Goal: Task Accomplishment & Management: Manage account settings

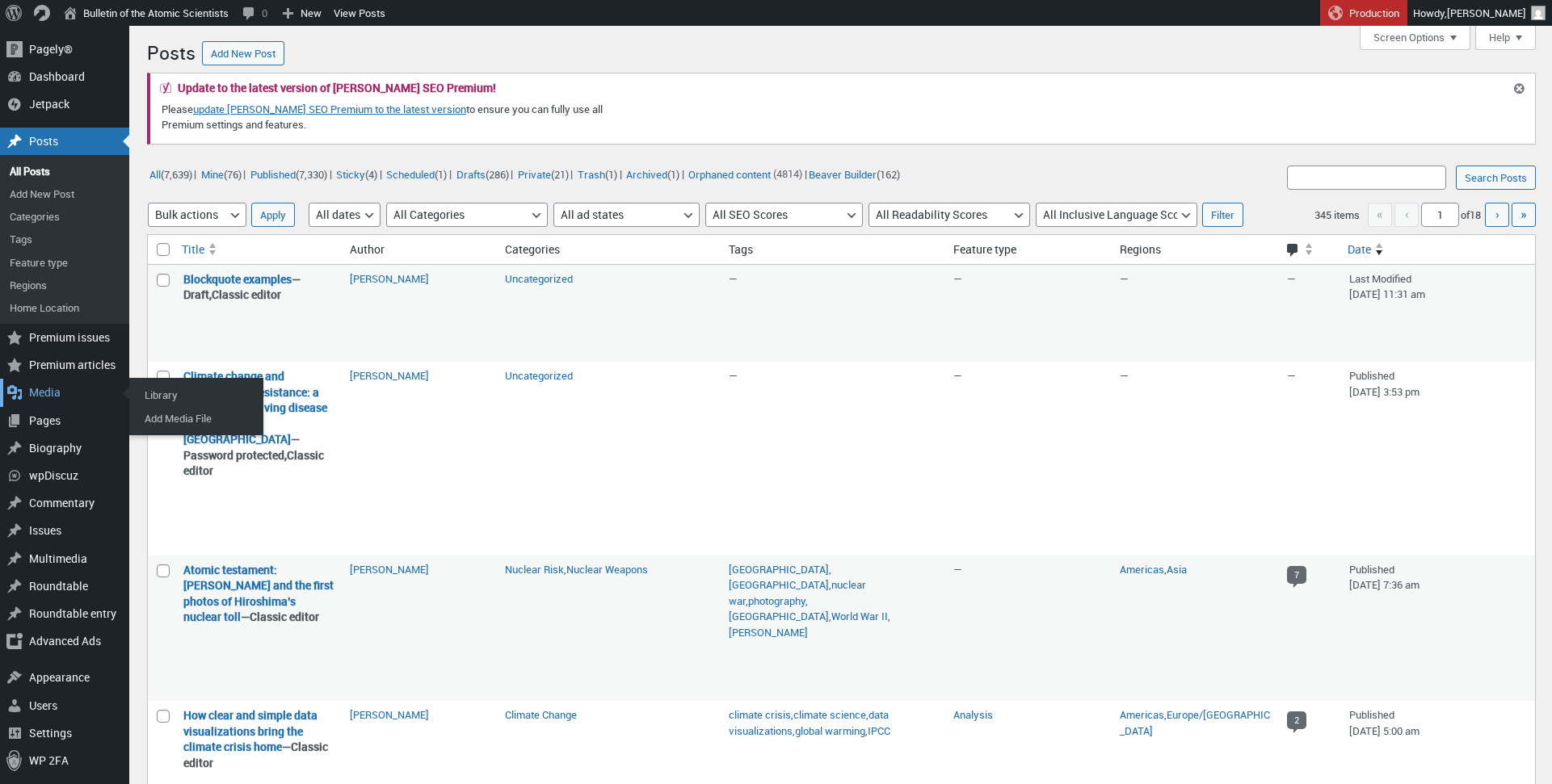
click at [62, 393] on div "Media" at bounding box center [64, 392] width 130 height 27
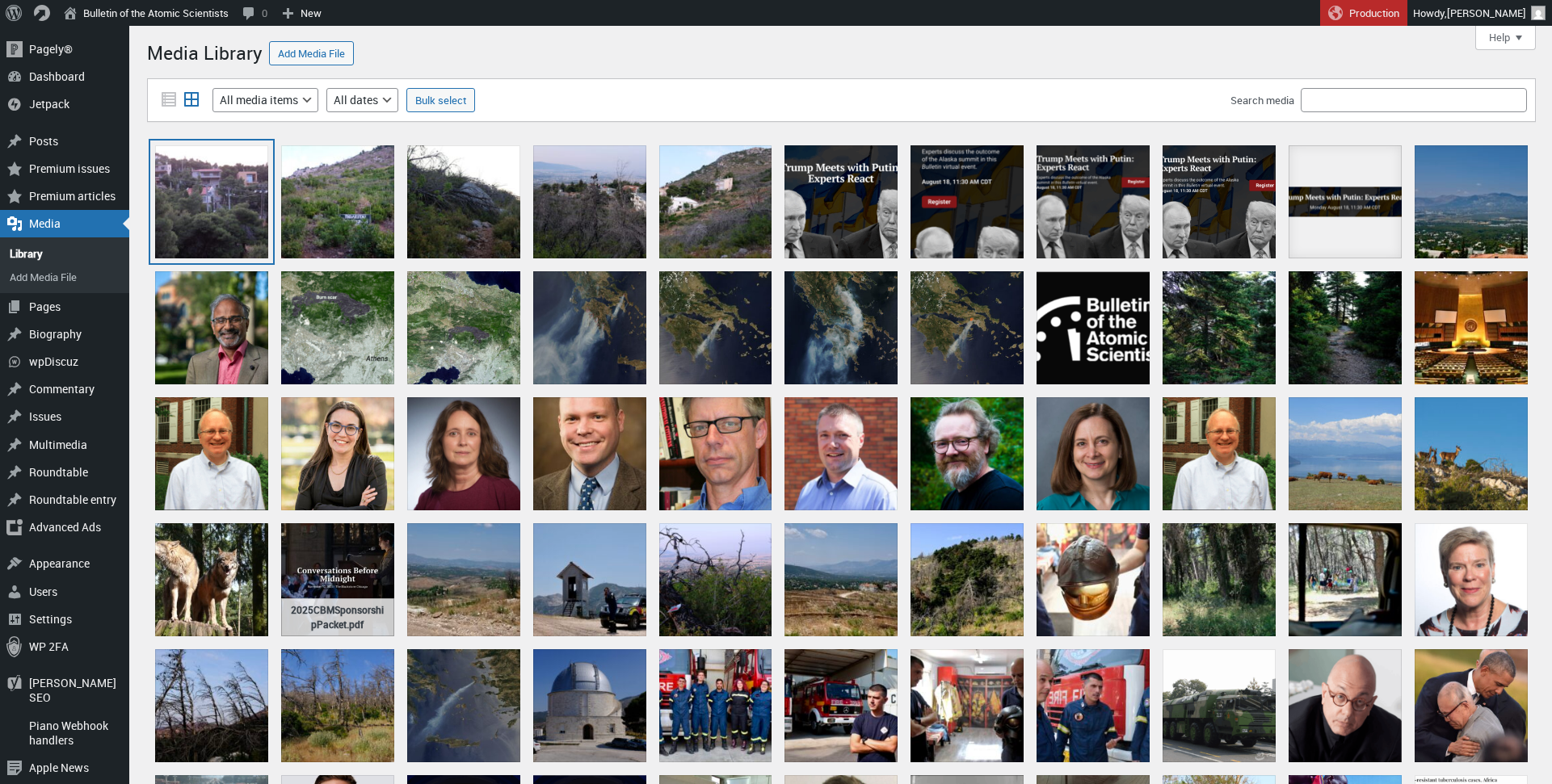
click at [197, 196] on div "DSCF0018" at bounding box center [211, 201] width 113 height 113
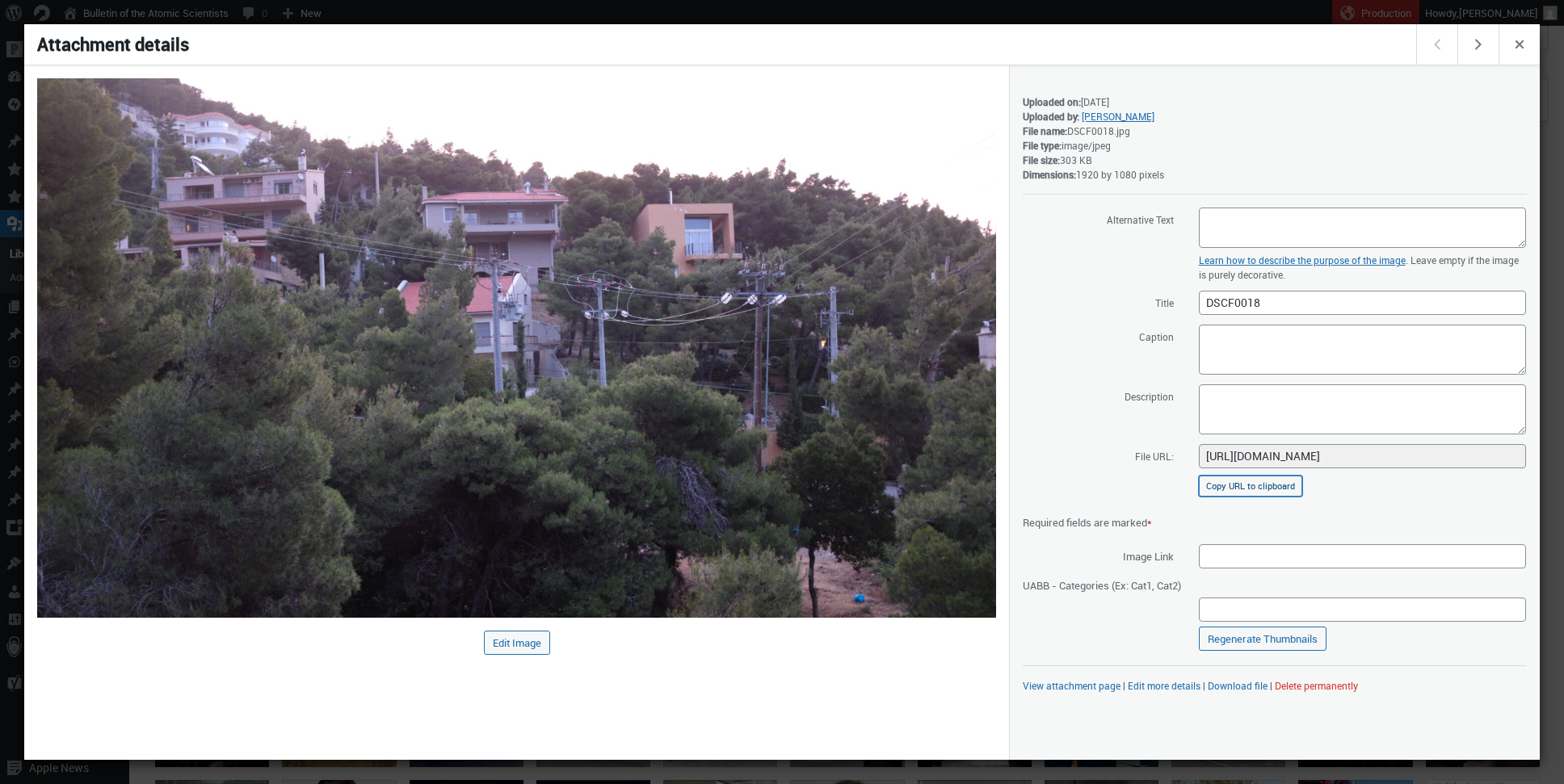
click at [1274, 485] on button "Copy URL to clipboard" at bounding box center [1250, 486] width 104 height 21
click at [1524, 45] on span "Close dialog" at bounding box center [1519, 43] width 18 height 13
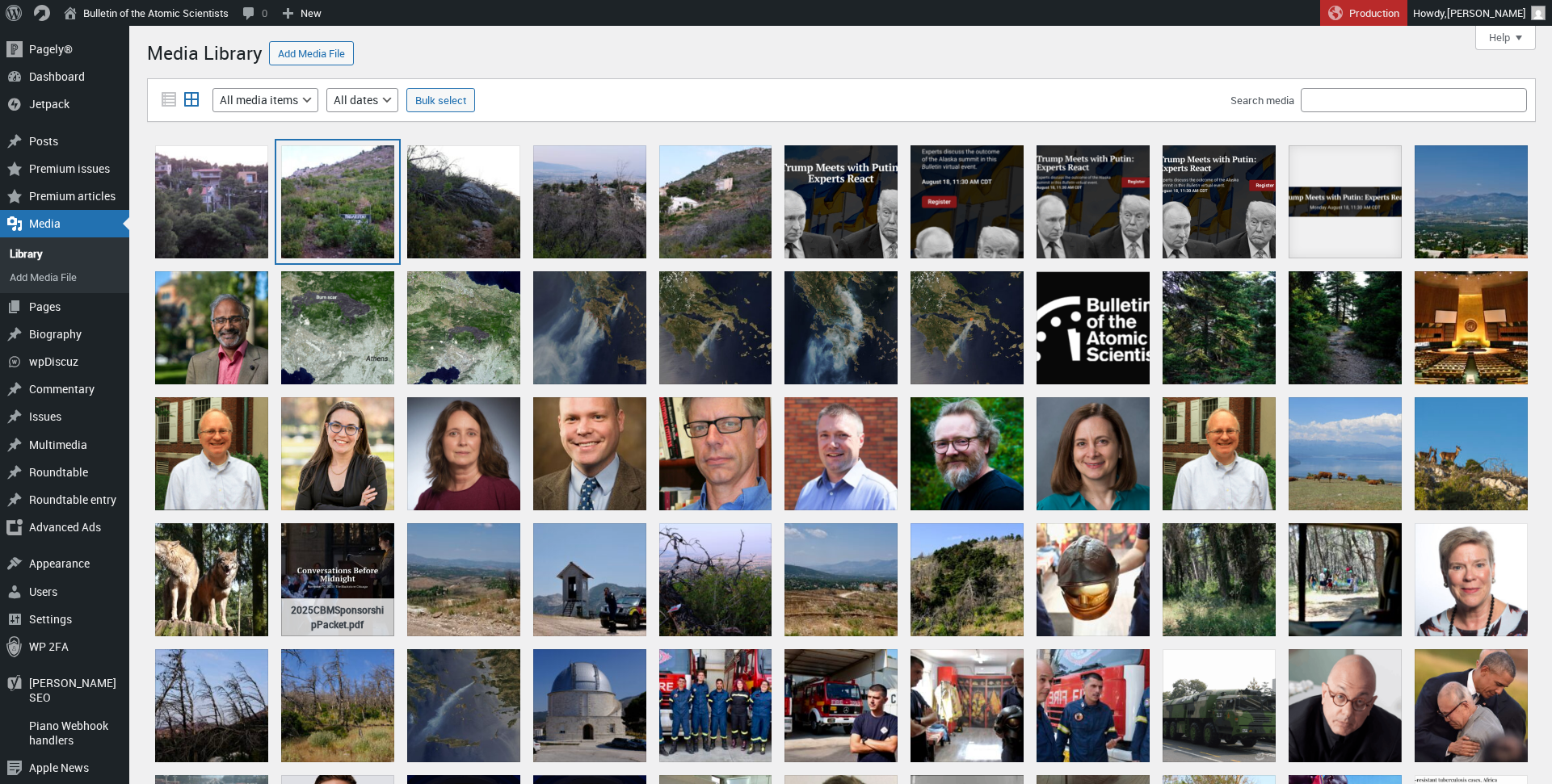
click at [329, 178] on div "DSCF0026" at bounding box center [337, 201] width 113 height 113
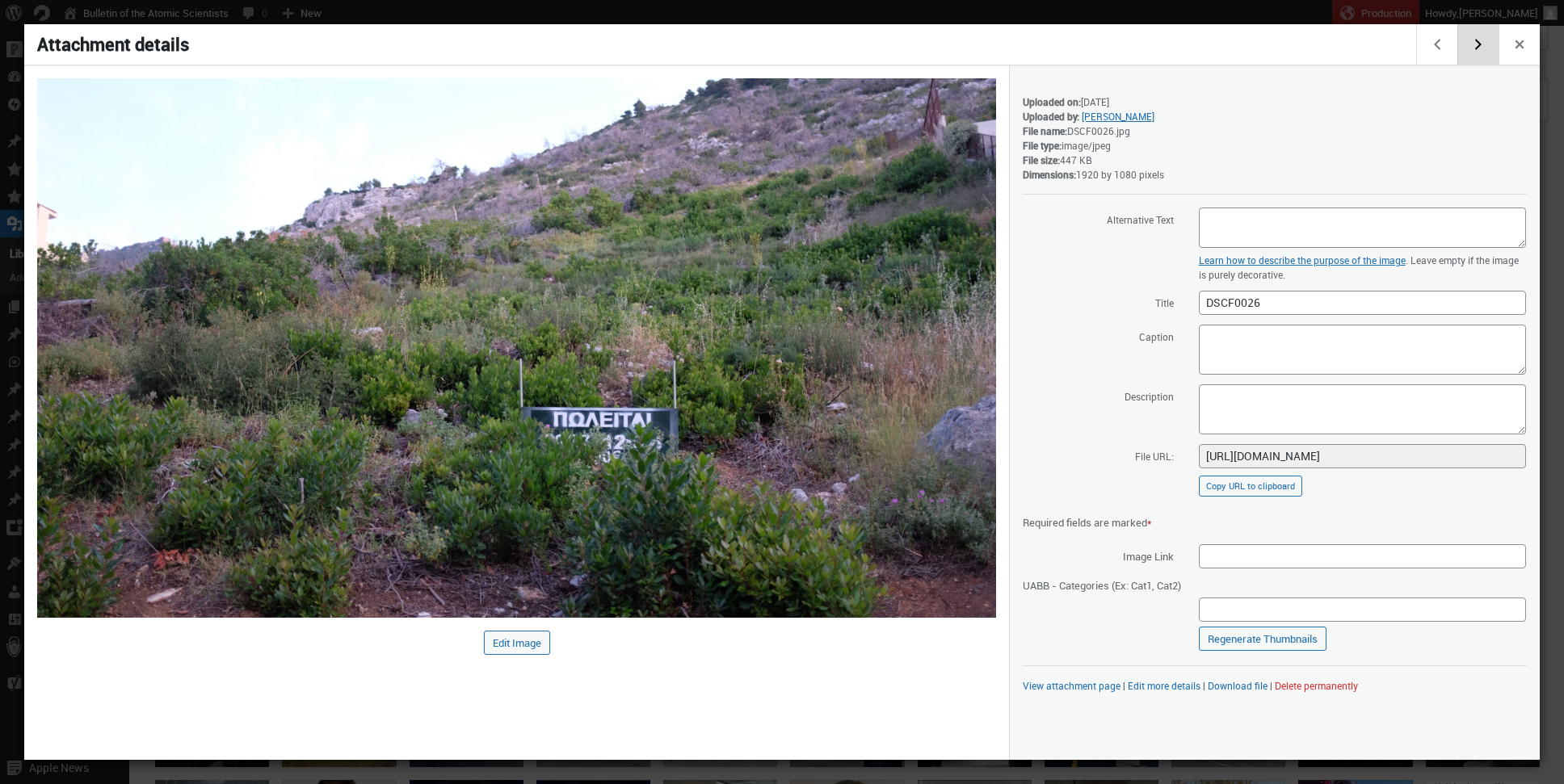
click at [1474, 48] on button "Edit next media item" at bounding box center [1477, 44] width 41 height 40
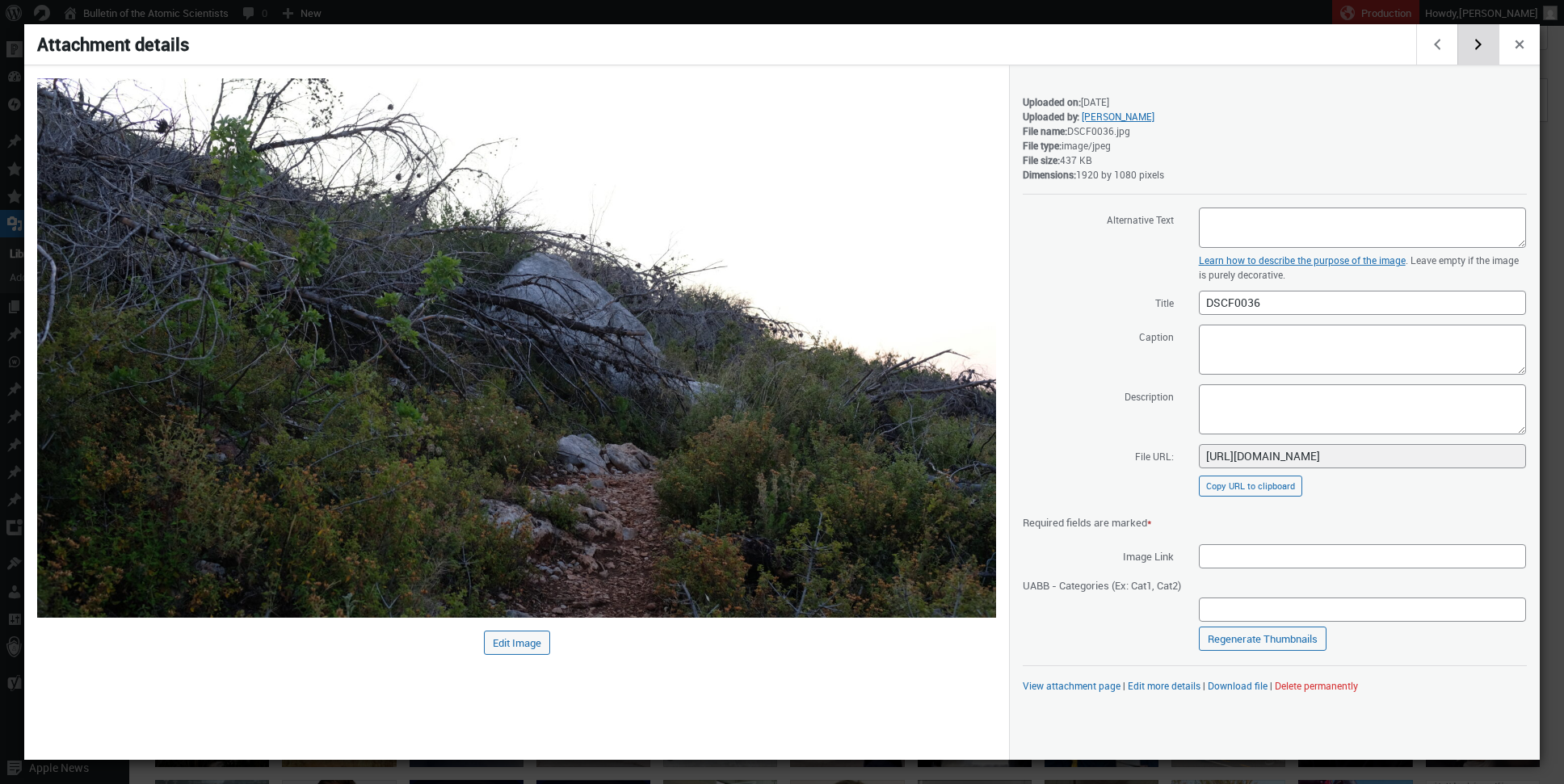
click at [1474, 48] on button "Edit next media item" at bounding box center [1477, 44] width 41 height 40
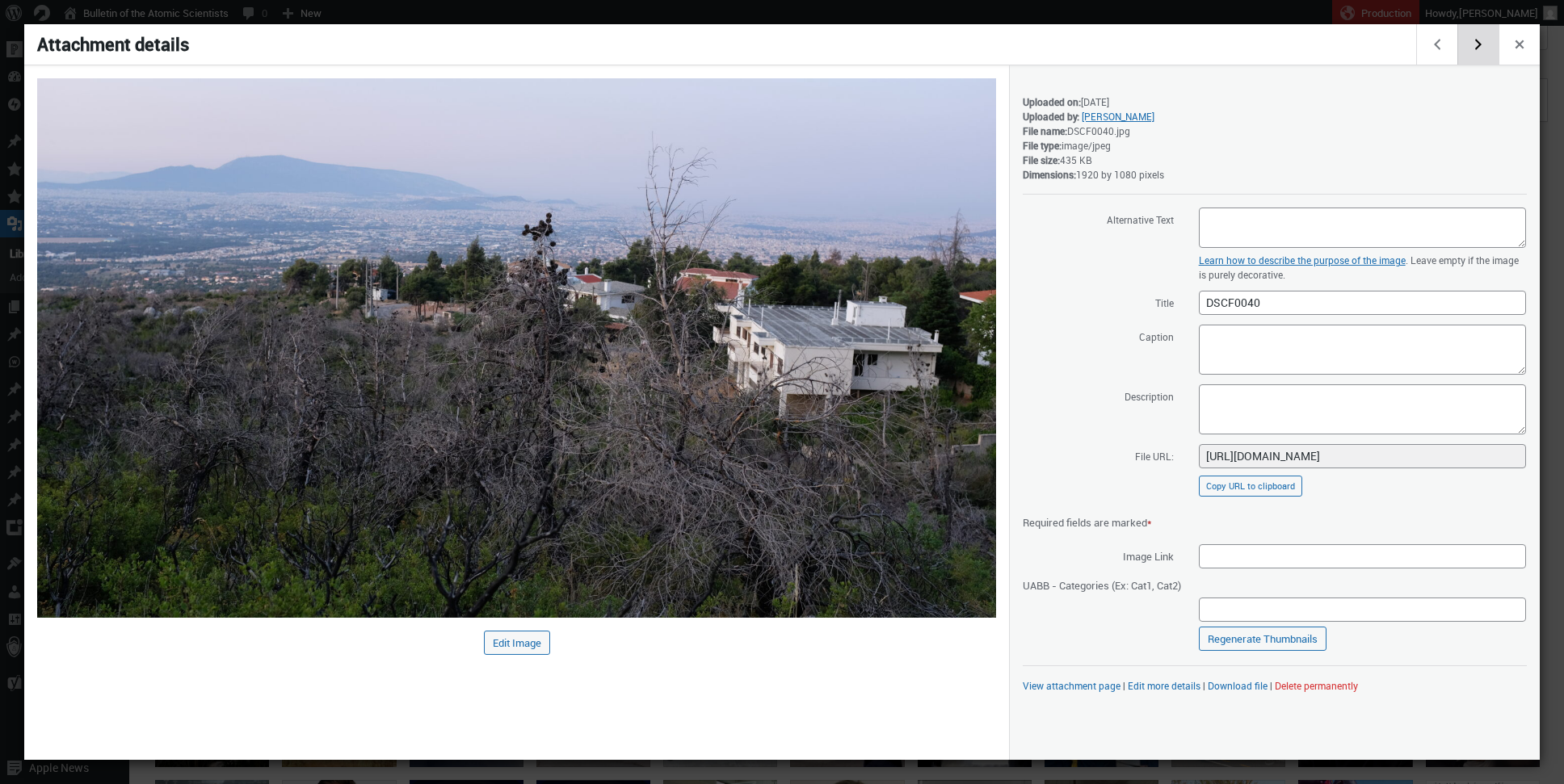
click at [1474, 48] on button "Edit next media item" at bounding box center [1477, 44] width 41 height 40
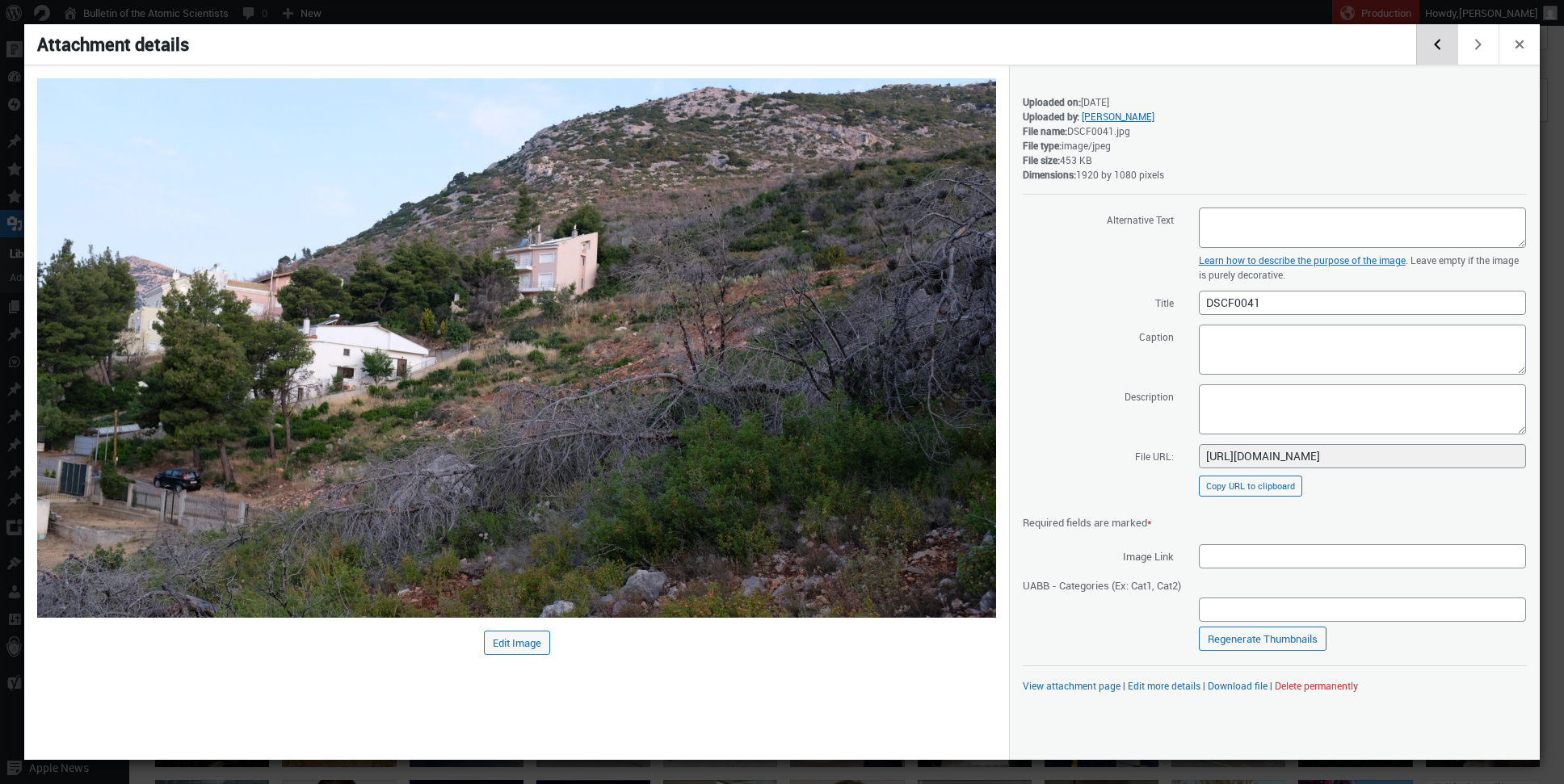
click at [1443, 50] on button "Edit previous media item" at bounding box center [1436, 44] width 41 height 40
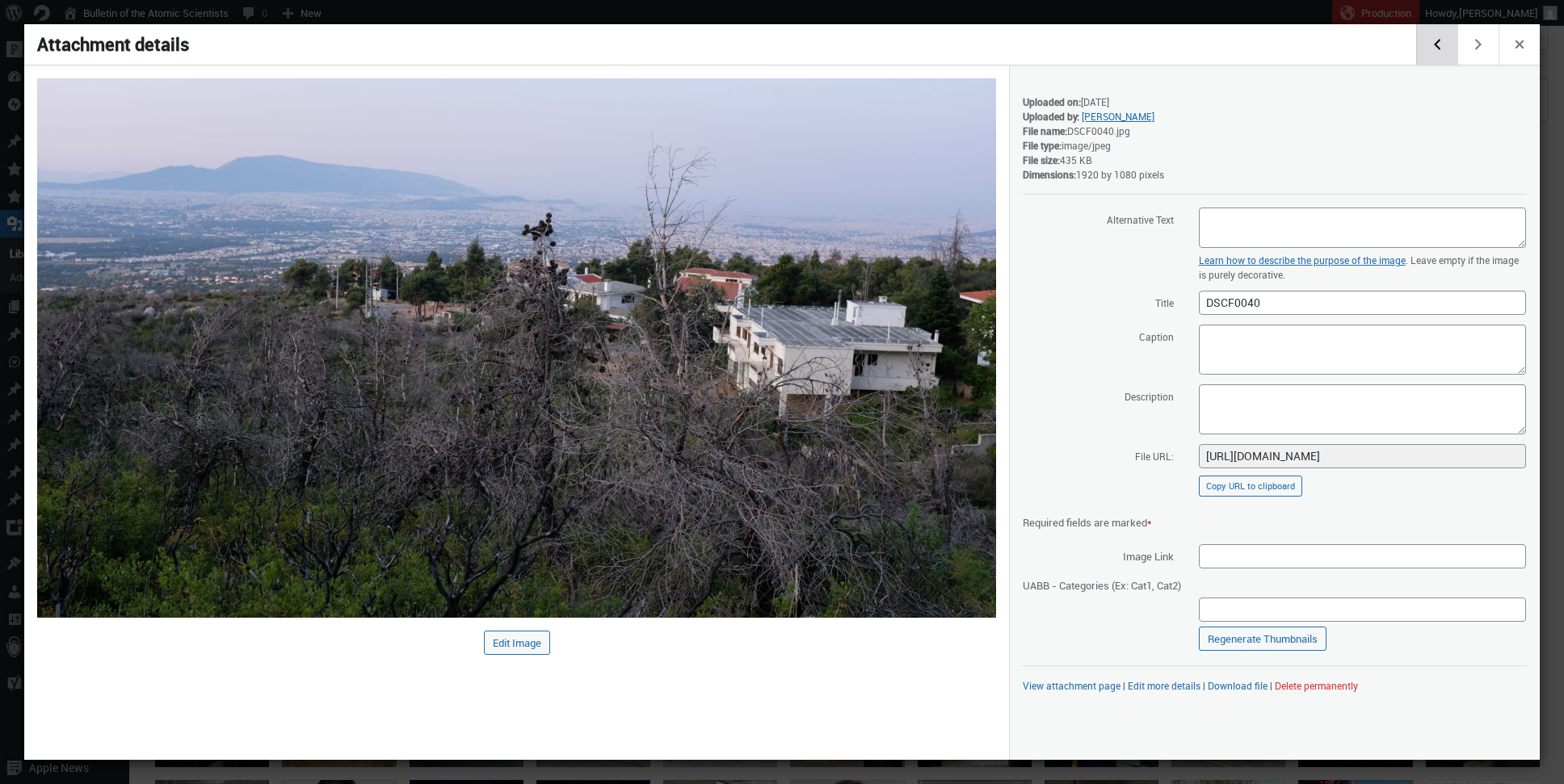
click at [1443, 50] on button "Edit previous media item" at bounding box center [1436, 44] width 41 height 40
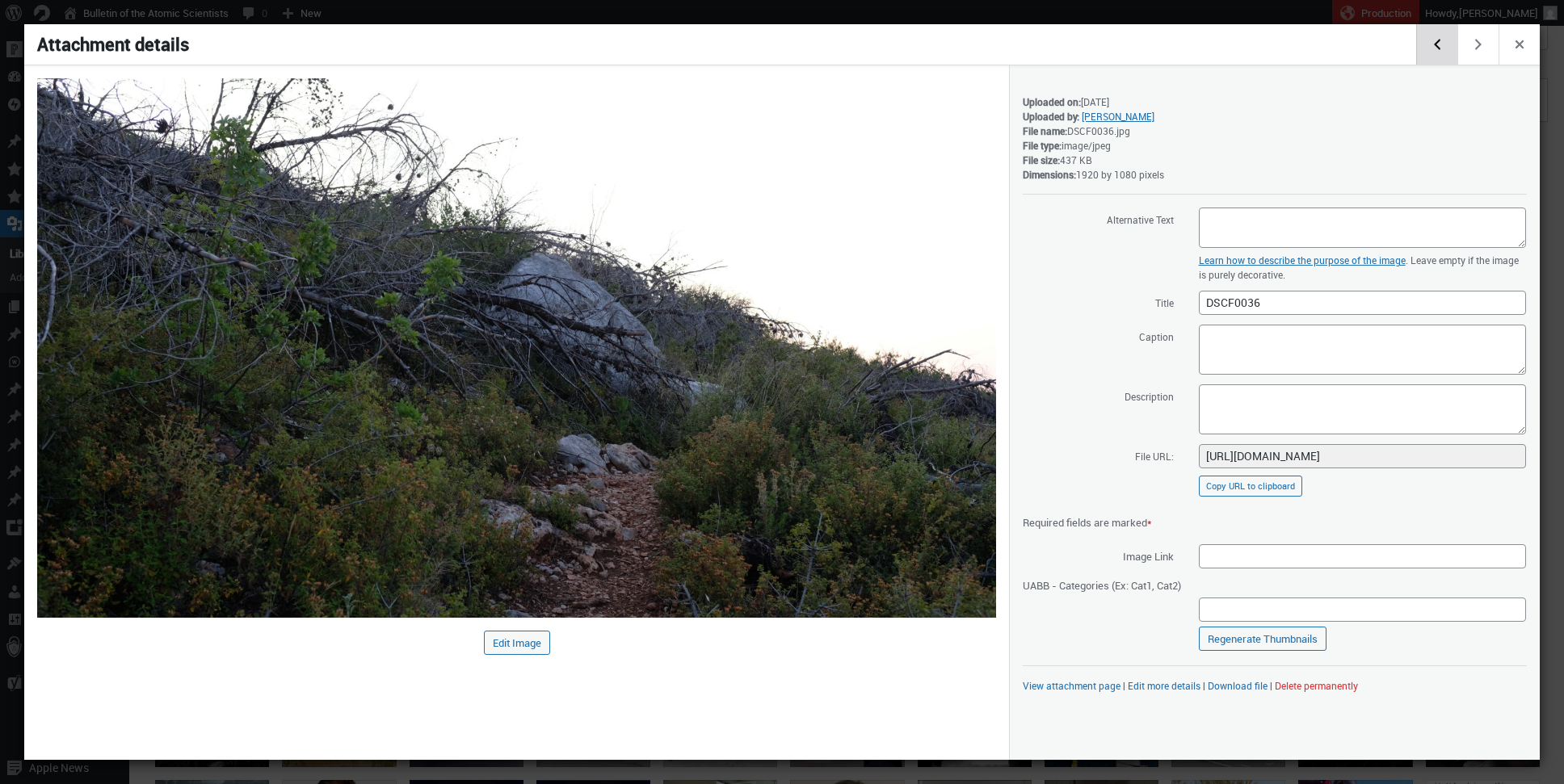
click at [1443, 50] on button "Edit previous media item" at bounding box center [1436, 44] width 41 height 40
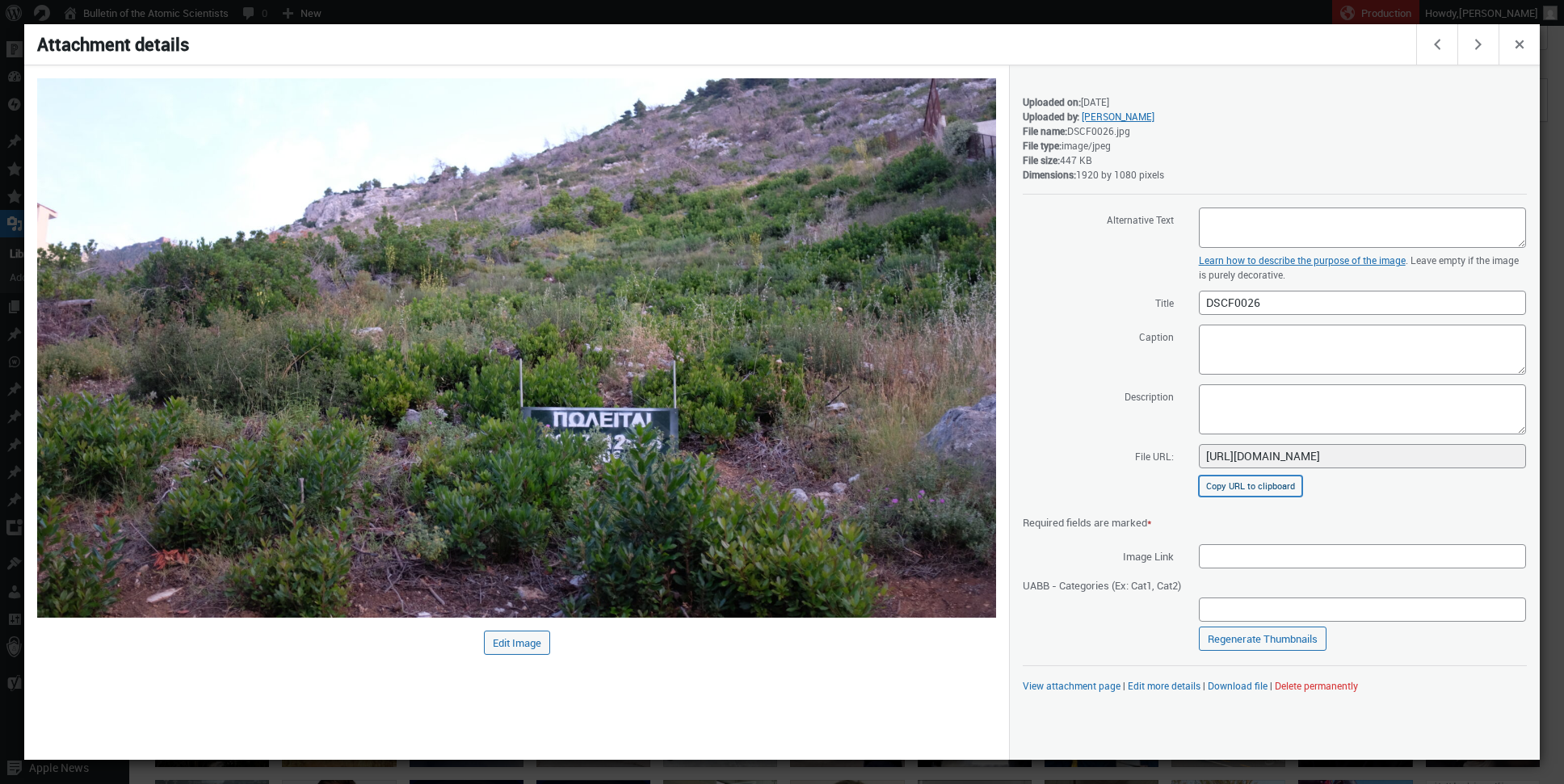
click at [1266, 488] on button "Copy URL to clipboard" at bounding box center [1250, 486] width 104 height 21
click at [1485, 45] on button "Edit next media item" at bounding box center [1477, 44] width 41 height 40
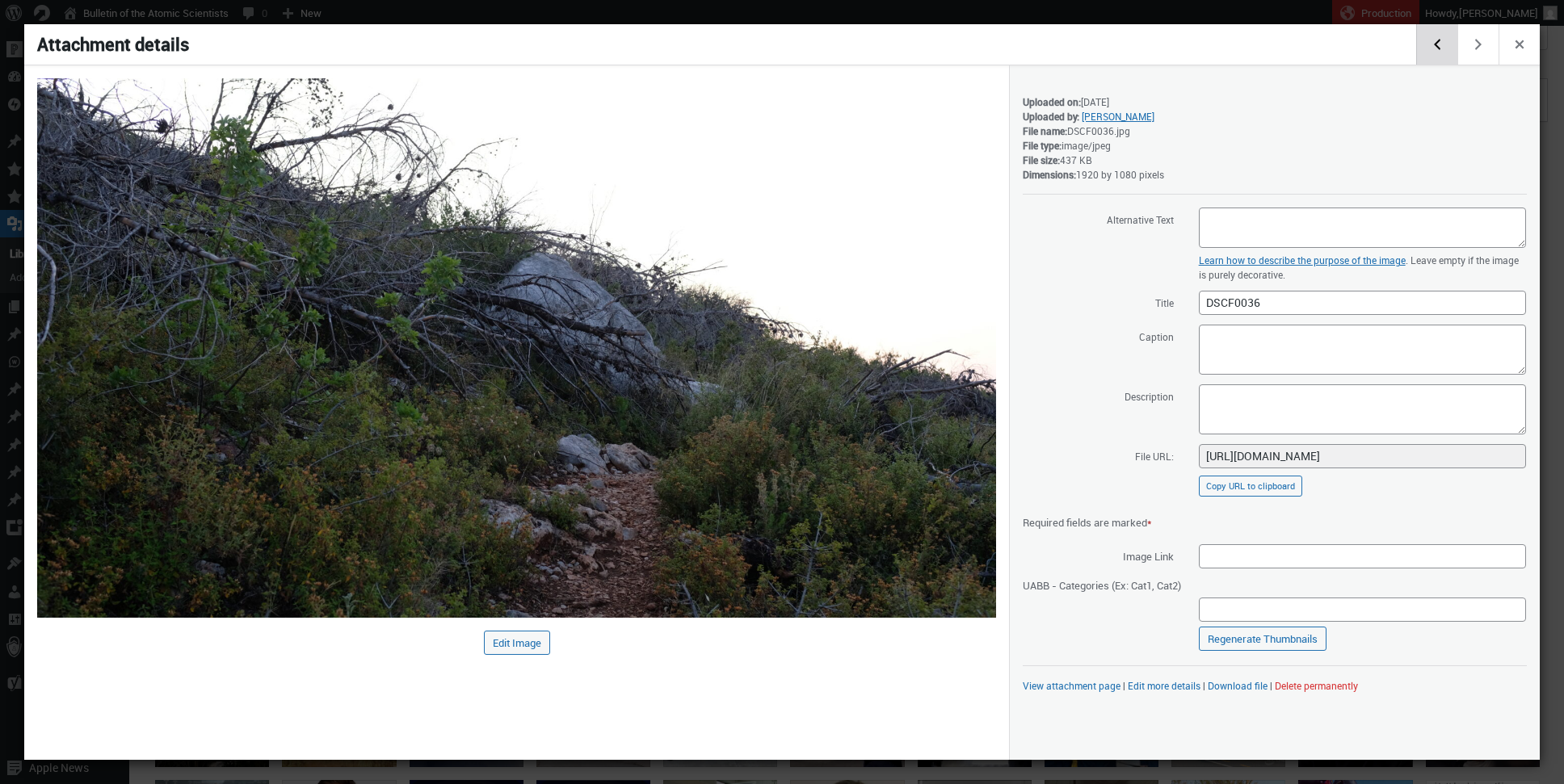
click at [1441, 51] on button "Edit previous media item" at bounding box center [1436, 44] width 41 height 40
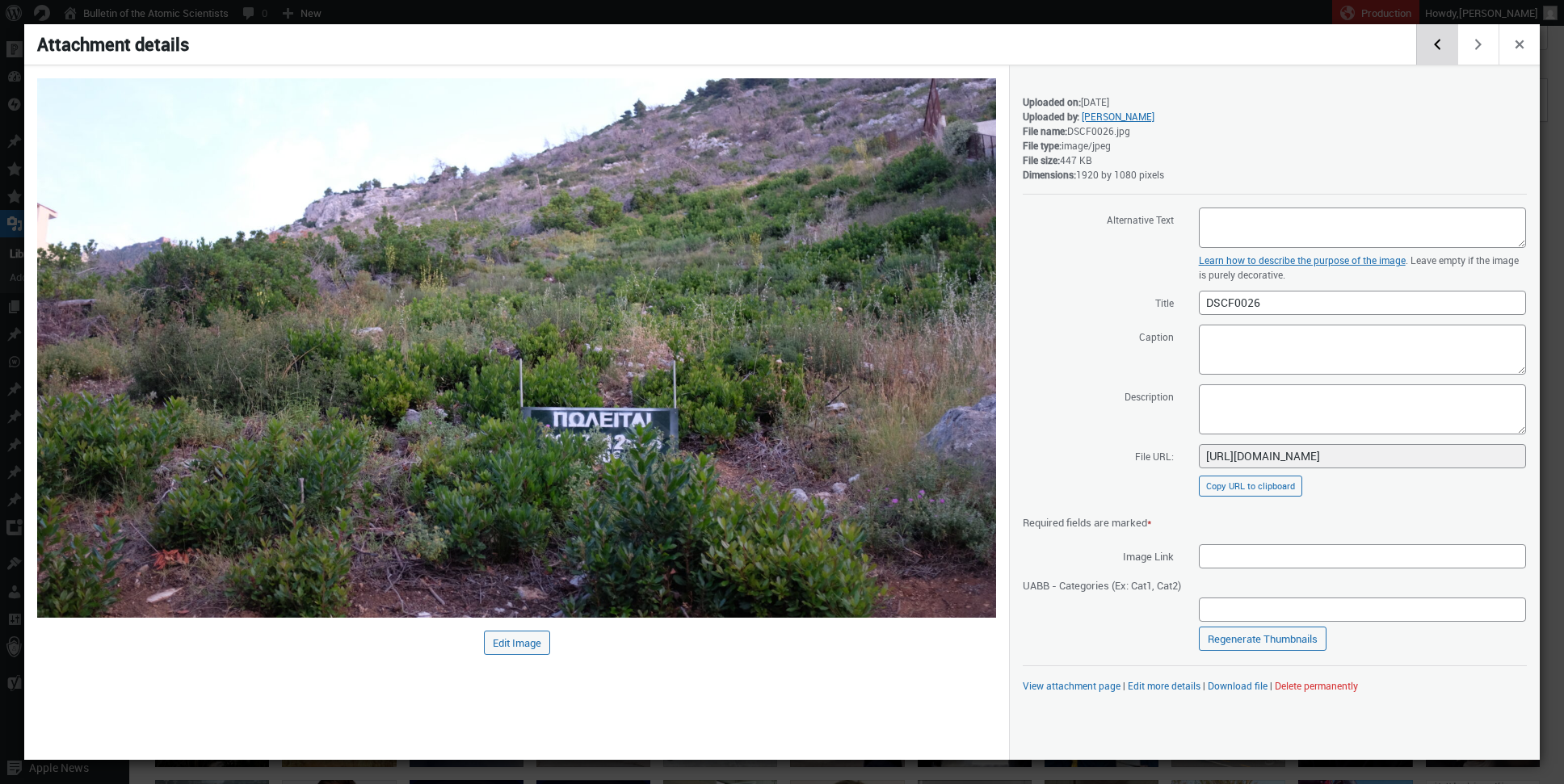
click at [1441, 51] on button "Edit previous media item" at bounding box center [1436, 44] width 41 height 40
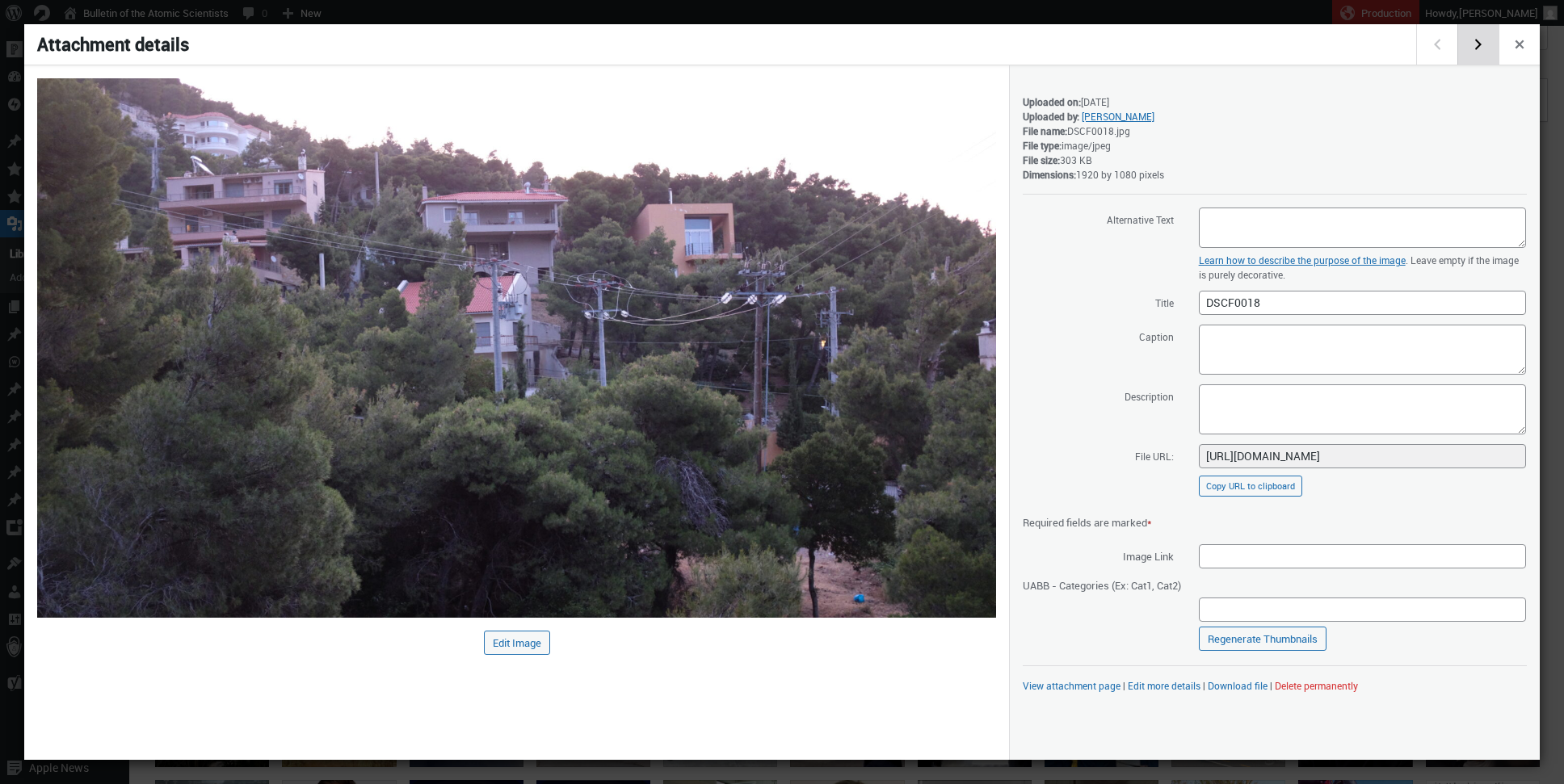
click at [1468, 45] on button "Edit next media item" at bounding box center [1477, 44] width 41 height 40
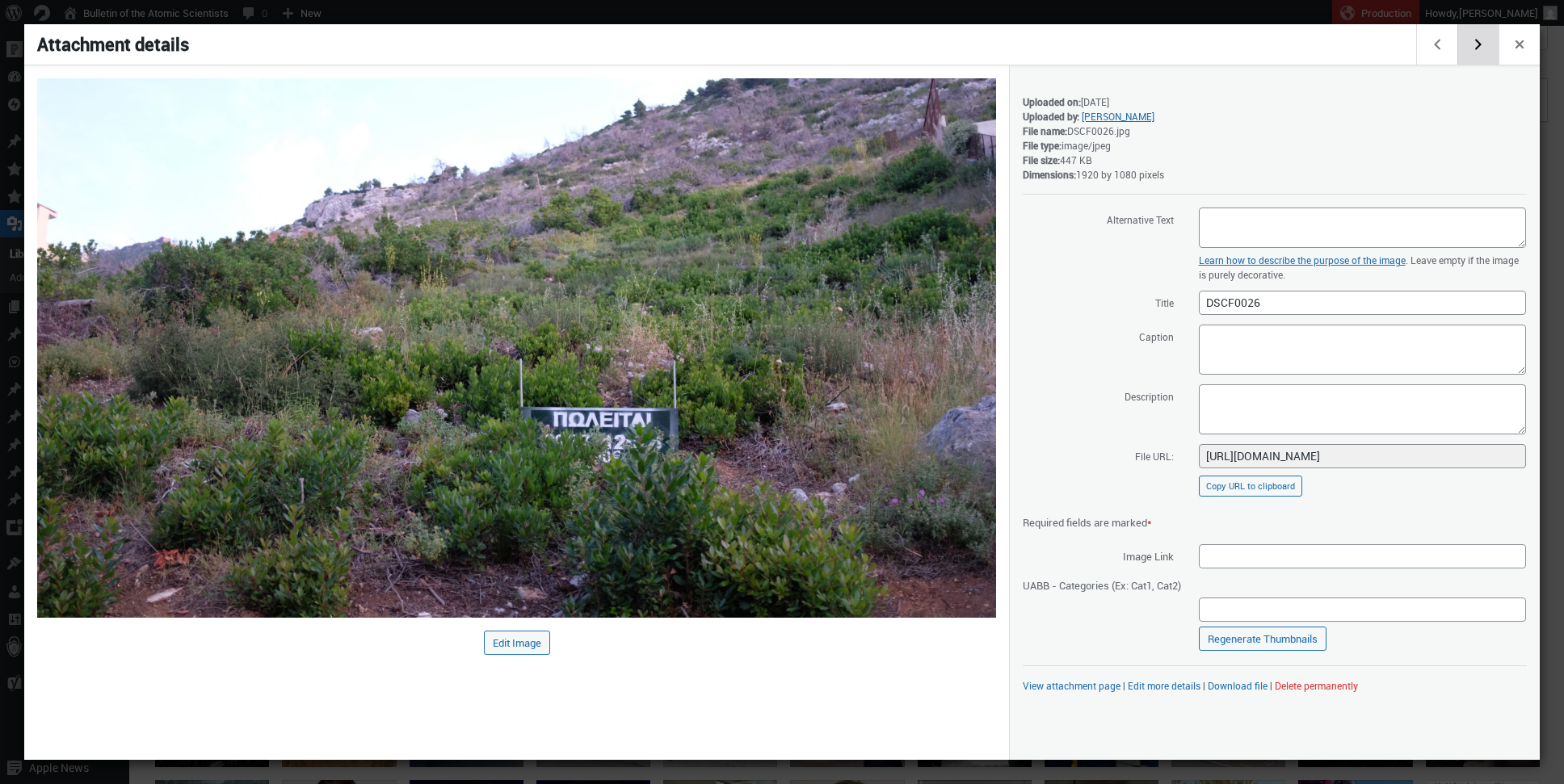
click at [1468, 45] on button "Edit next media item" at bounding box center [1477, 44] width 41 height 40
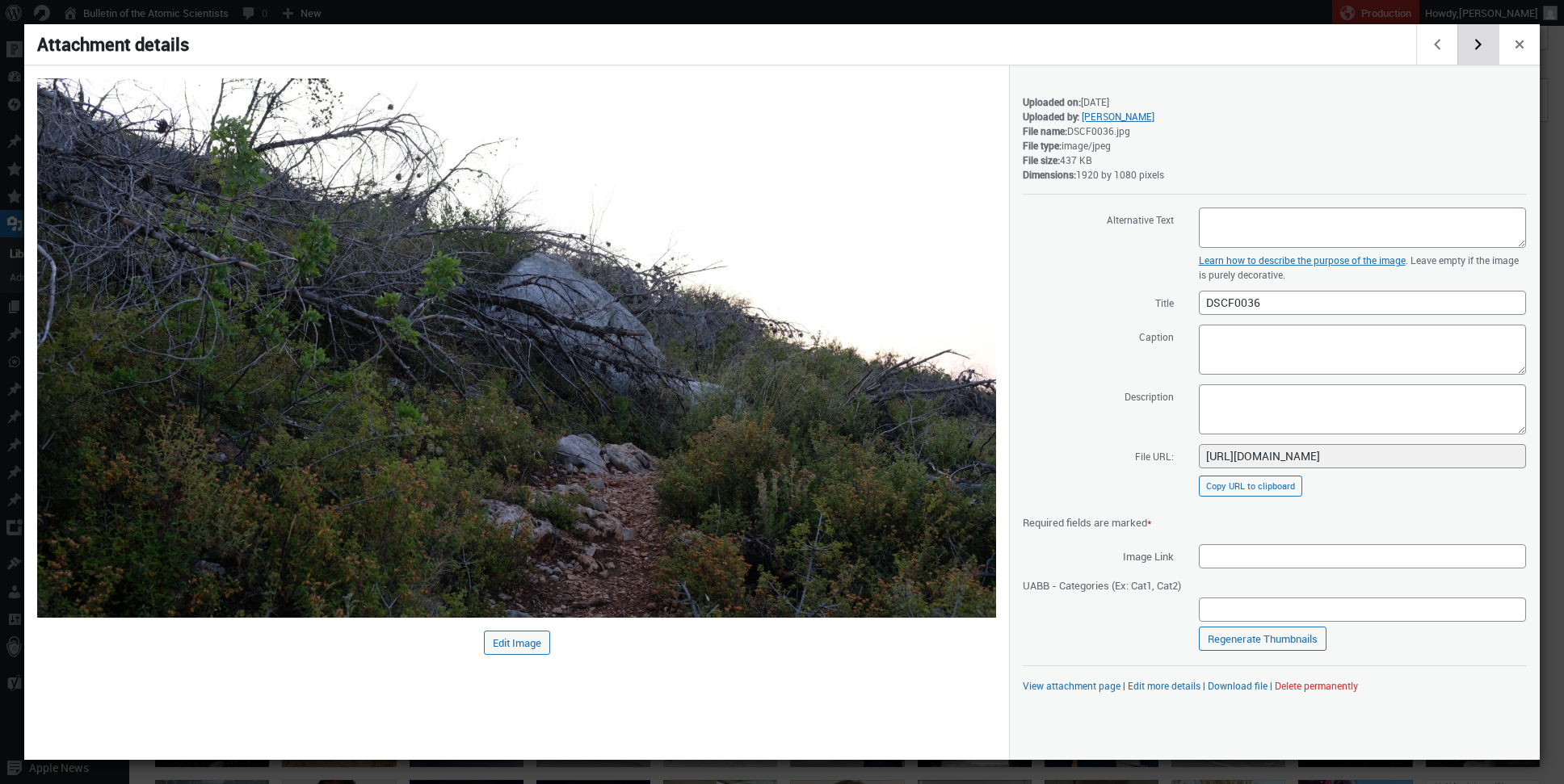
click at [1468, 45] on button "Edit next media item" at bounding box center [1477, 44] width 41 height 40
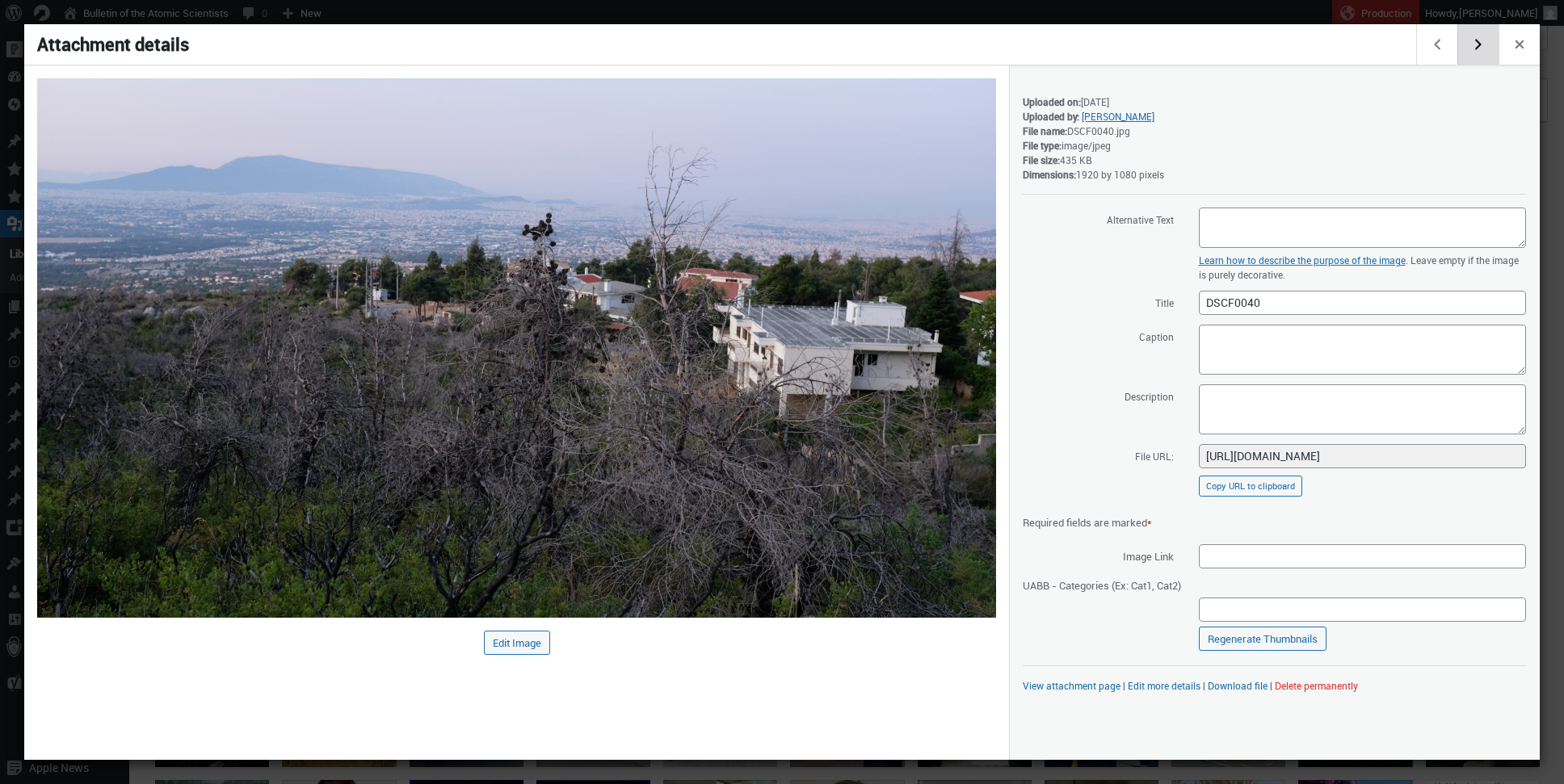
click at [1468, 45] on button "Edit next media item" at bounding box center [1477, 44] width 41 height 40
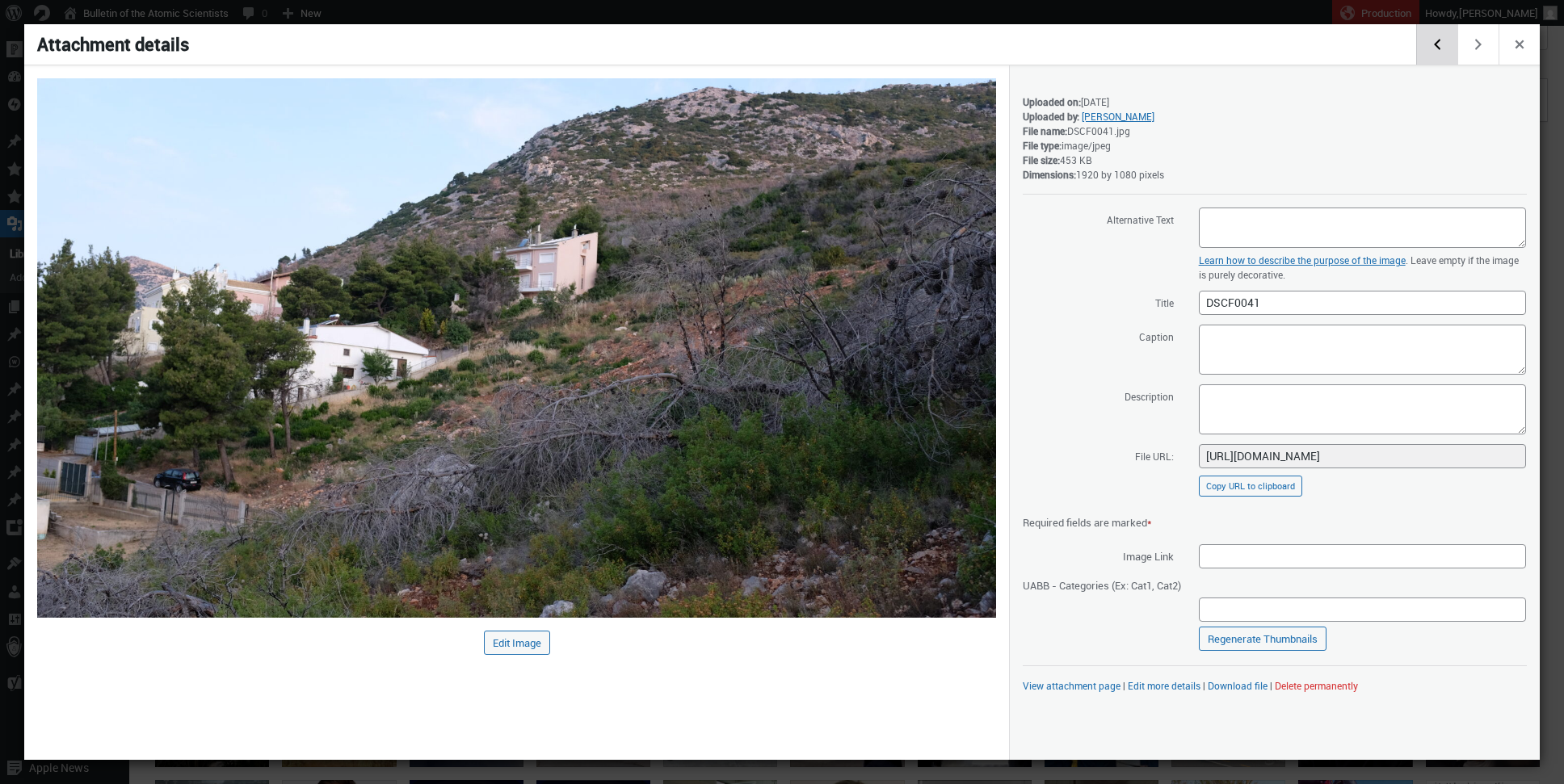
click at [1438, 51] on button "Edit previous media item" at bounding box center [1436, 44] width 41 height 40
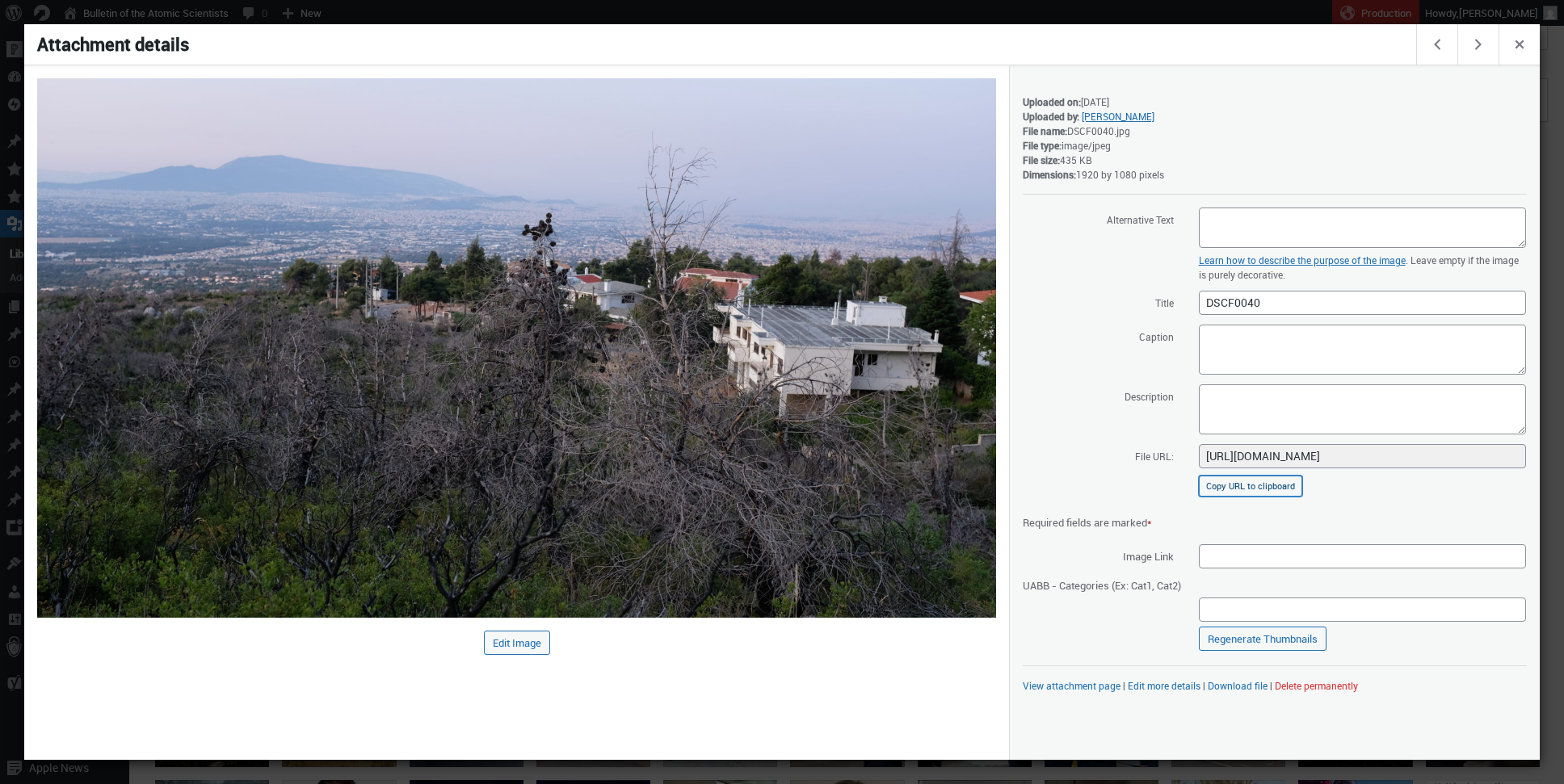
click at [1239, 485] on button "Copy URL to clipboard" at bounding box center [1250, 486] width 104 height 21
click at [1480, 39] on button "Edit next media item" at bounding box center [1477, 44] width 41 height 40
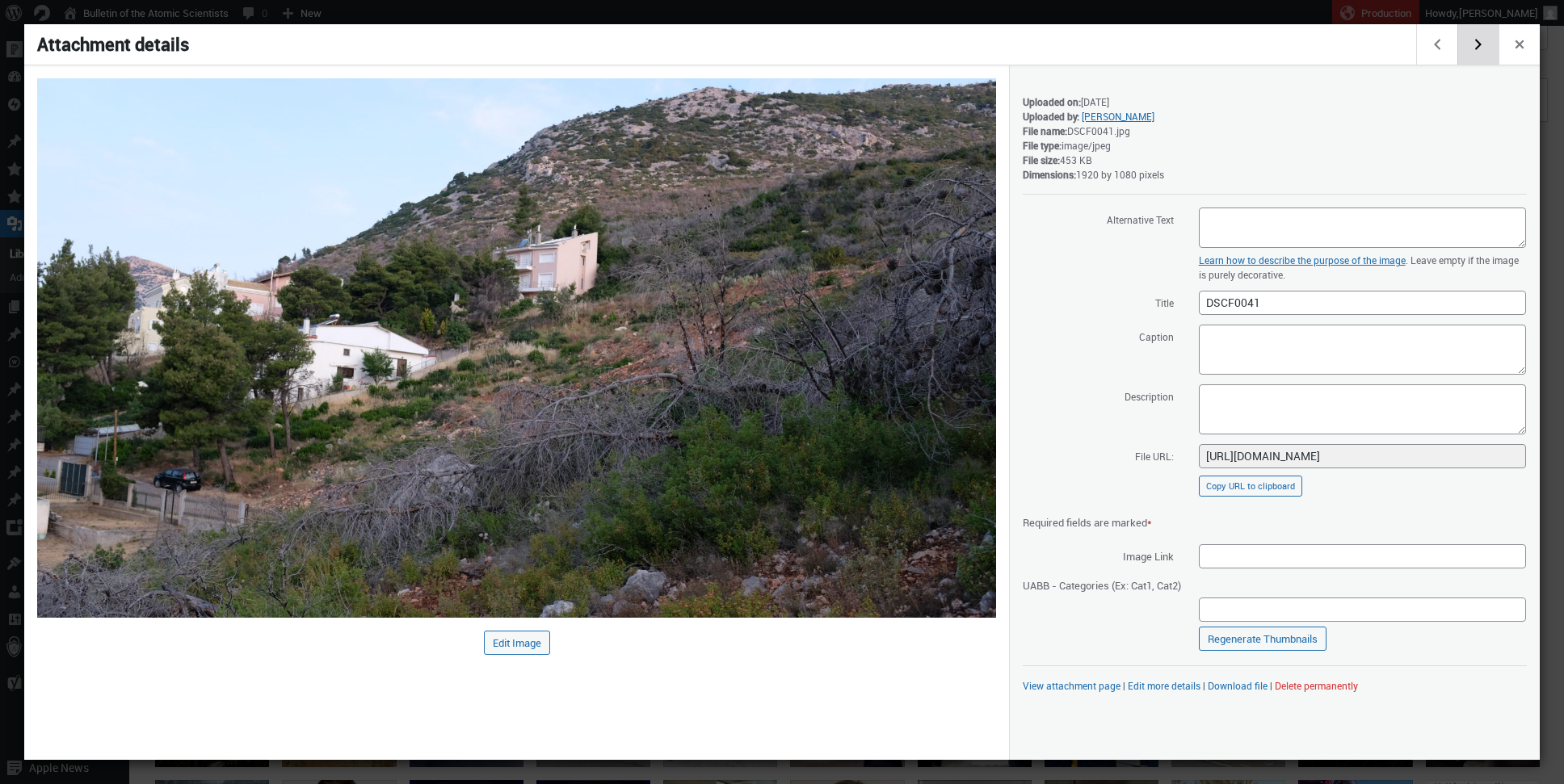
click at [1480, 39] on button "Edit next media item" at bounding box center [1477, 44] width 41 height 40
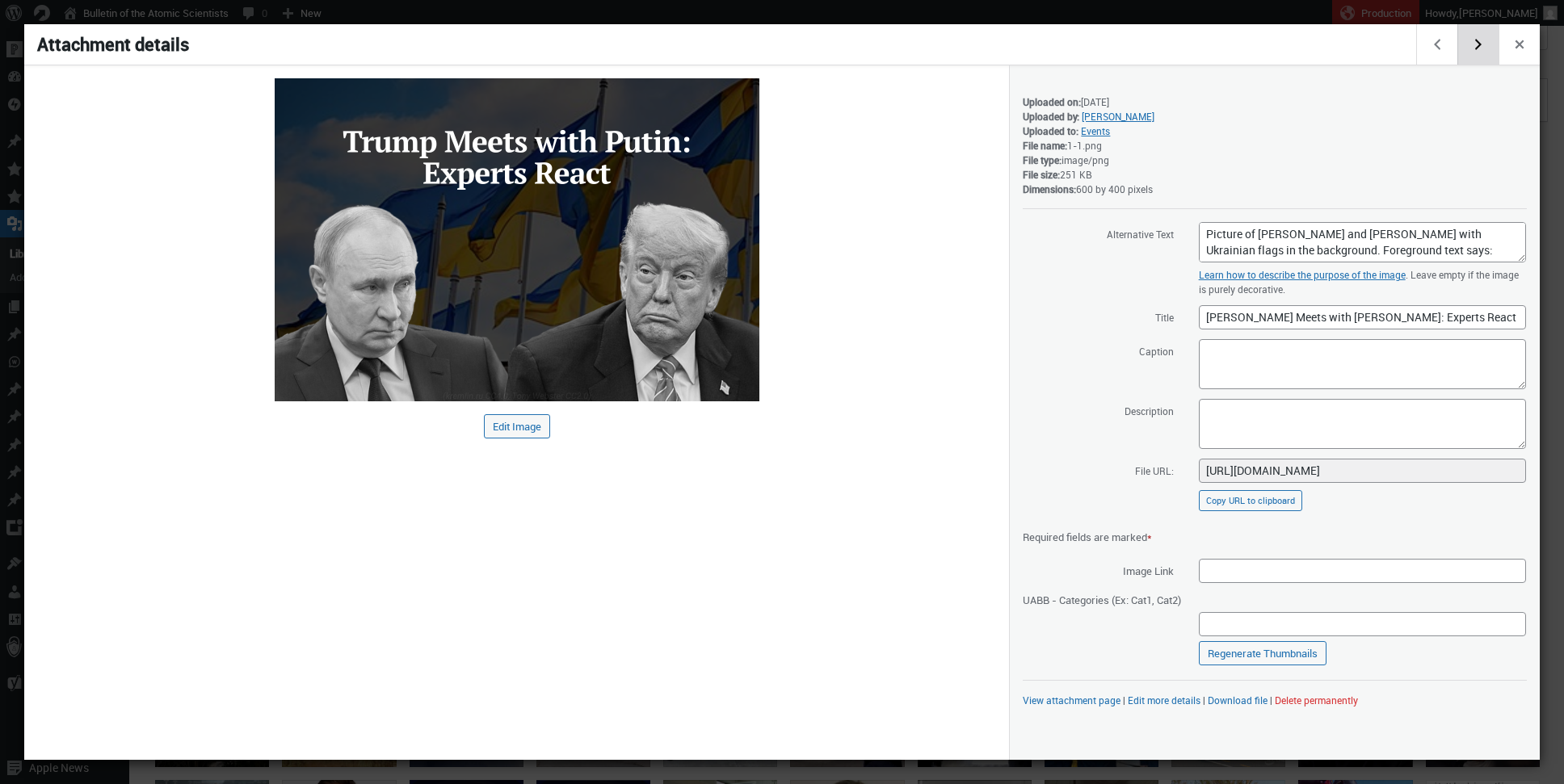
click at [1480, 39] on button "Edit next media item" at bounding box center [1477, 44] width 41 height 40
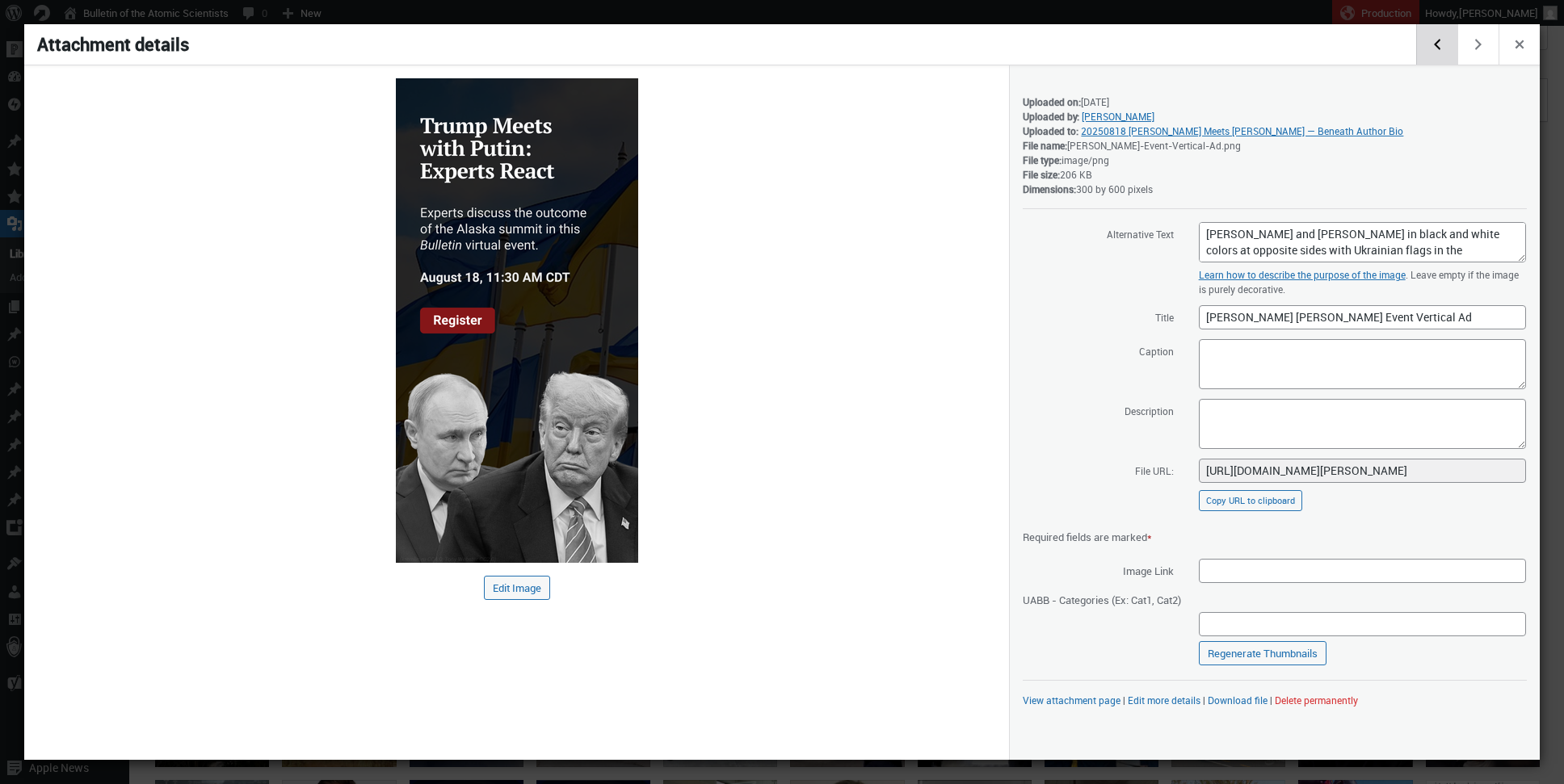
click at [1445, 50] on button "Edit previous media item" at bounding box center [1436, 44] width 41 height 40
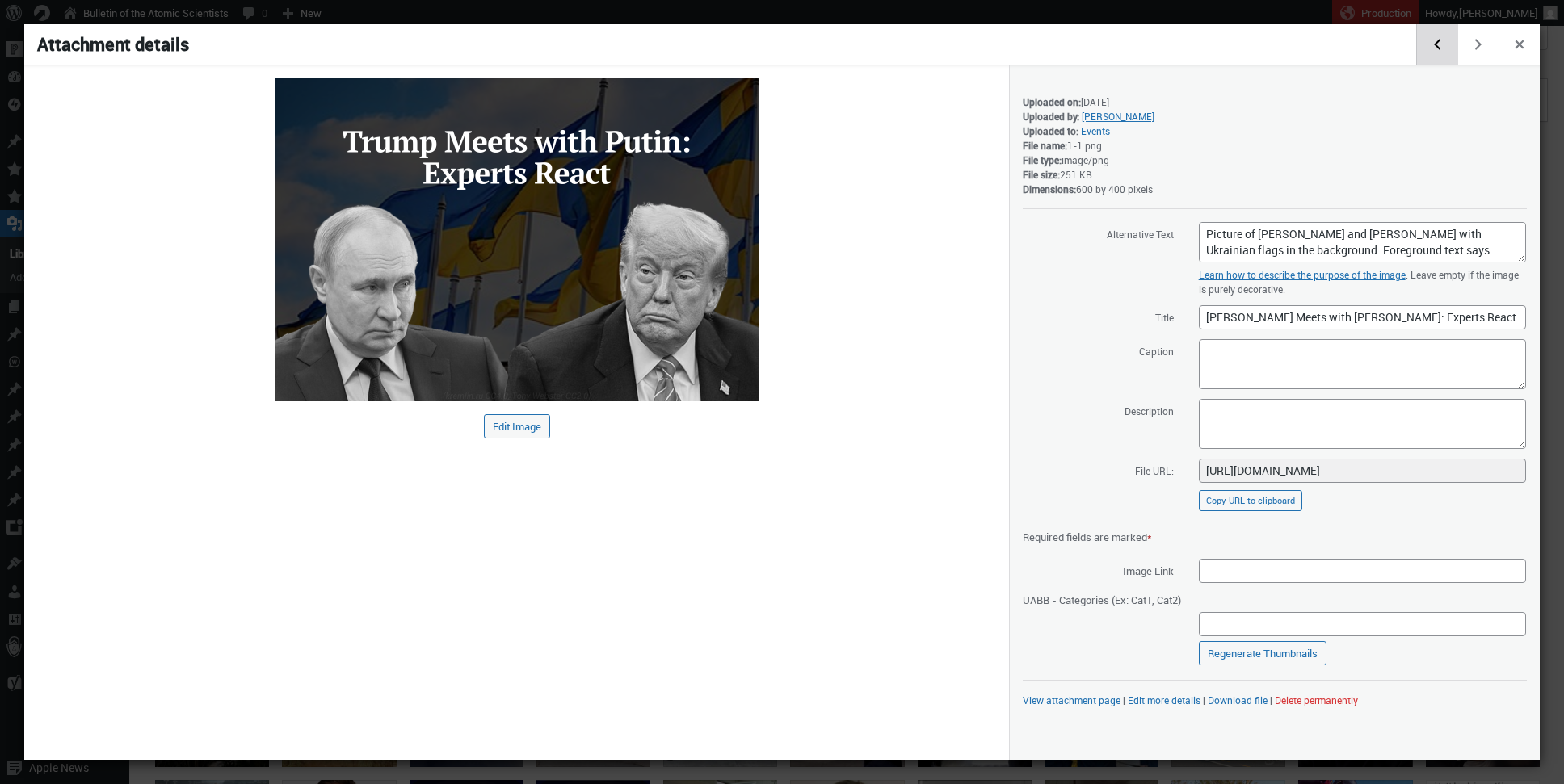
click at [1445, 50] on button "Edit previous media item" at bounding box center [1436, 44] width 41 height 40
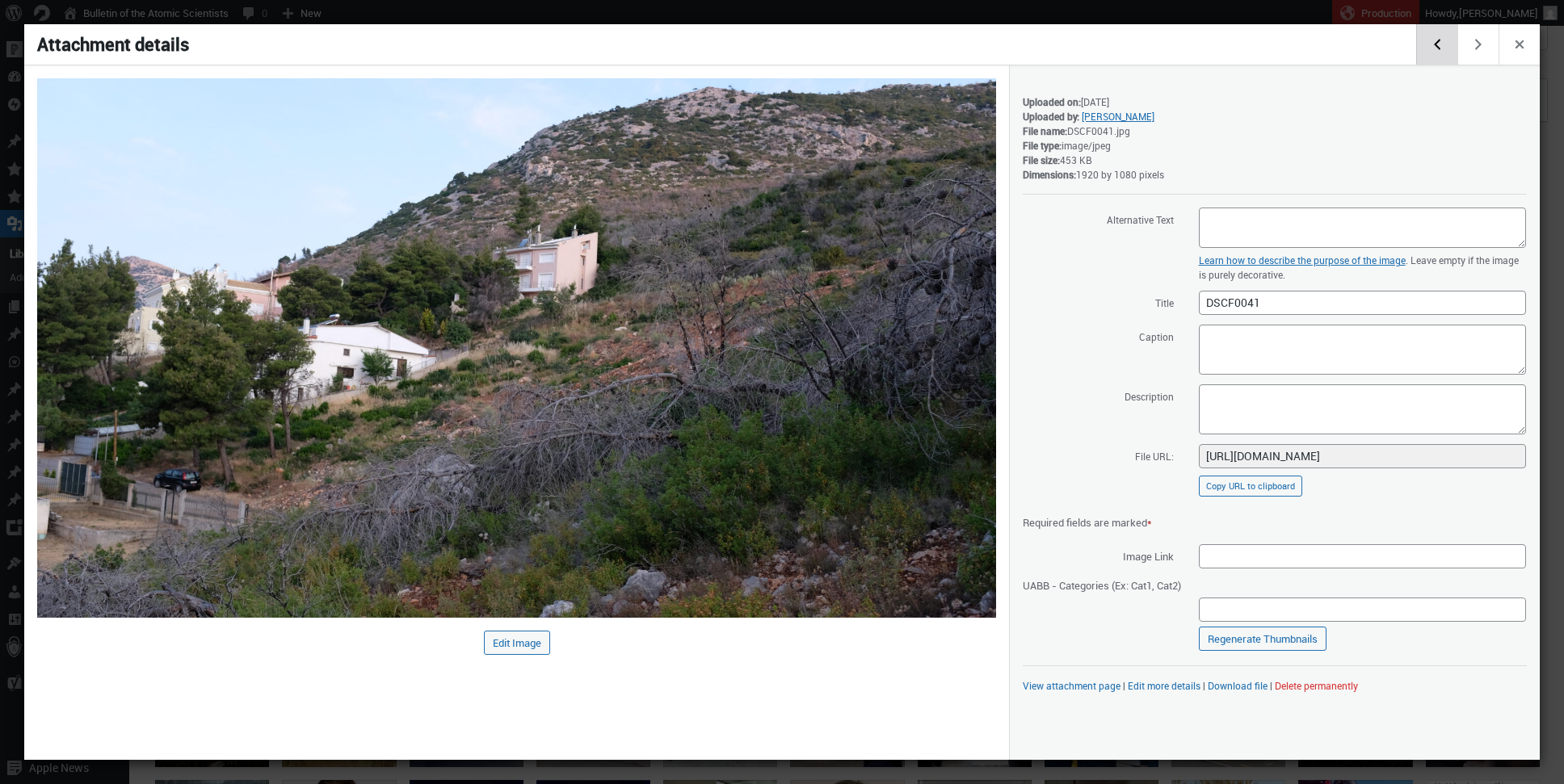
click at [1445, 50] on button "Edit previous media item" at bounding box center [1436, 44] width 41 height 40
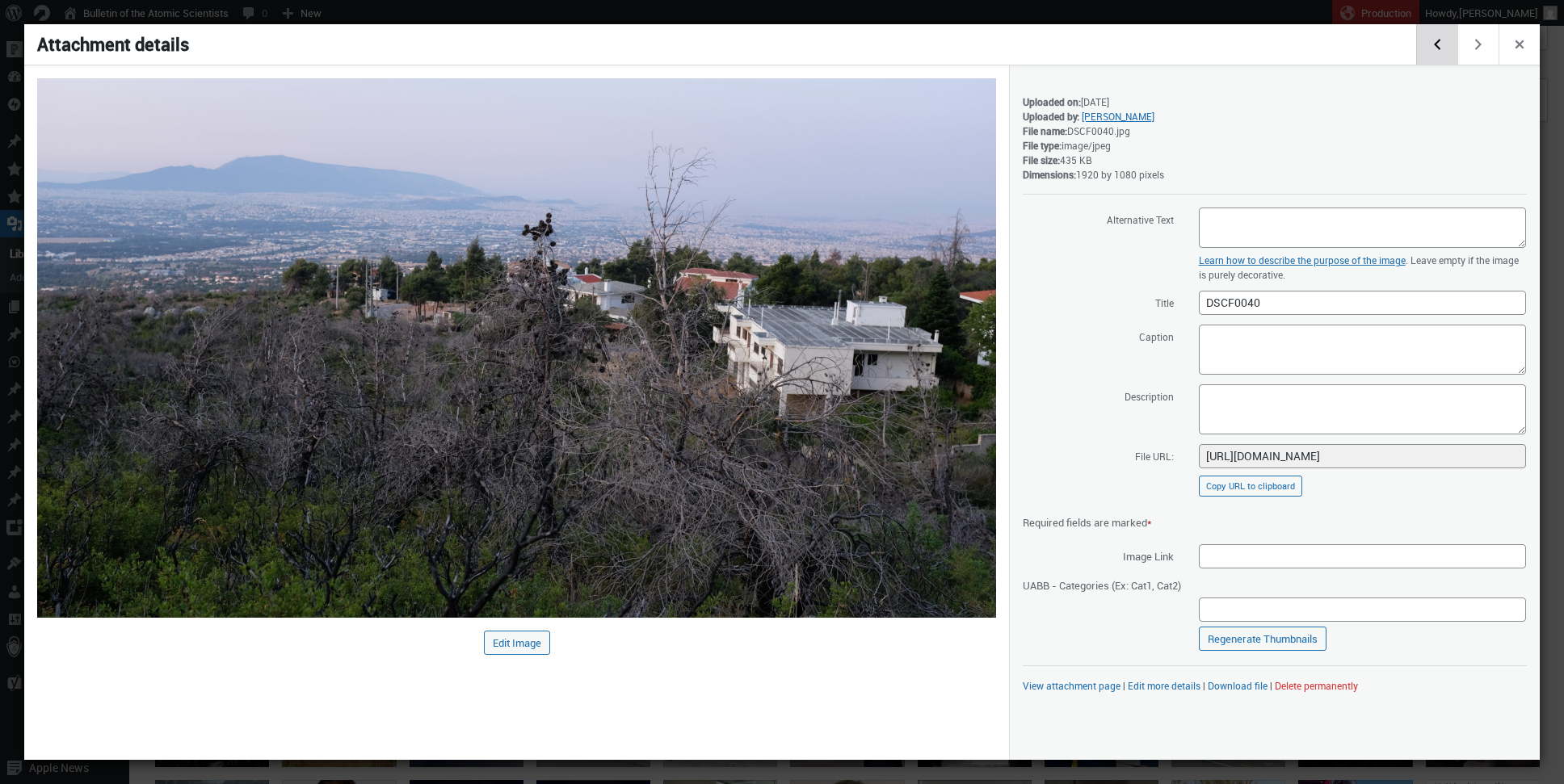
click at [1445, 50] on button "Edit previous media item" at bounding box center [1436, 44] width 41 height 40
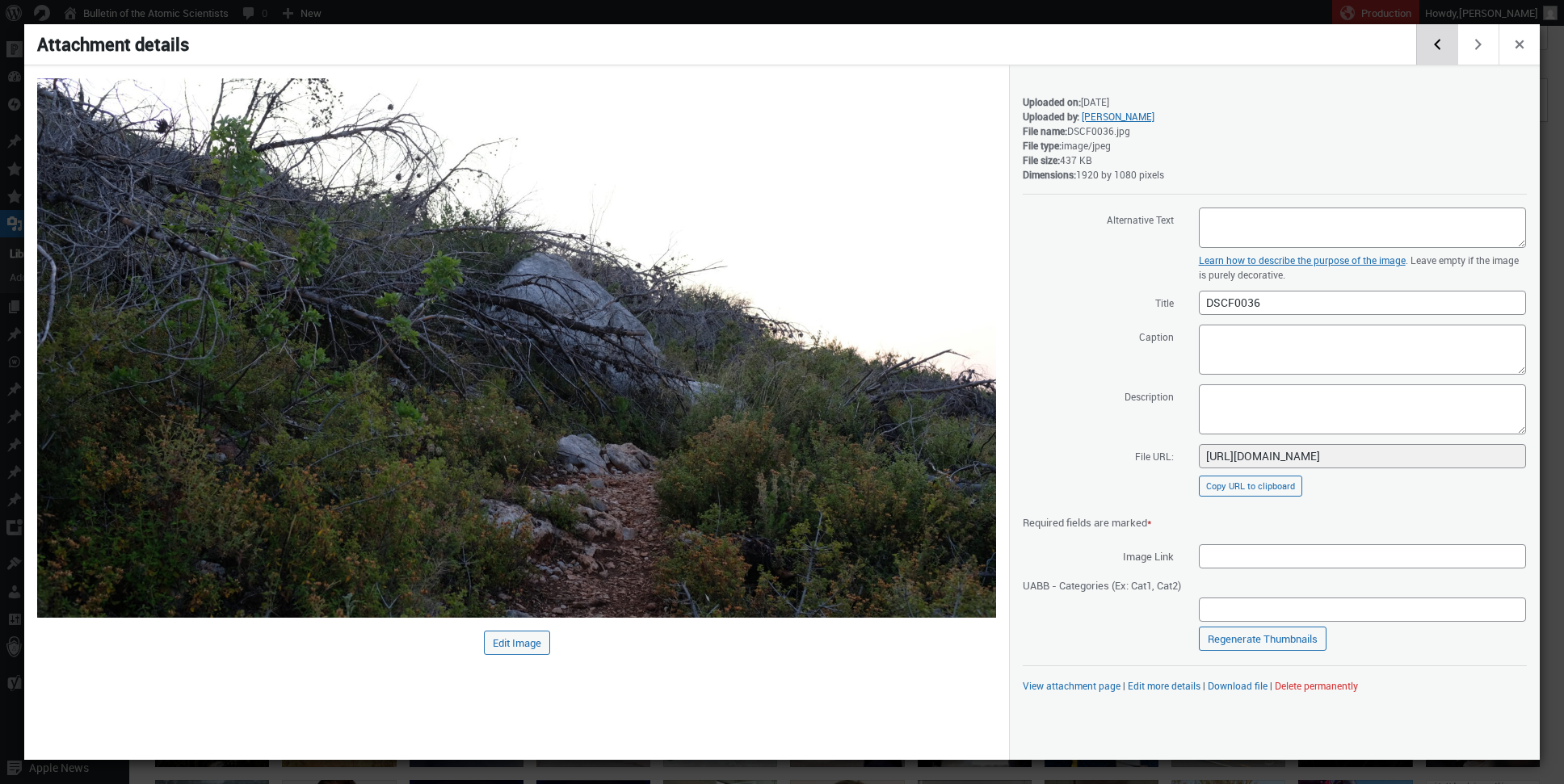
click at [1445, 50] on button "Edit previous media item" at bounding box center [1436, 44] width 41 height 40
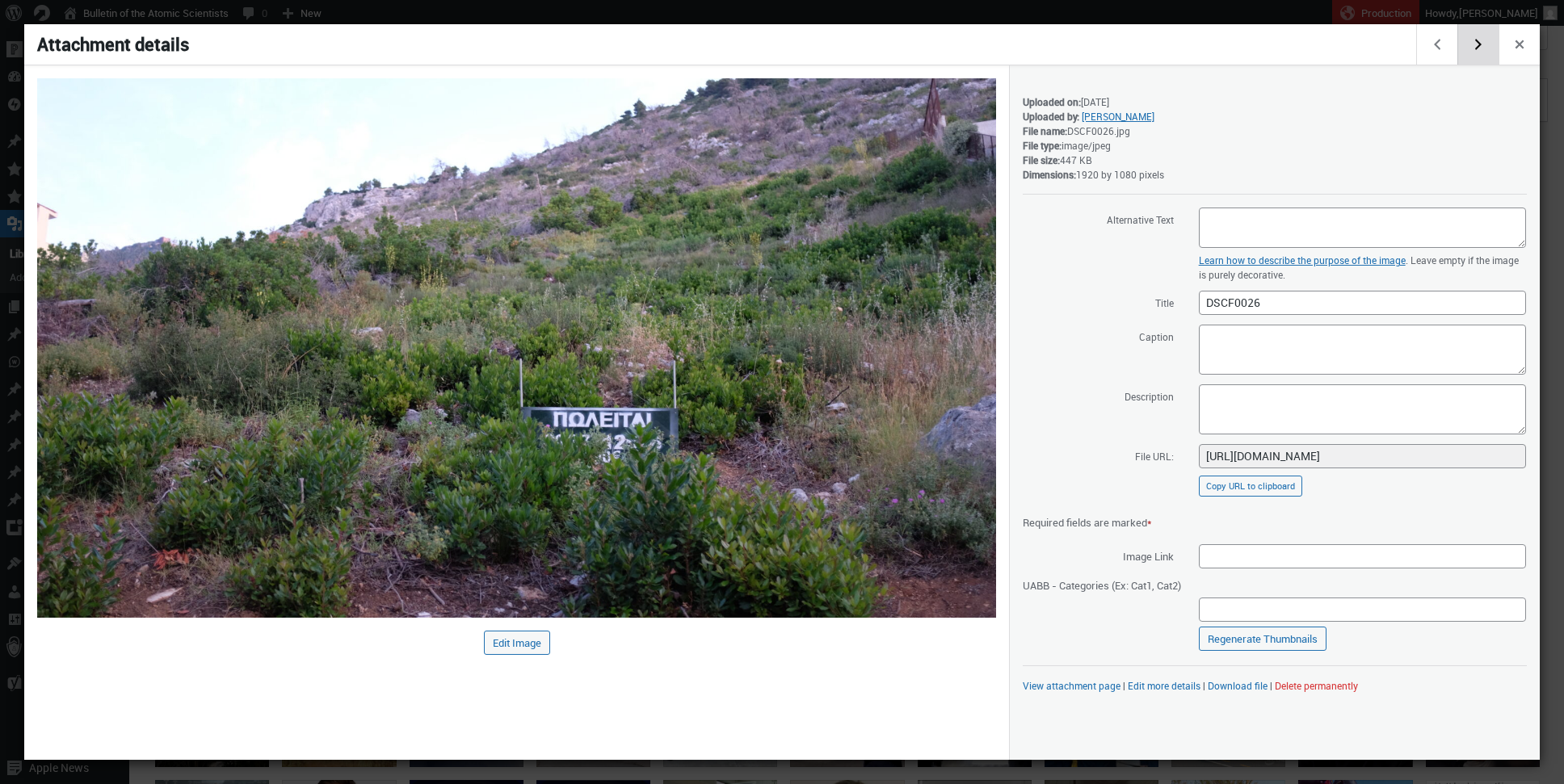
click at [1467, 48] on button "Edit next media item" at bounding box center [1477, 44] width 41 height 40
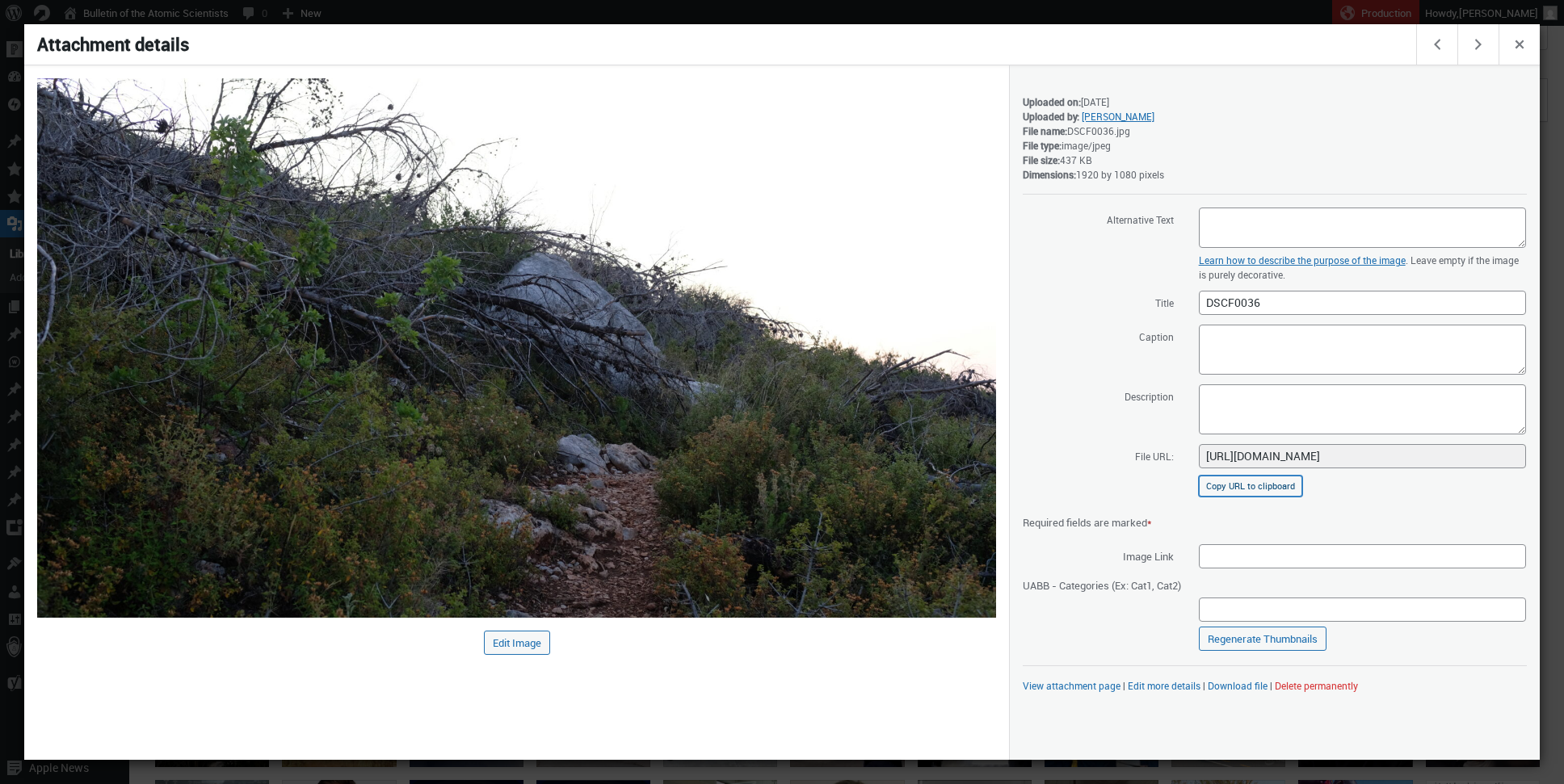
click at [1276, 487] on button "Copy URL to clipboard" at bounding box center [1250, 486] width 104 height 21
click at [1446, 45] on button "Edit previous media item" at bounding box center [1436, 44] width 41 height 40
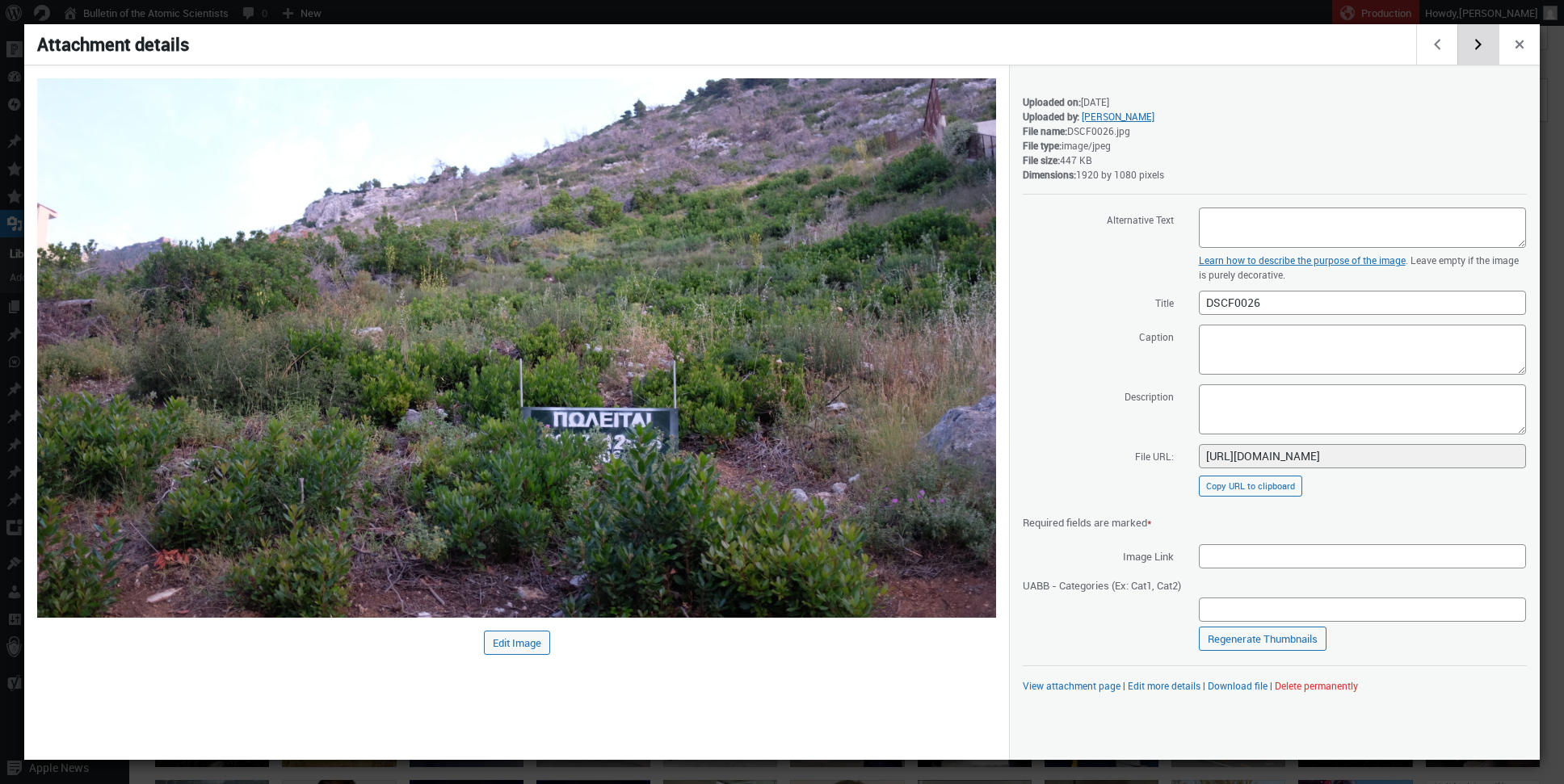
click at [1480, 42] on button "Edit next media item" at bounding box center [1477, 44] width 41 height 40
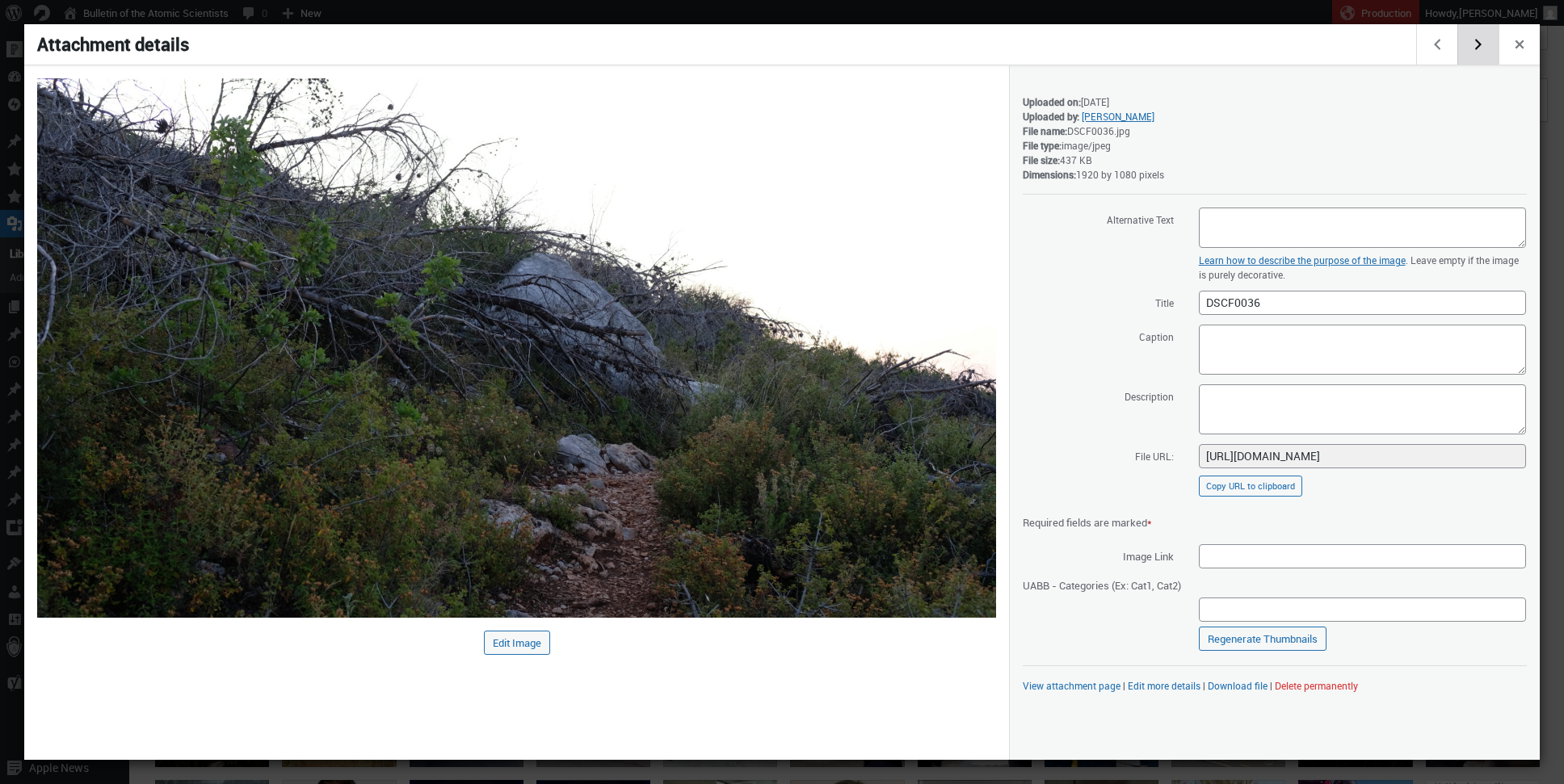
click at [1480, 42] on button "Edit next media item" at bounding box center [1477, 44] width 41 height 40
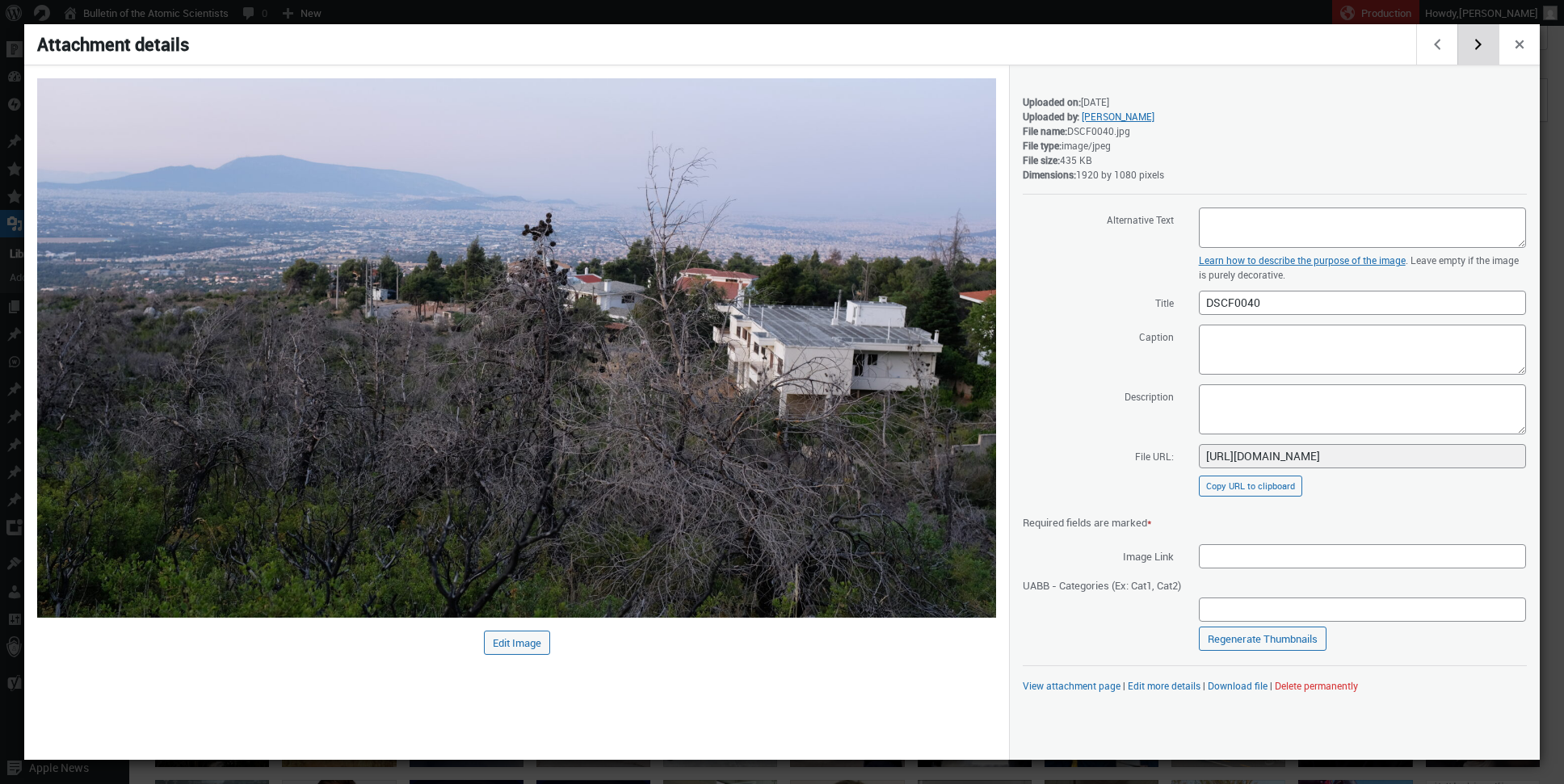
click at [1480, 42] on button "Edit next media item" at bounding box center [1477, 44] width 41 height 40
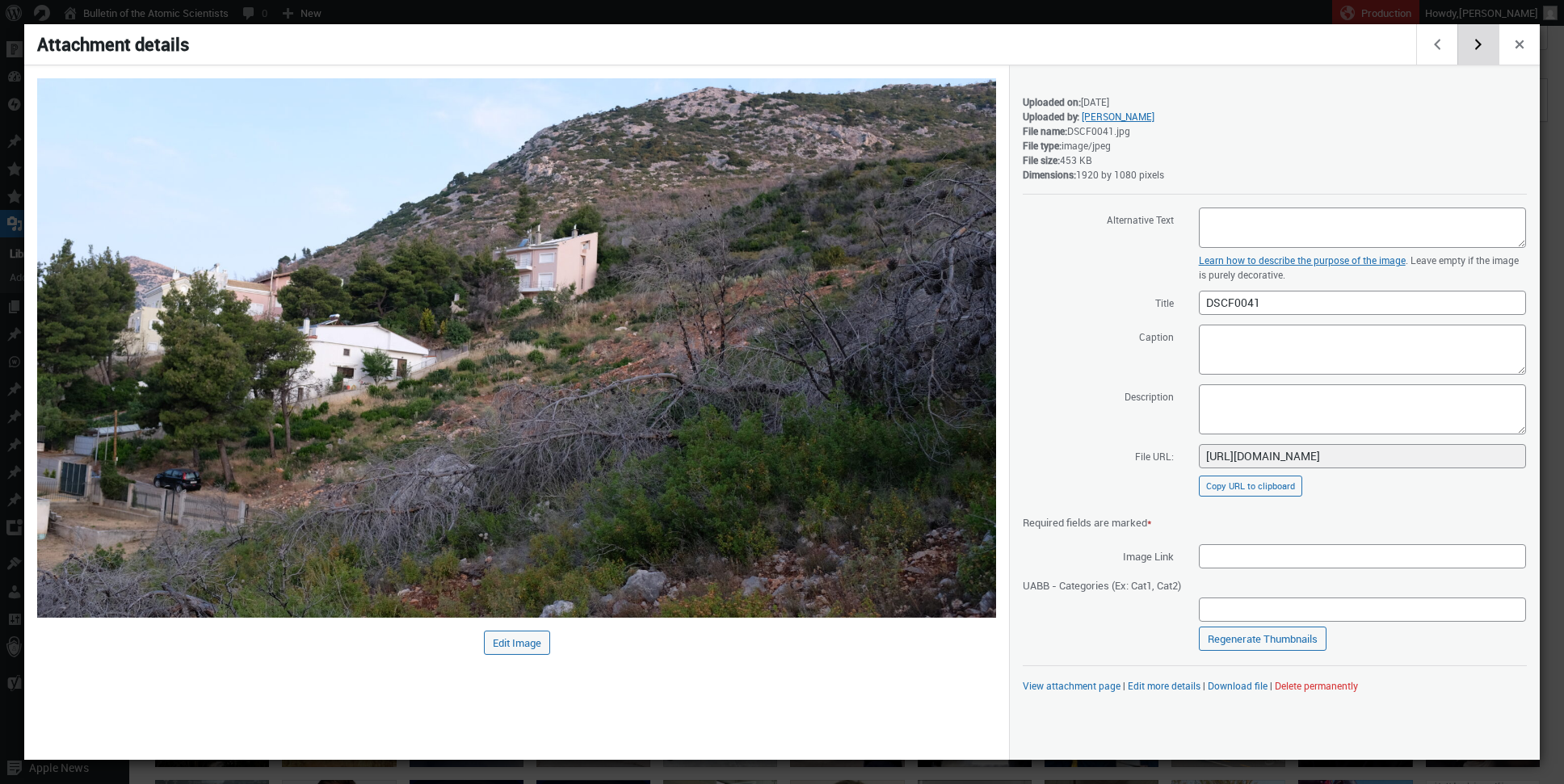
click at [1480, 42] on button "Edit next media item" at bounding box center [1477, 44] width 41 height 40
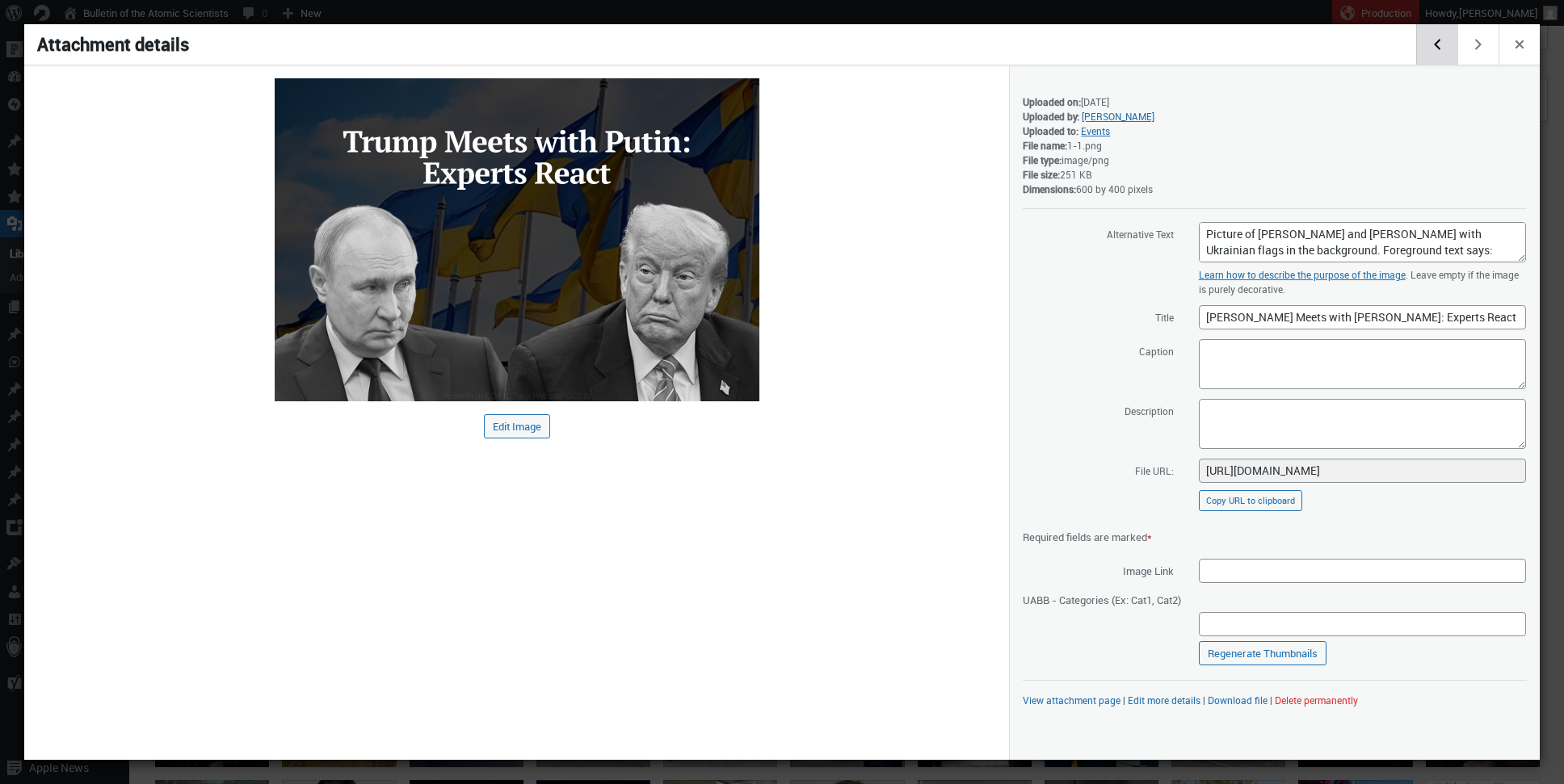
click at [1447, 47] on button "Edit previous media item" at bounding box center [1436, 44] width 41 height 40
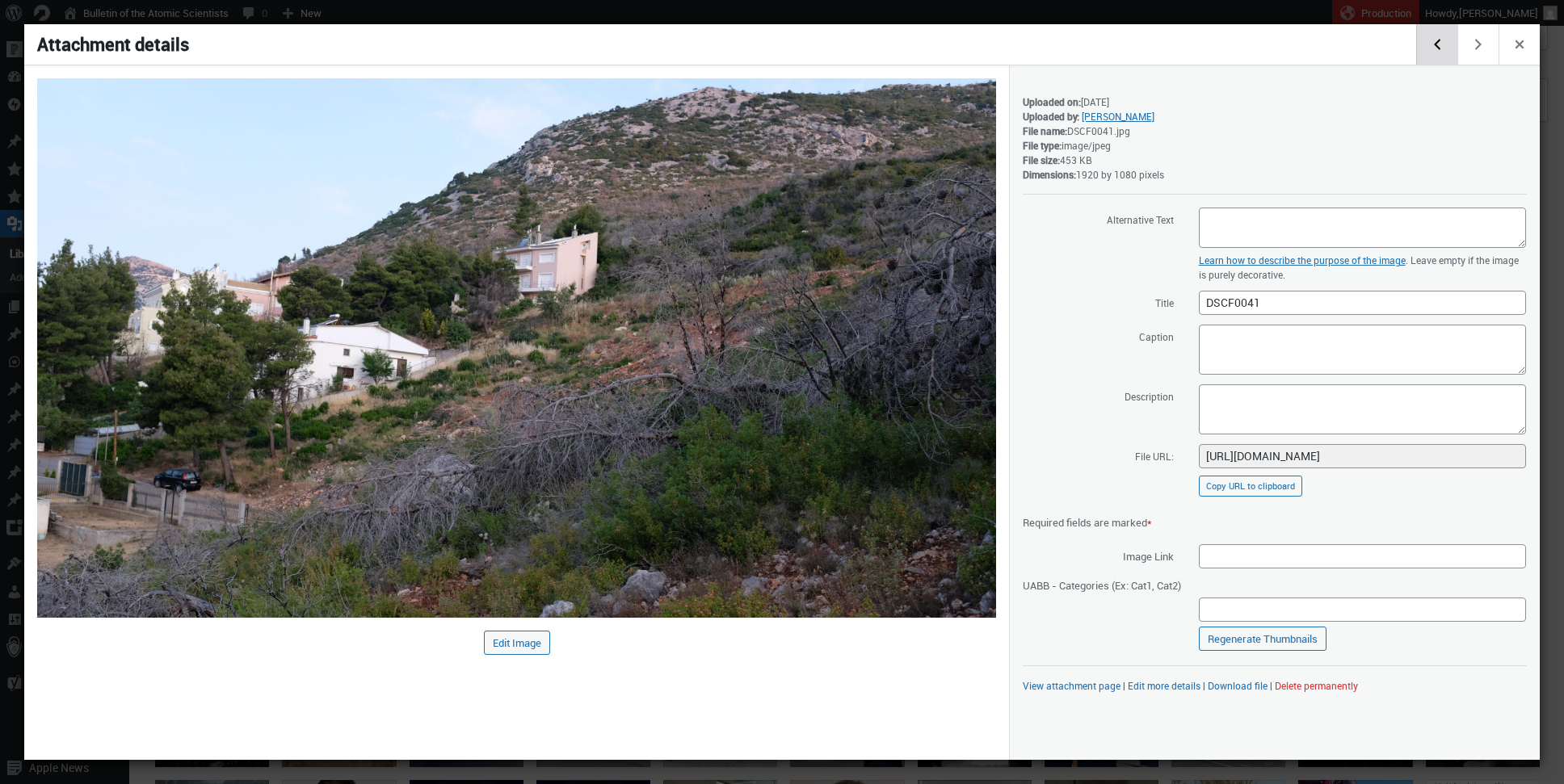
click at [1446, 47] on button "Edit previous media item" at bounding box center [1436, 44] width 41 height 40
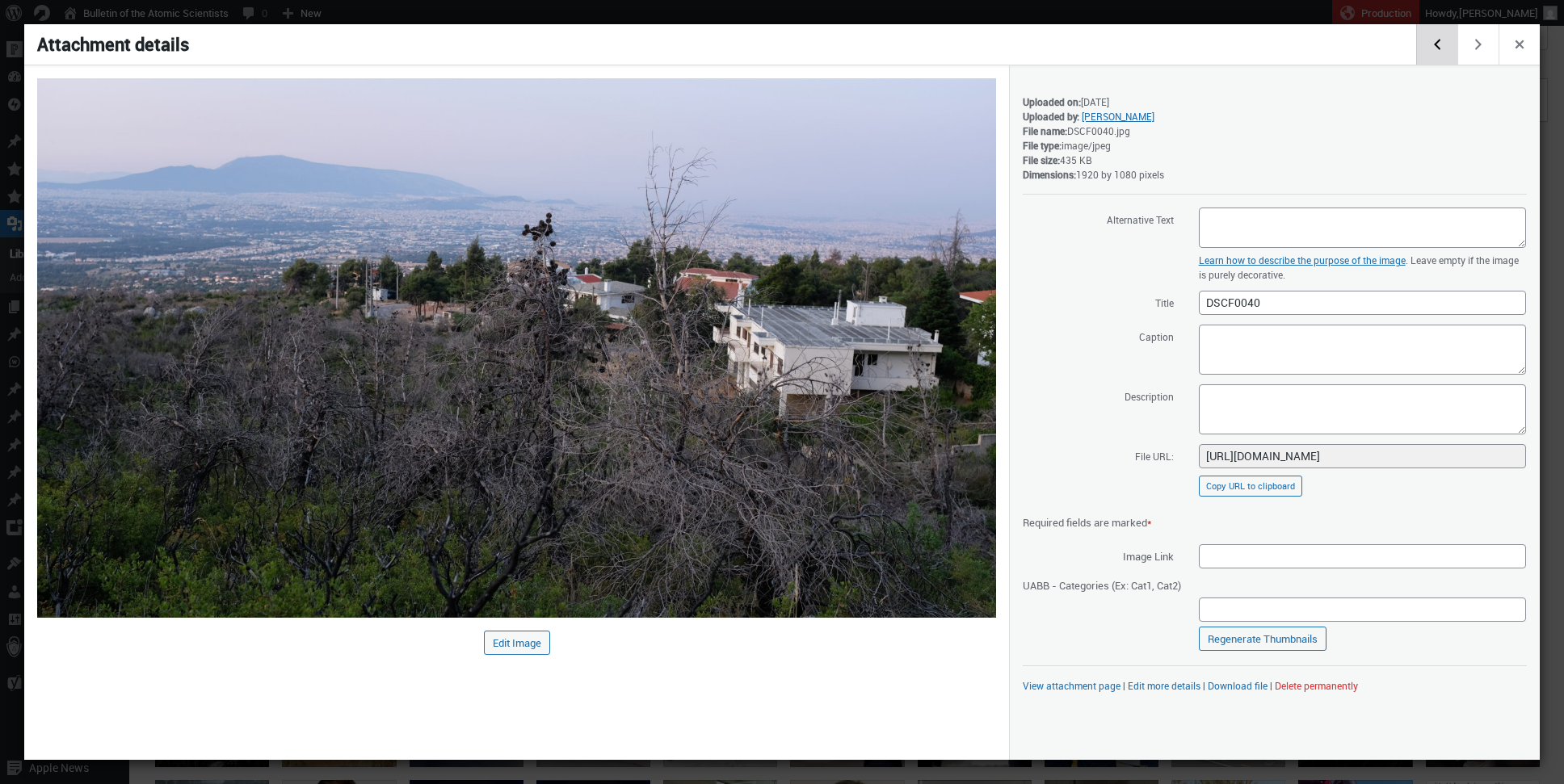
click at [1446, 47] on button "Edit previous media item" at bounding box center [1436, 44] width 41 height 40
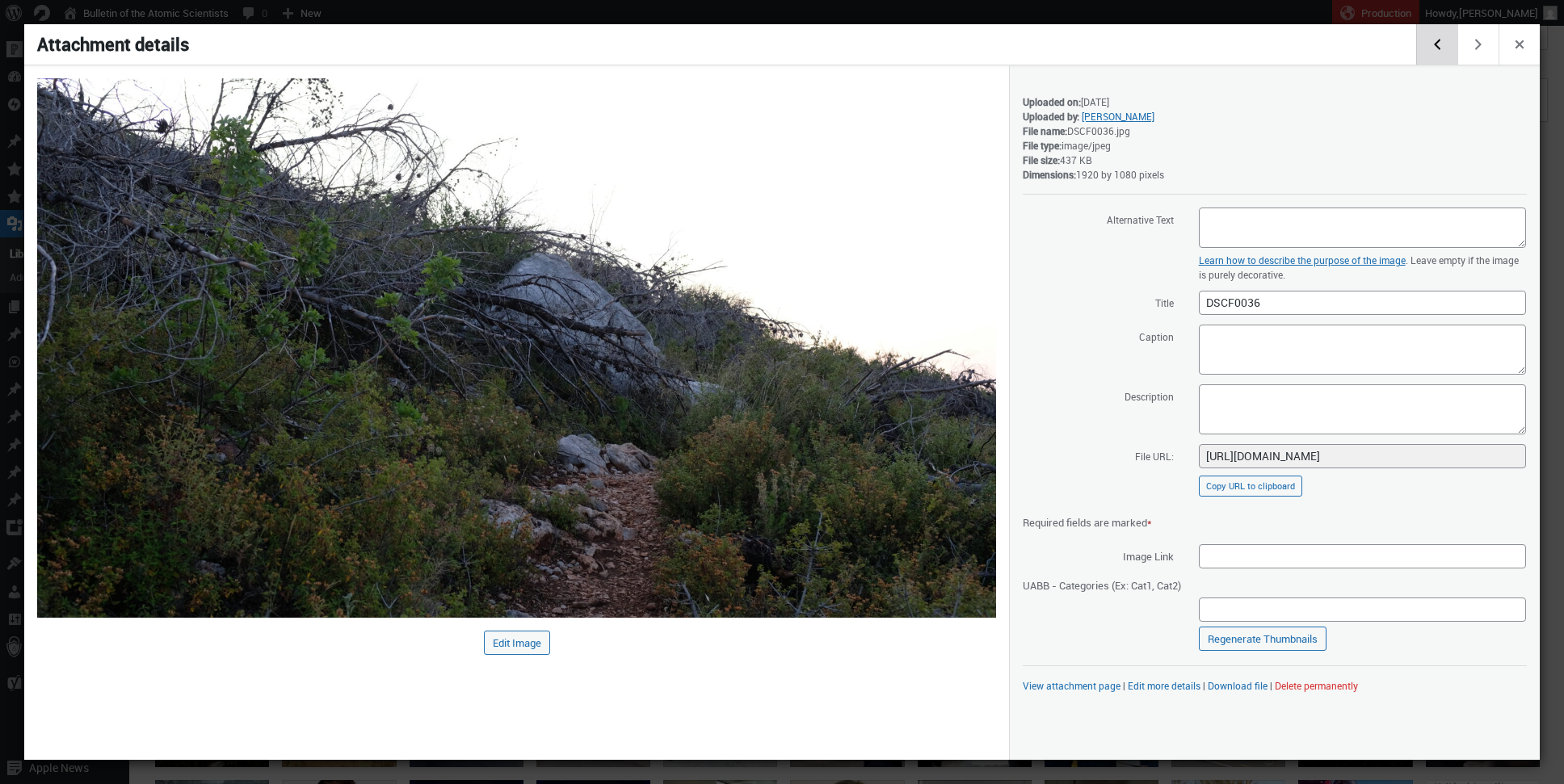
click at [1446, 47] on button "Edit previous media item" at bounding box center [1436, 44] width 41 height 40
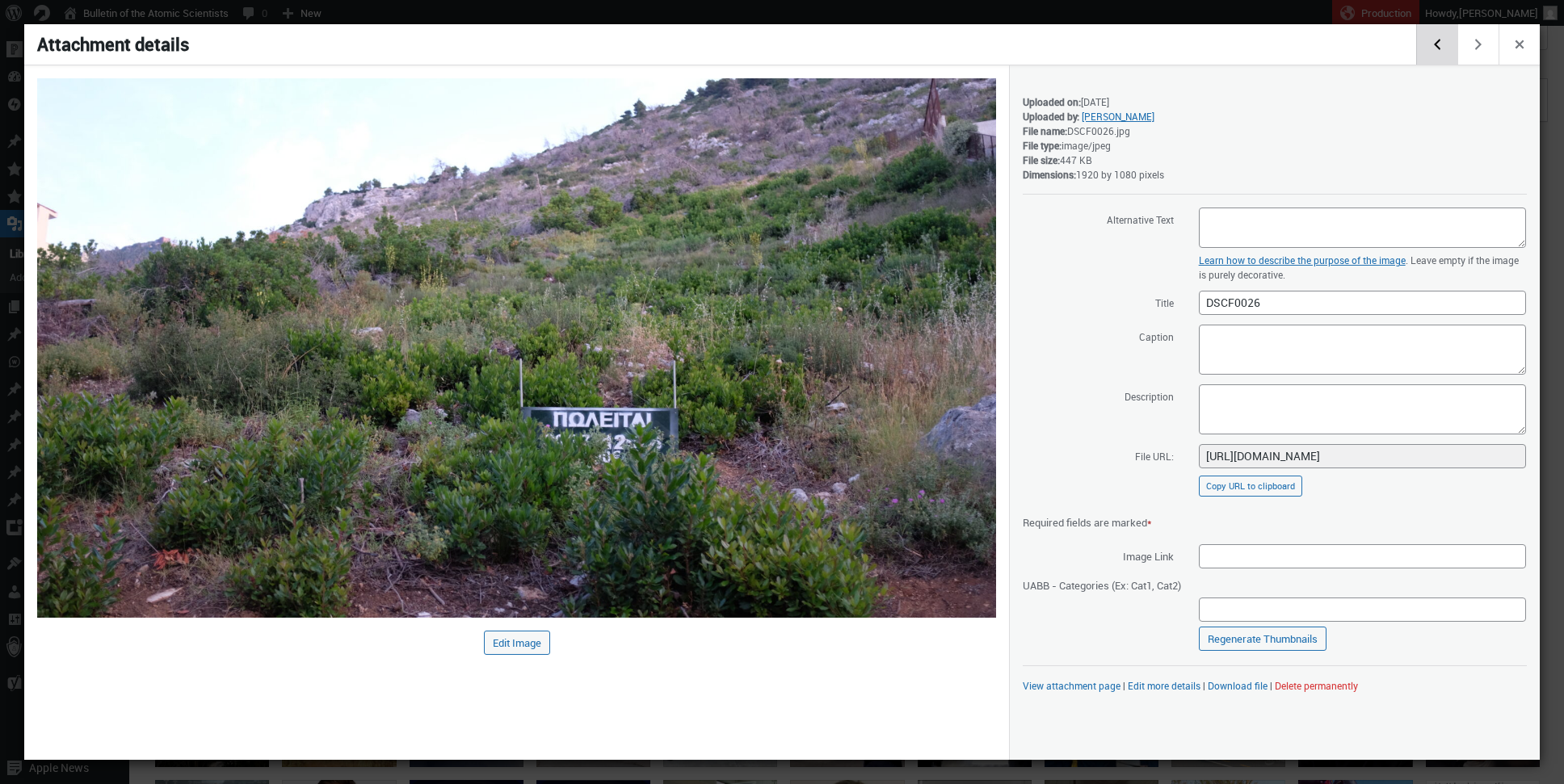
click at [1446, 47] on button "Edit previous media item" at bounding box center [1436, 44] width 41 height 40
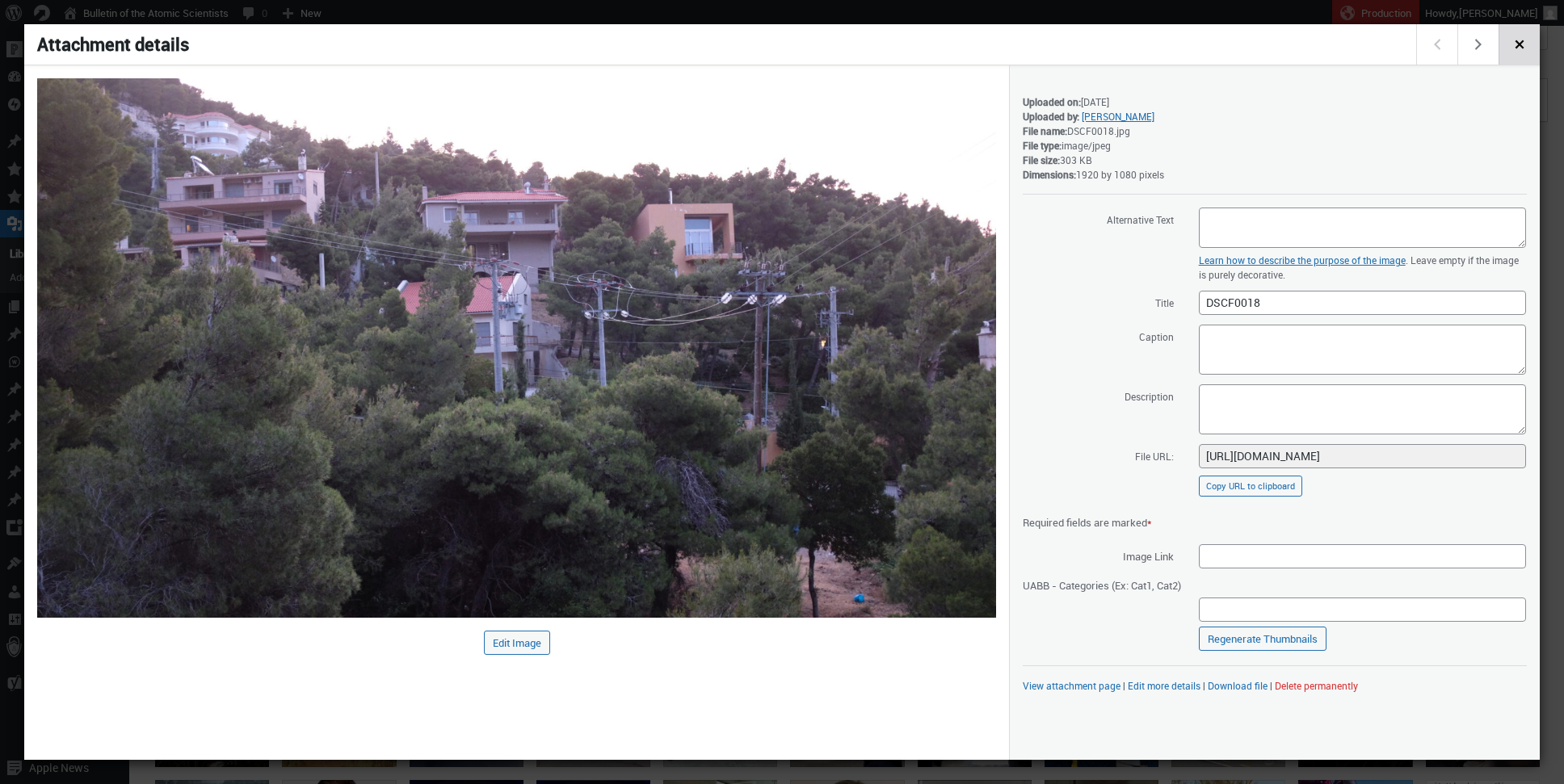
click at [1529, 36] on button "Close dialog" at bounding box center [1519, 44] width 41 height 40
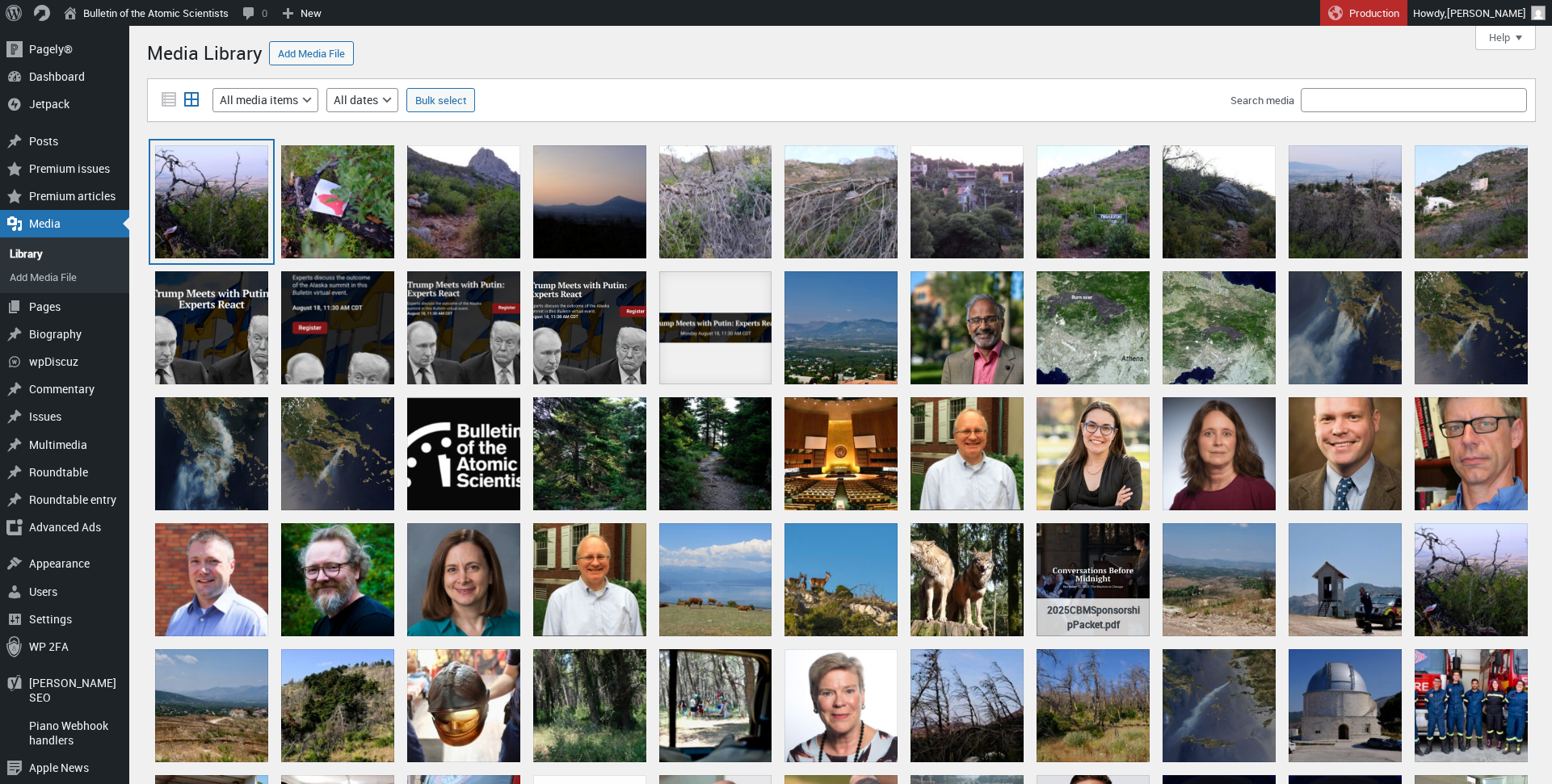
click at [204, 219] on div "DSCF0066" at bounding box center [211, 201] width 113 height 113
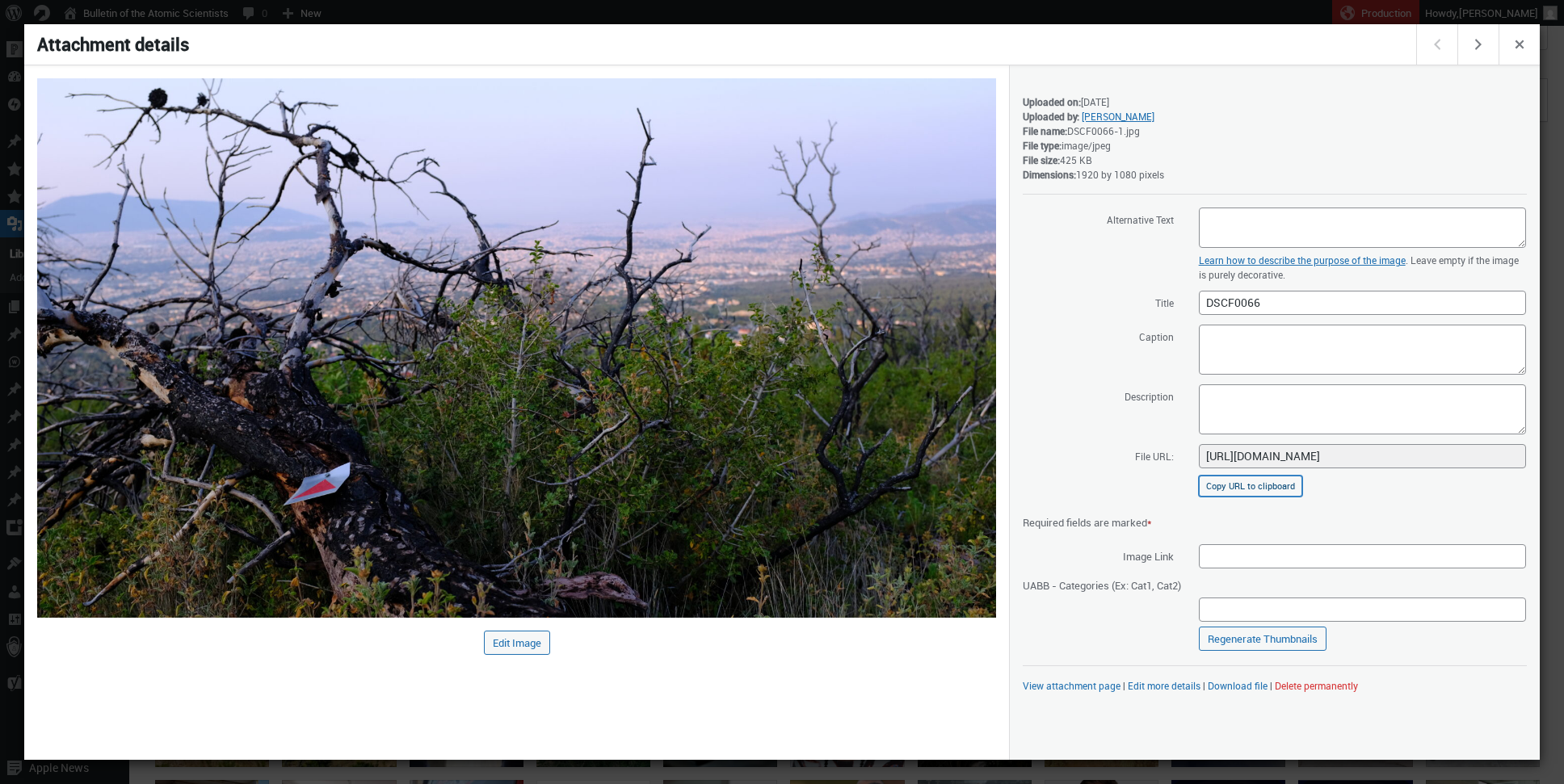
click at [1272, 486] on button "Copy URL to clipboard" at bounding box center [1250, 486] width 104 height 21
click at [1475, 45] on button "Edit next media item" at bounding box center [1477, 44] width 41 height 40
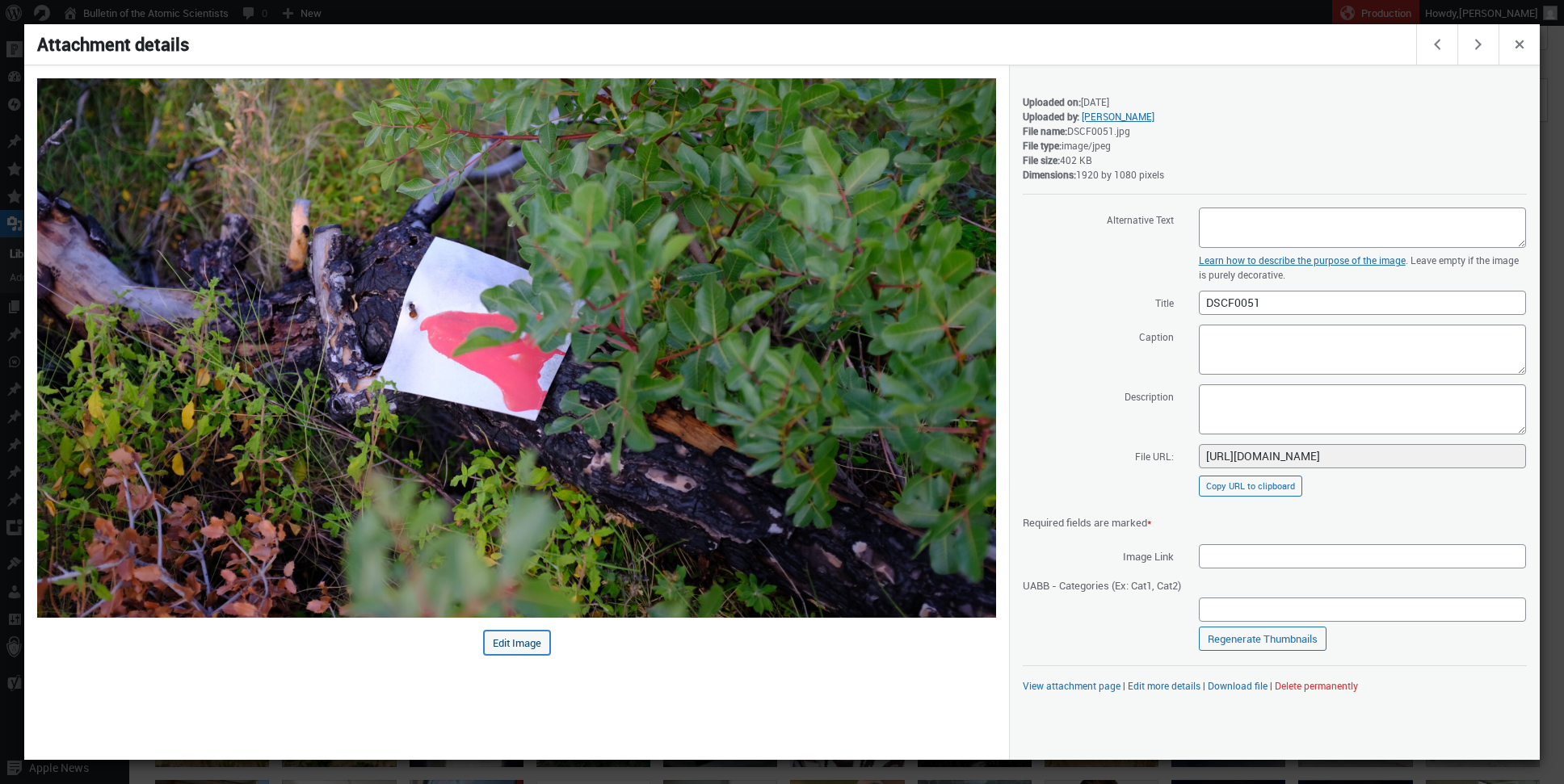
click at [524, 643] on button "Edit Image" at bounding box center [517, 642] width 66 height 24
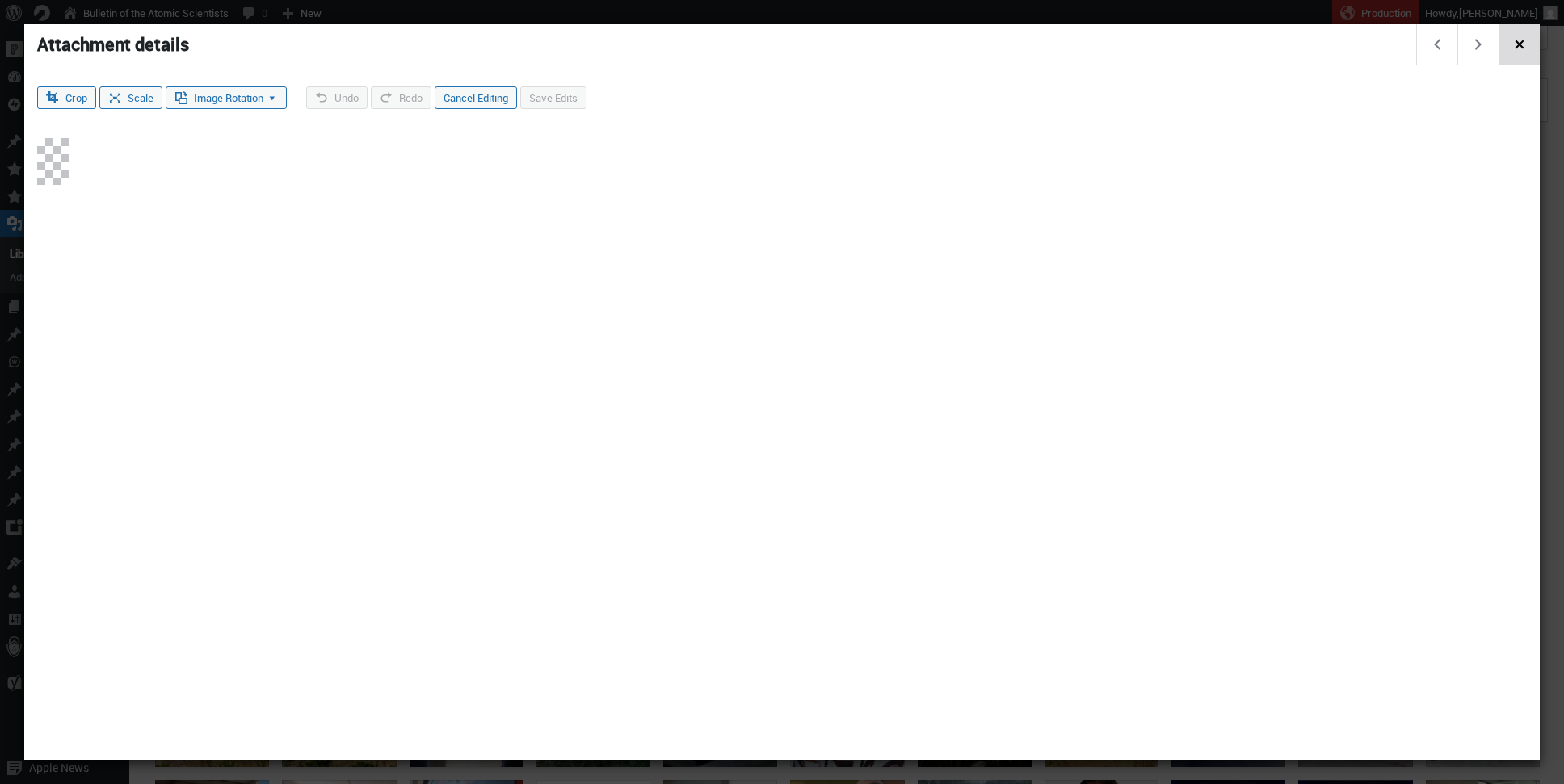
click at [1518, 49] on span "Close dialog" at bounding box center [1519, 43] width 18 height 13
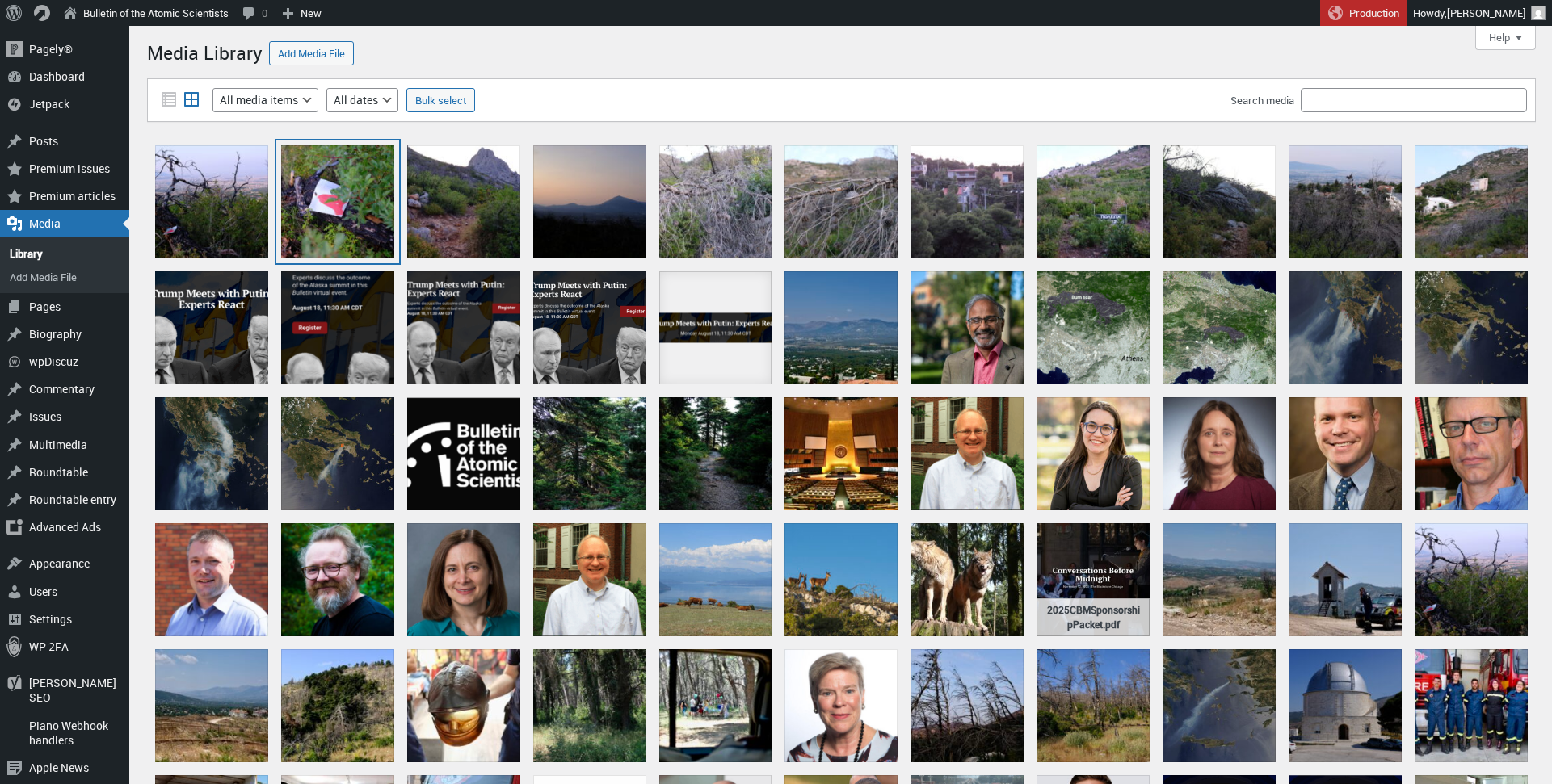
click at [340, 200] on div "DSCF0051" at bounding box center [337, 201] width 113 height 113
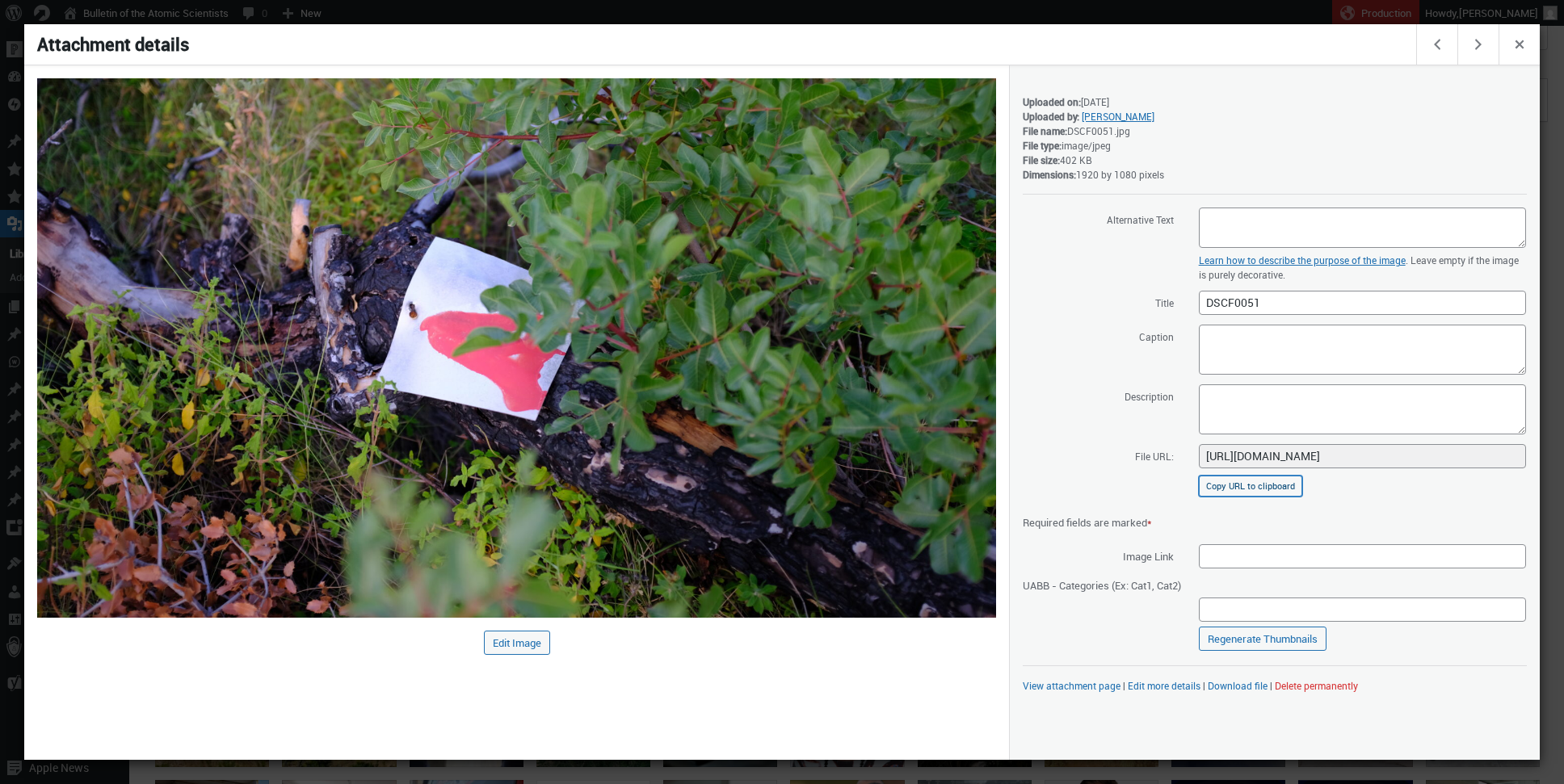
click at [1239, 494] on button "Copy URL to clipboard" at bounding box center [1250, 486] width 104 height 21
click at [1516, 42] on span "Close dialog" at bounding box center [1519, 43] width 18 height 13
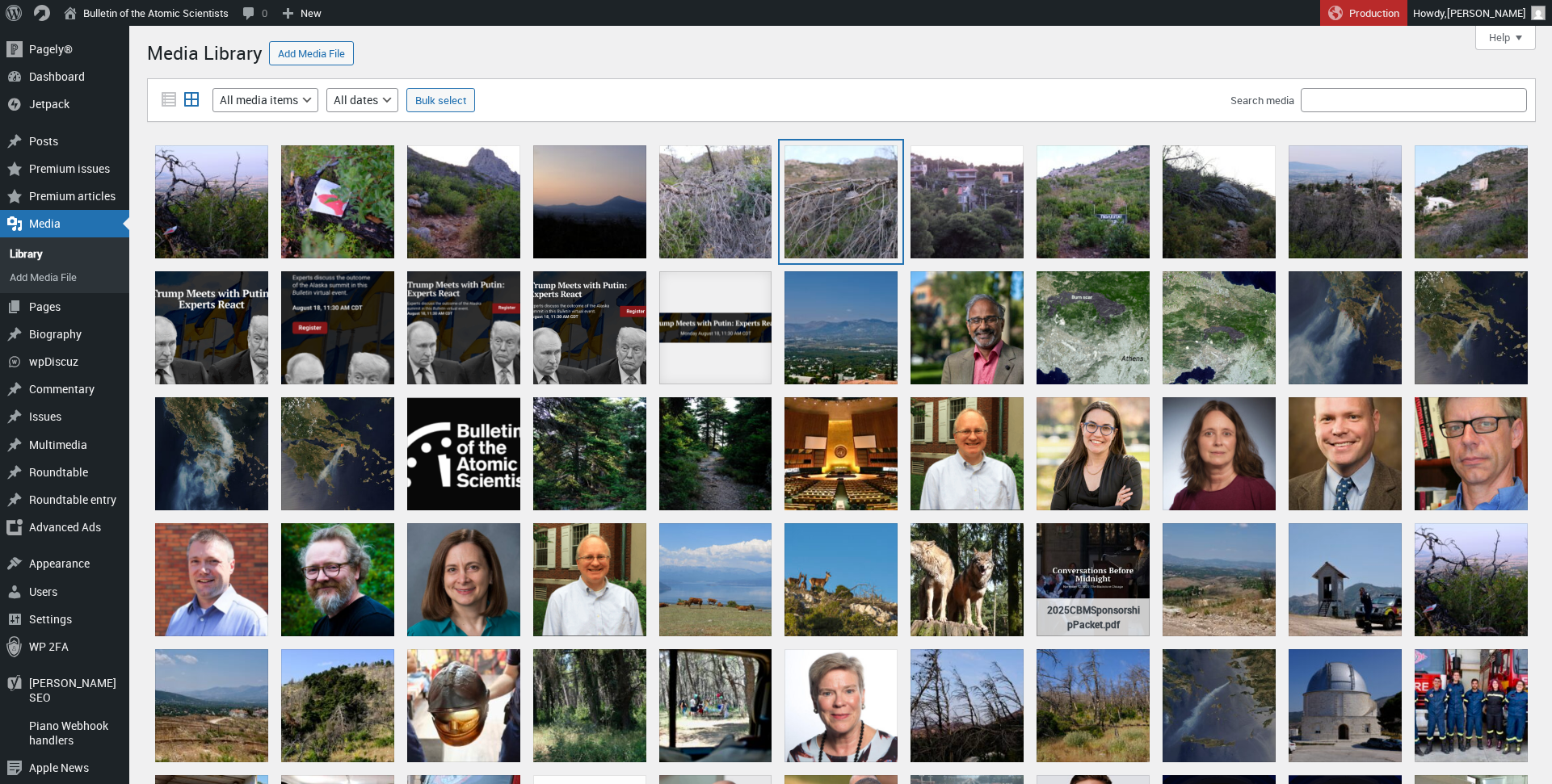
click at [835, 192] on div "DSCF0042" at bounding box center [840, 201] width 113 height 113
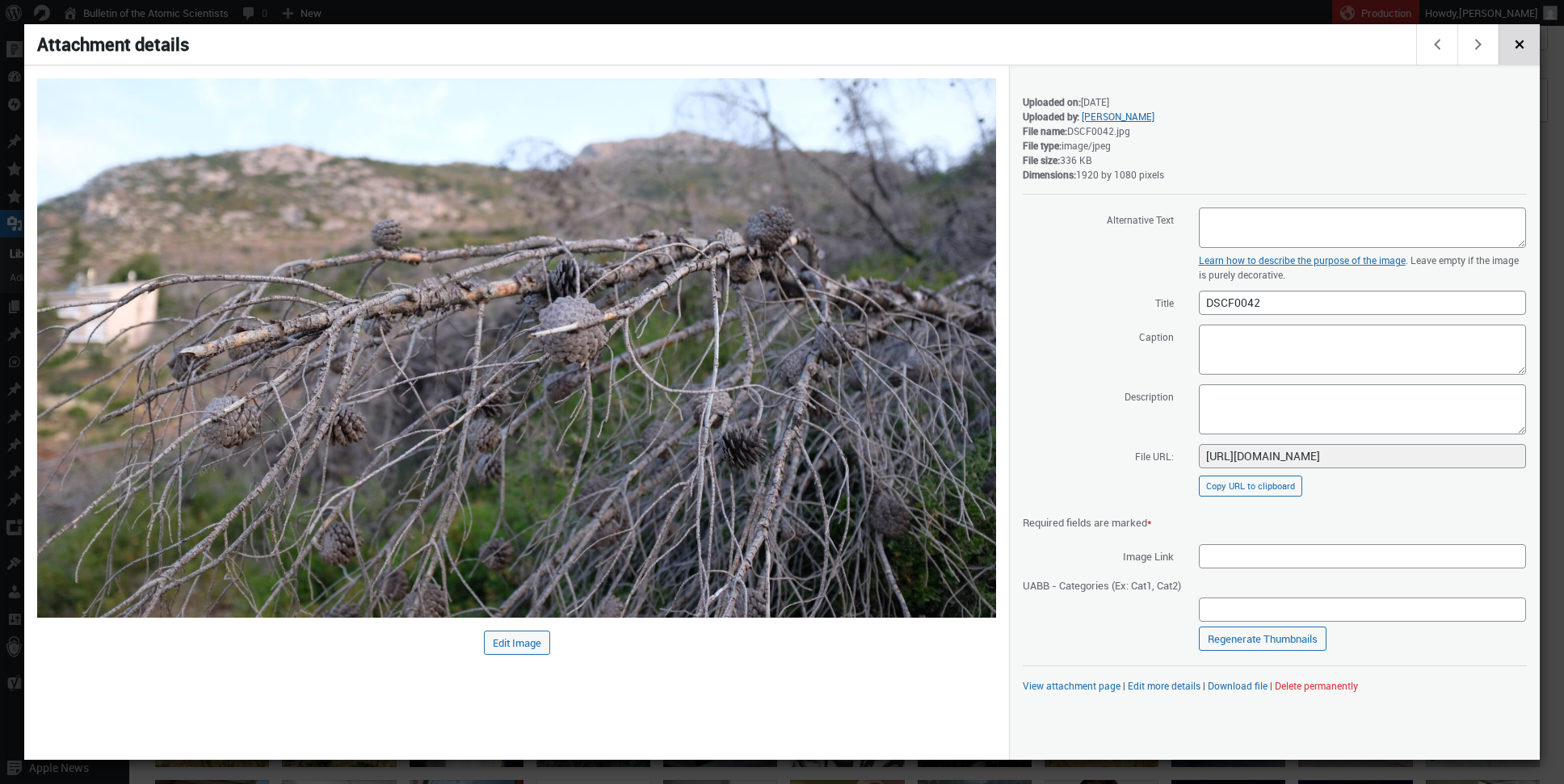
click at [1516, 44] on span "Close dialog" at bounding box center [1519, 43] width 18 height 13
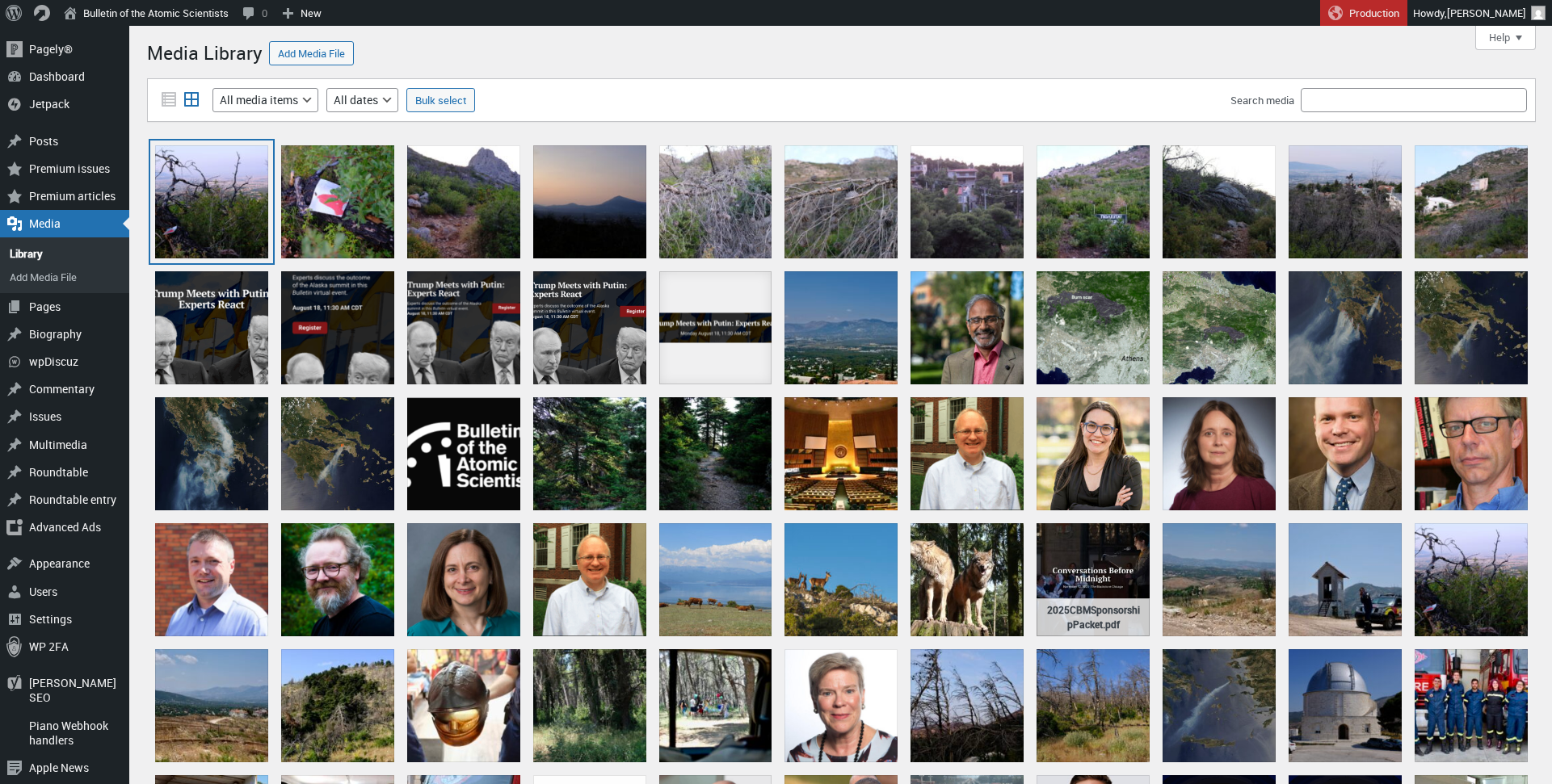
click at [196, 209] on div "DSCF0066" at bounding box center [211, 201] width 113 height 113
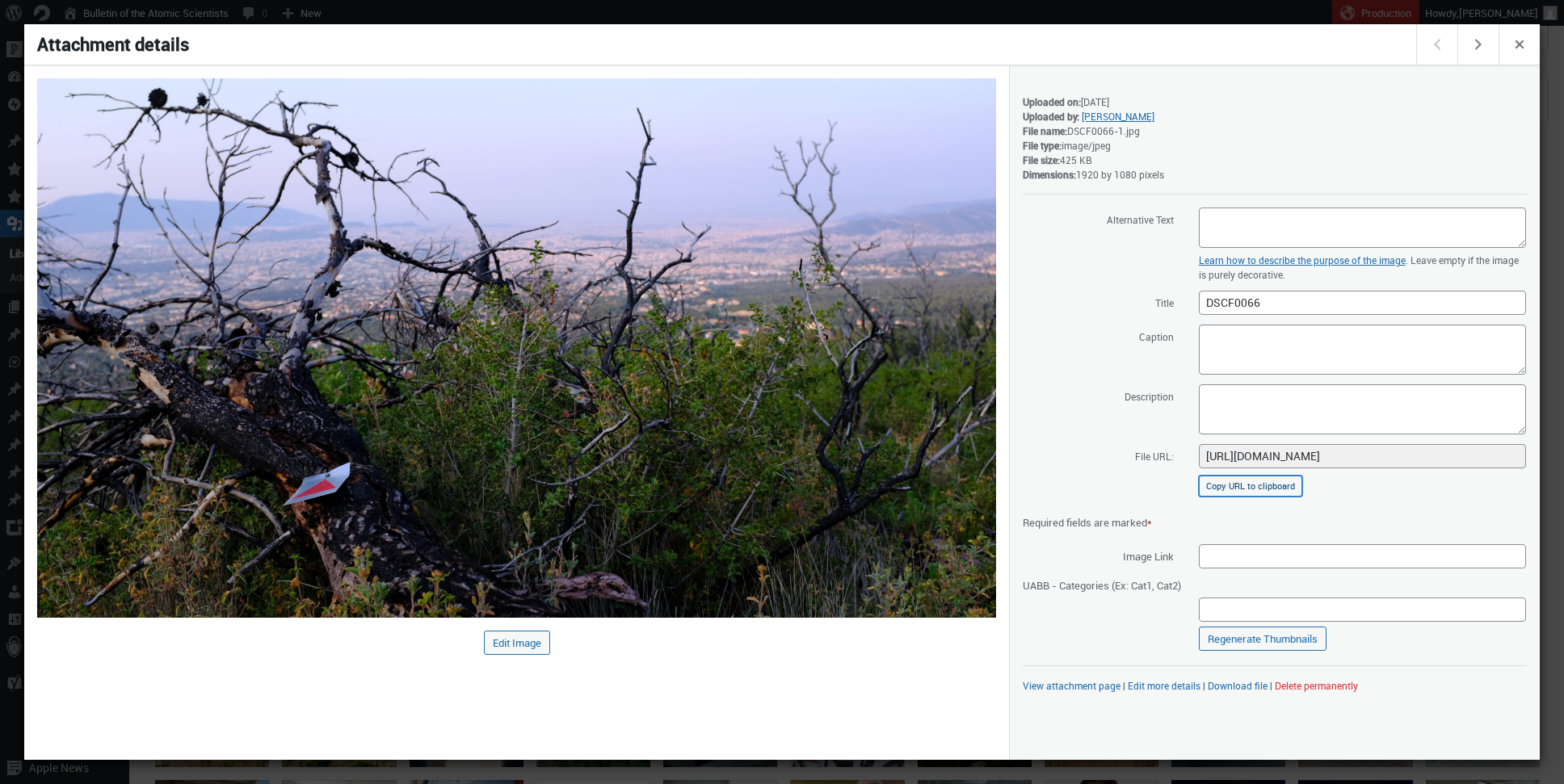
click at [1242, 490] on button "Copy URL to clipboard" at bounding box center [1250, 486] width 104 height 21
click at [1462, 39] on button "Edit next media item" at bounding box center [1477, 44] width 41 height 40
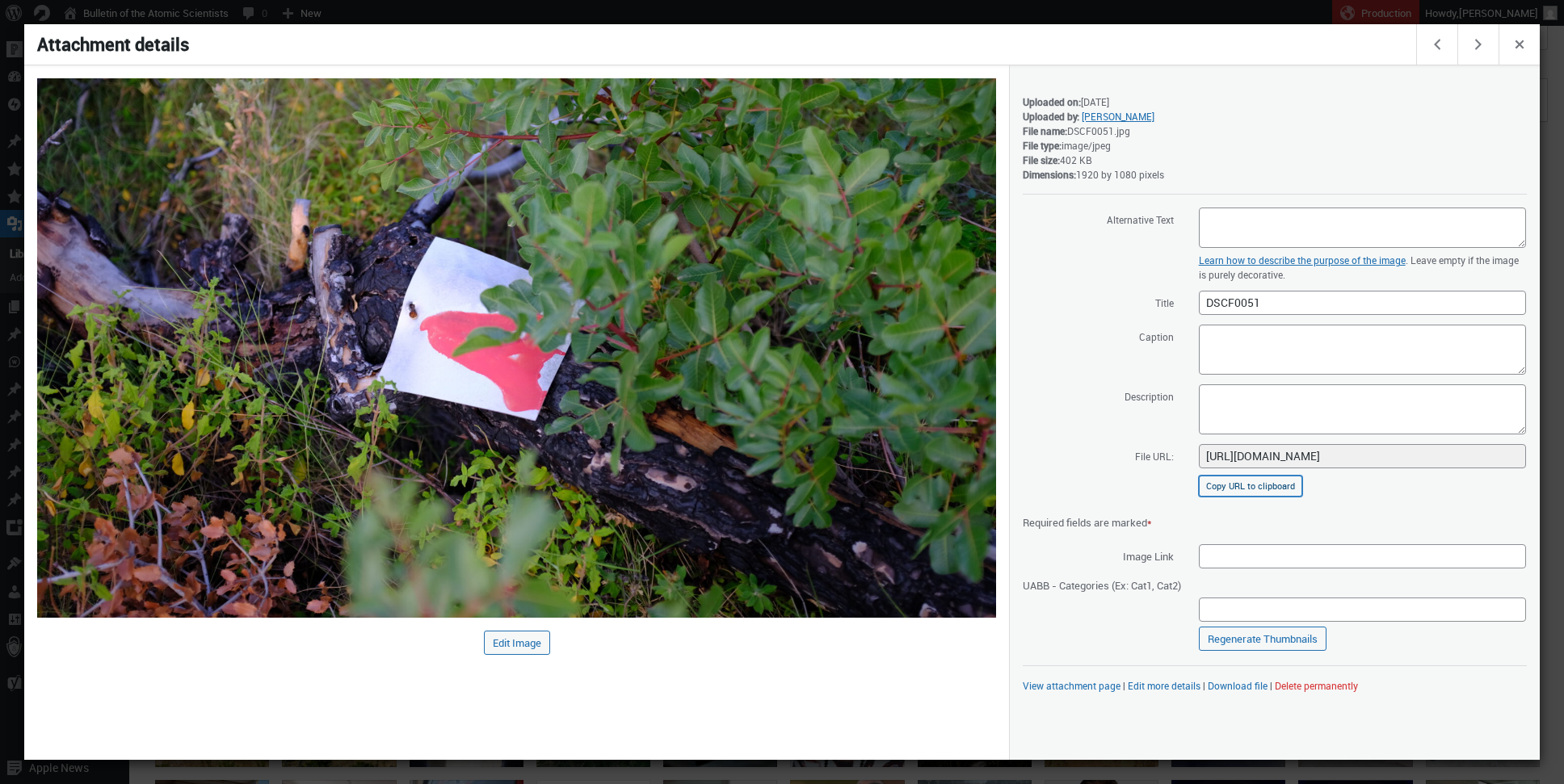
click at [1294, 482] on button "Copy URL to clipboard" at bounding box center [1250, 486] width 104 height 21
click at [1512, 49] on span "Close dialog" at bounding box center [1519, 43] width 18 height 13
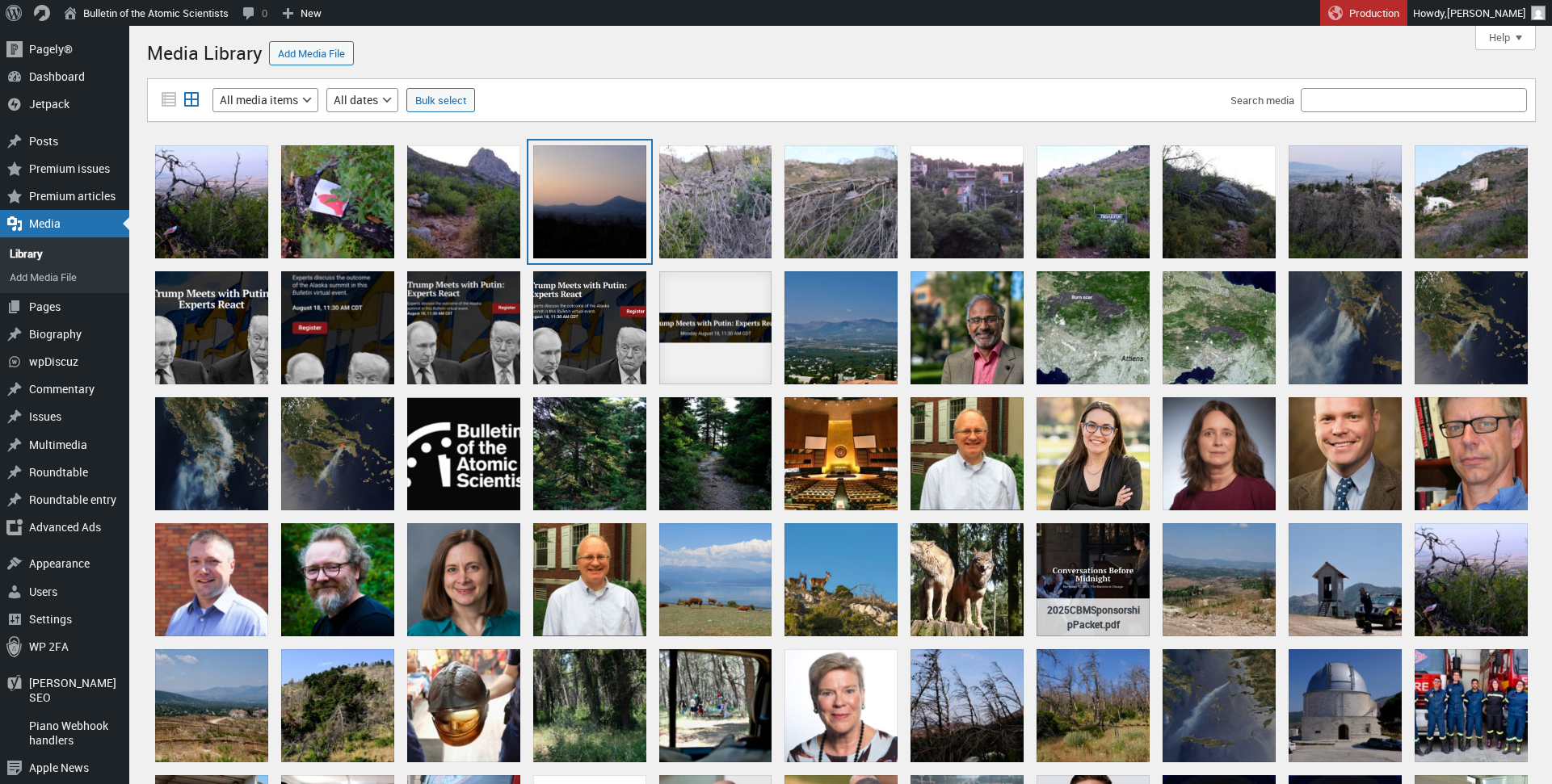
click at [593, 202] on div "DSCF0044" at bounding box center [589, 201] width 113 height 113
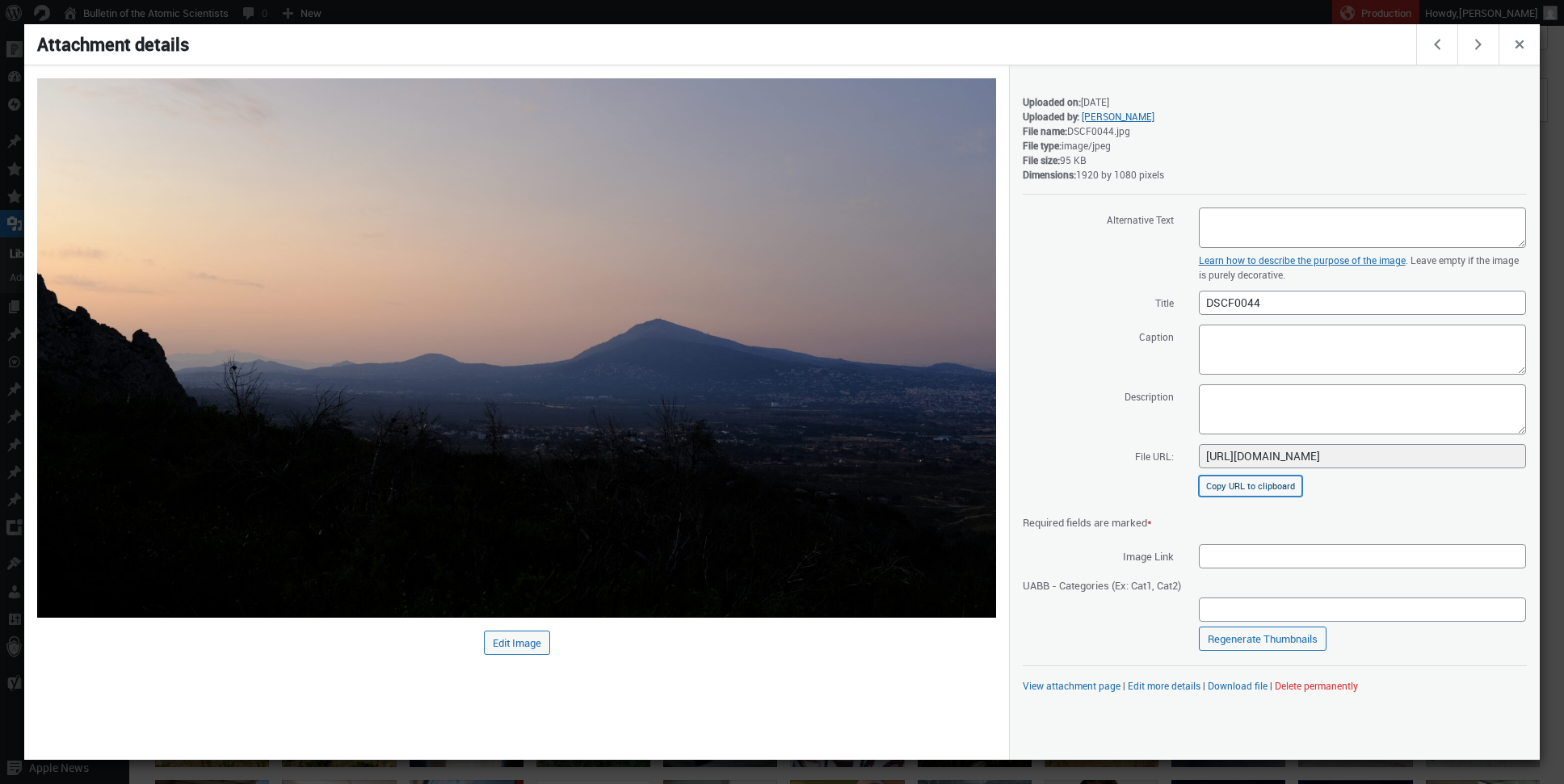
click at [1264, 487] on button "Copy URL to clipboard" at bounding box center [1250, 486] width 104 height 21
click at [1514, 39] on span "Close dialog" at bounding box center [1519, 43] width 18 height 13
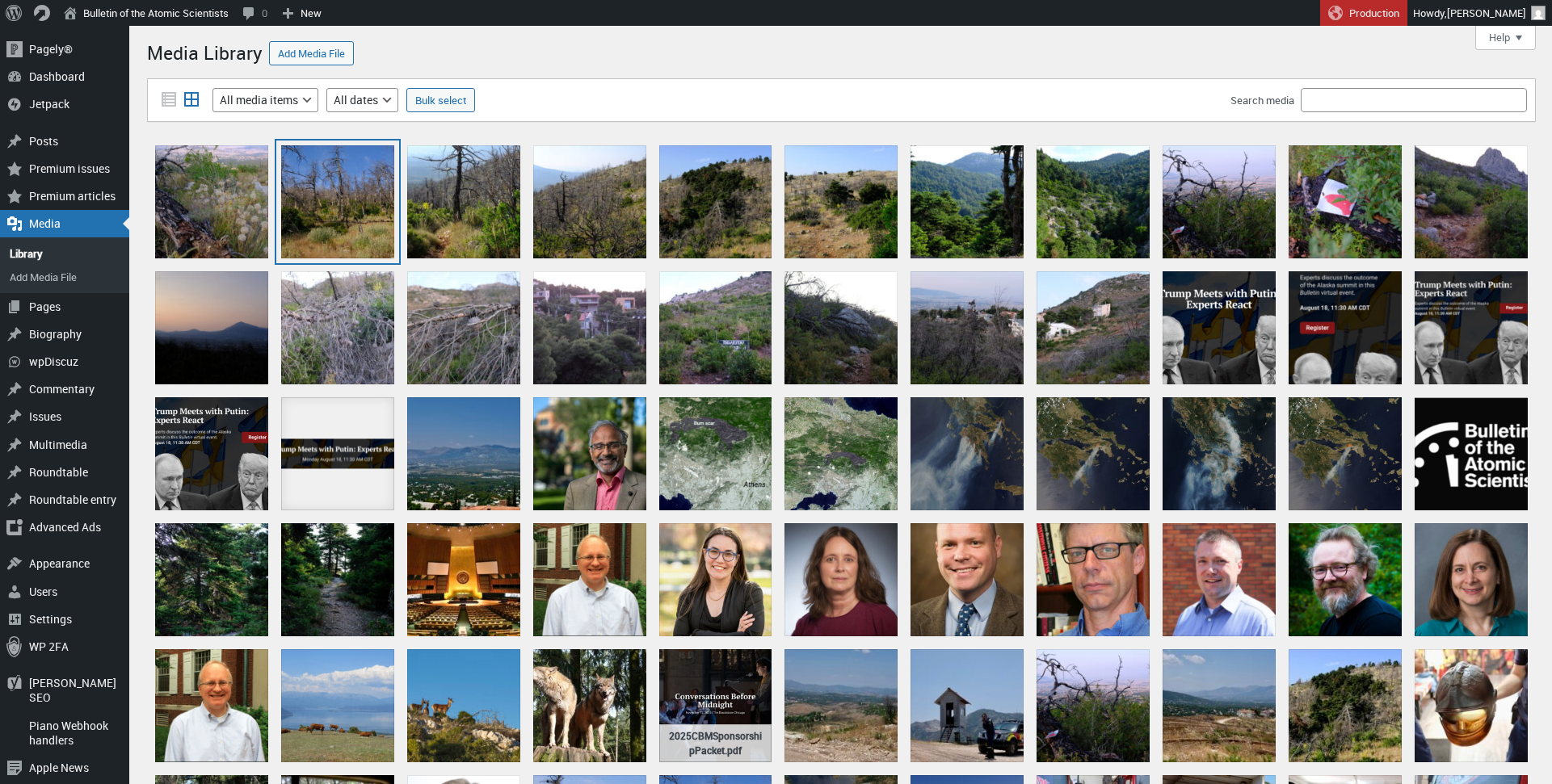
click at [322, 208] on div "DSCF0159" at bounding box center [337, 201] width 113 height 113
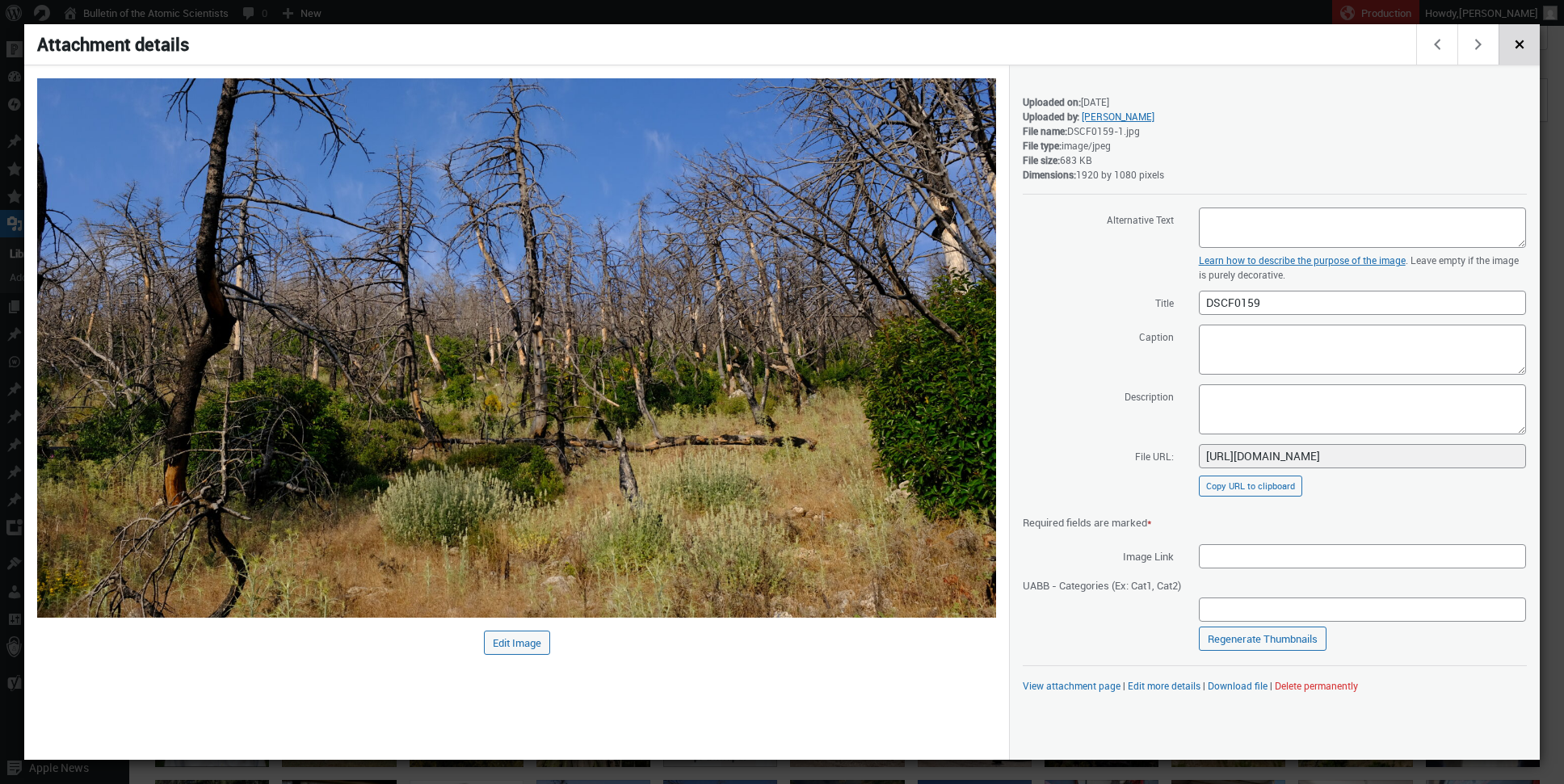
click at [1524, 48] on span "Close dialog" at bounding box center [1519, 43] width 18 height 13
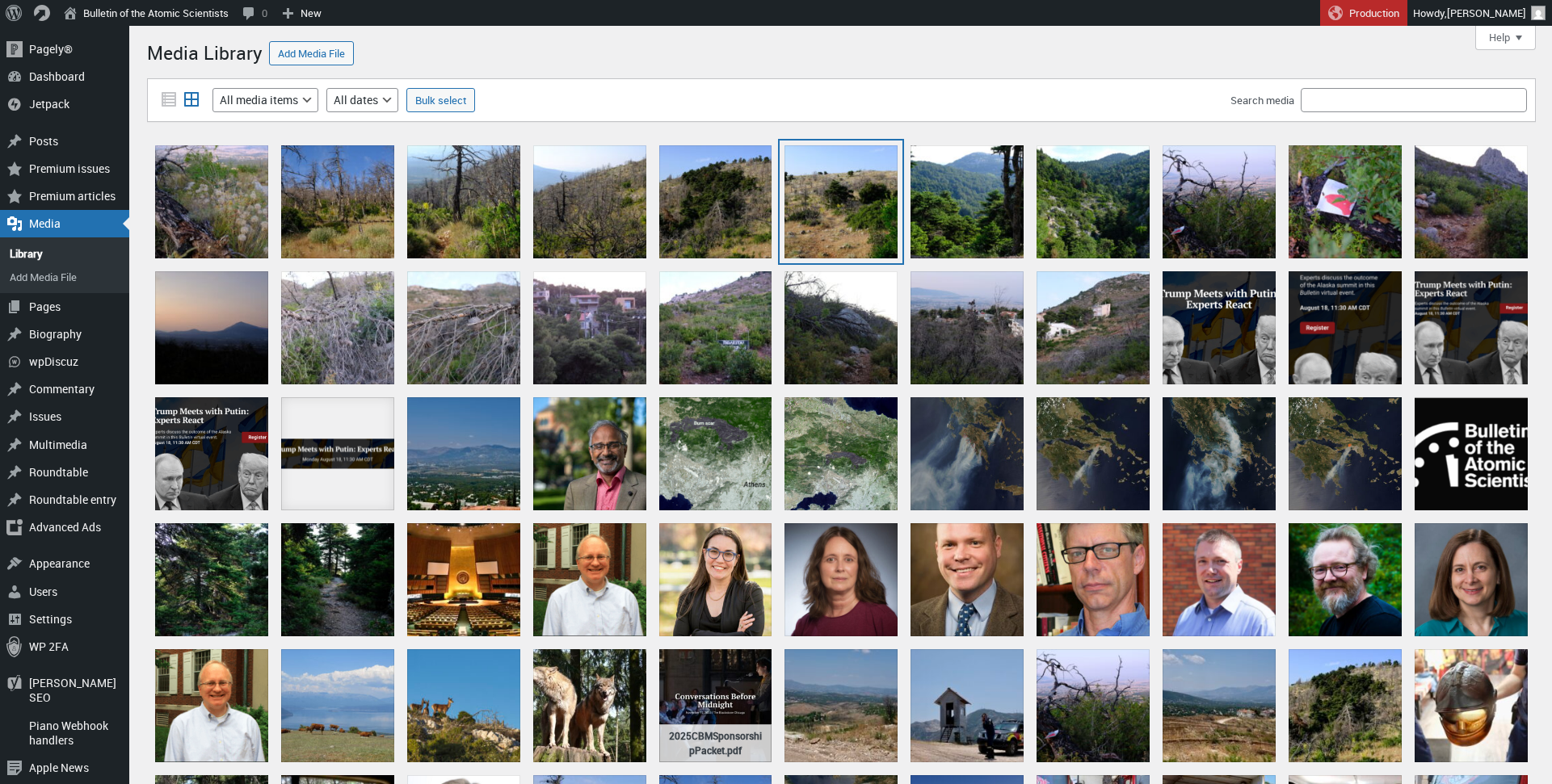
click at [836, 227] on div "DSCF0179" at bounding box center [840, 201] width 113 height 113
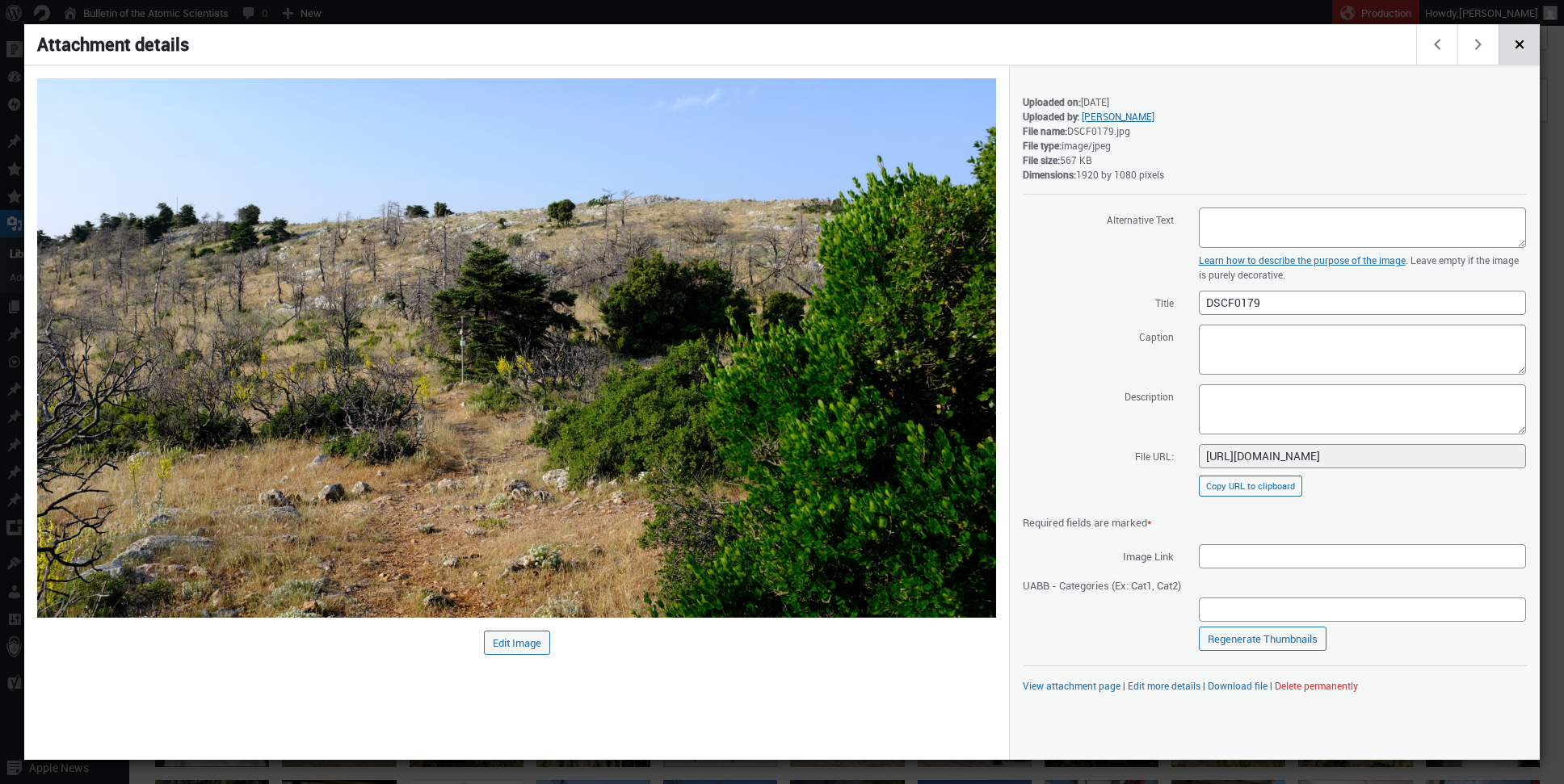
click at [1524, 46] on span "Close dialog" at bounding box center [1519, 43] width 18 height 13
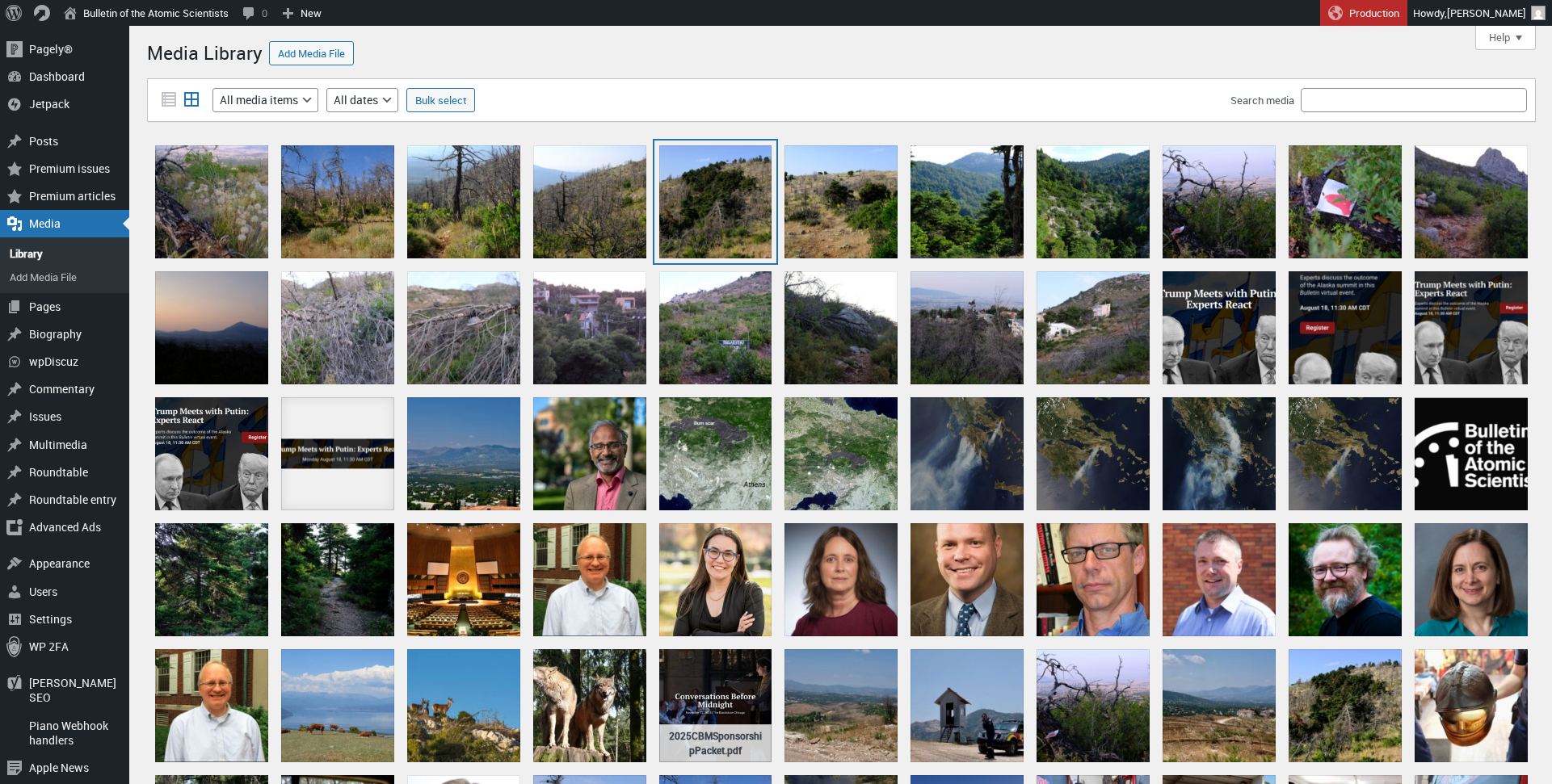
click at [733, 212] on div "DSCF0171" at bounding box center [715, 201] width 113 height 113
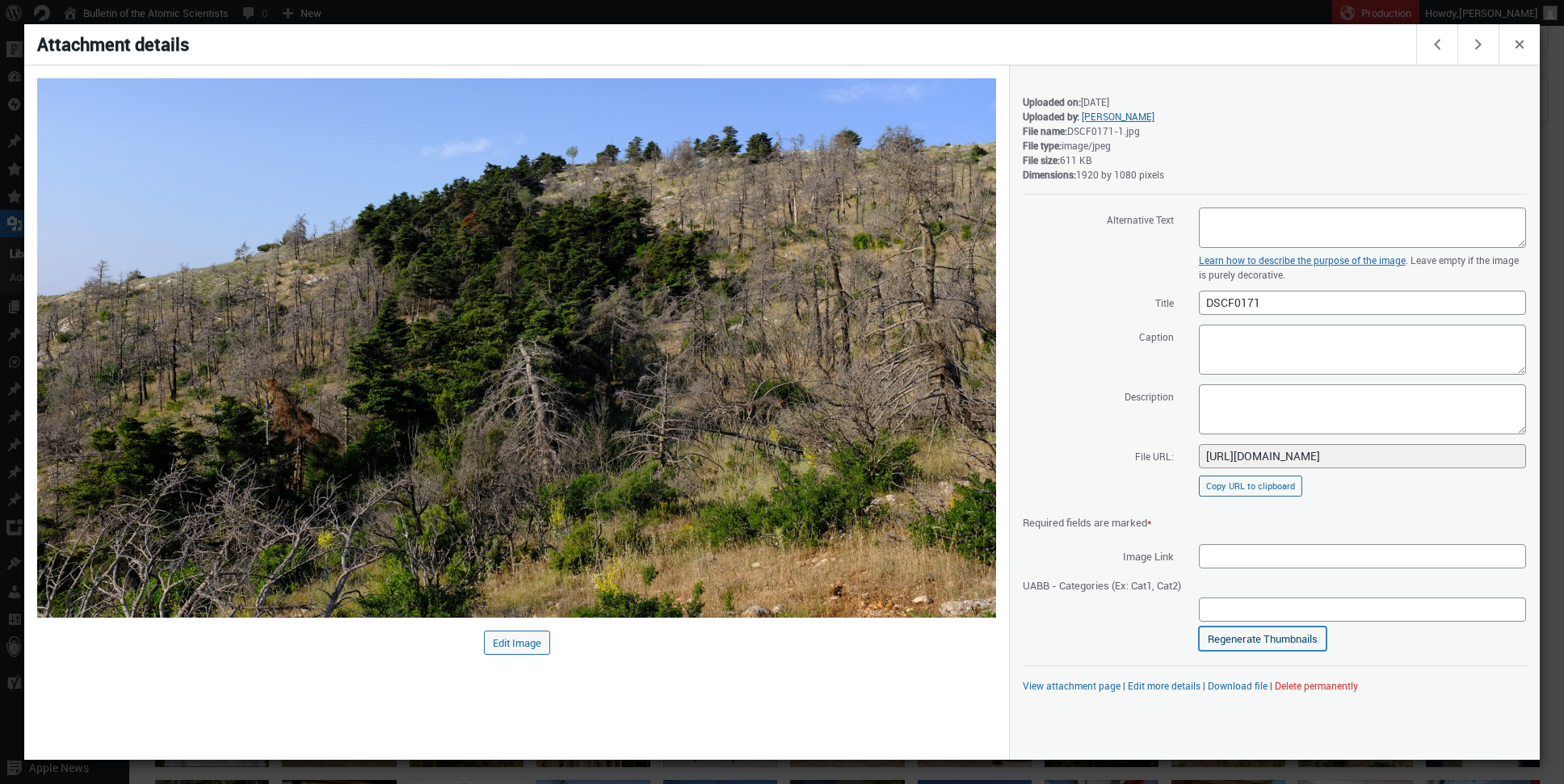
click at [1264, 642] on link "Regenerate Thumbnails" at bounding box center [1262, 639] width 128 height 24
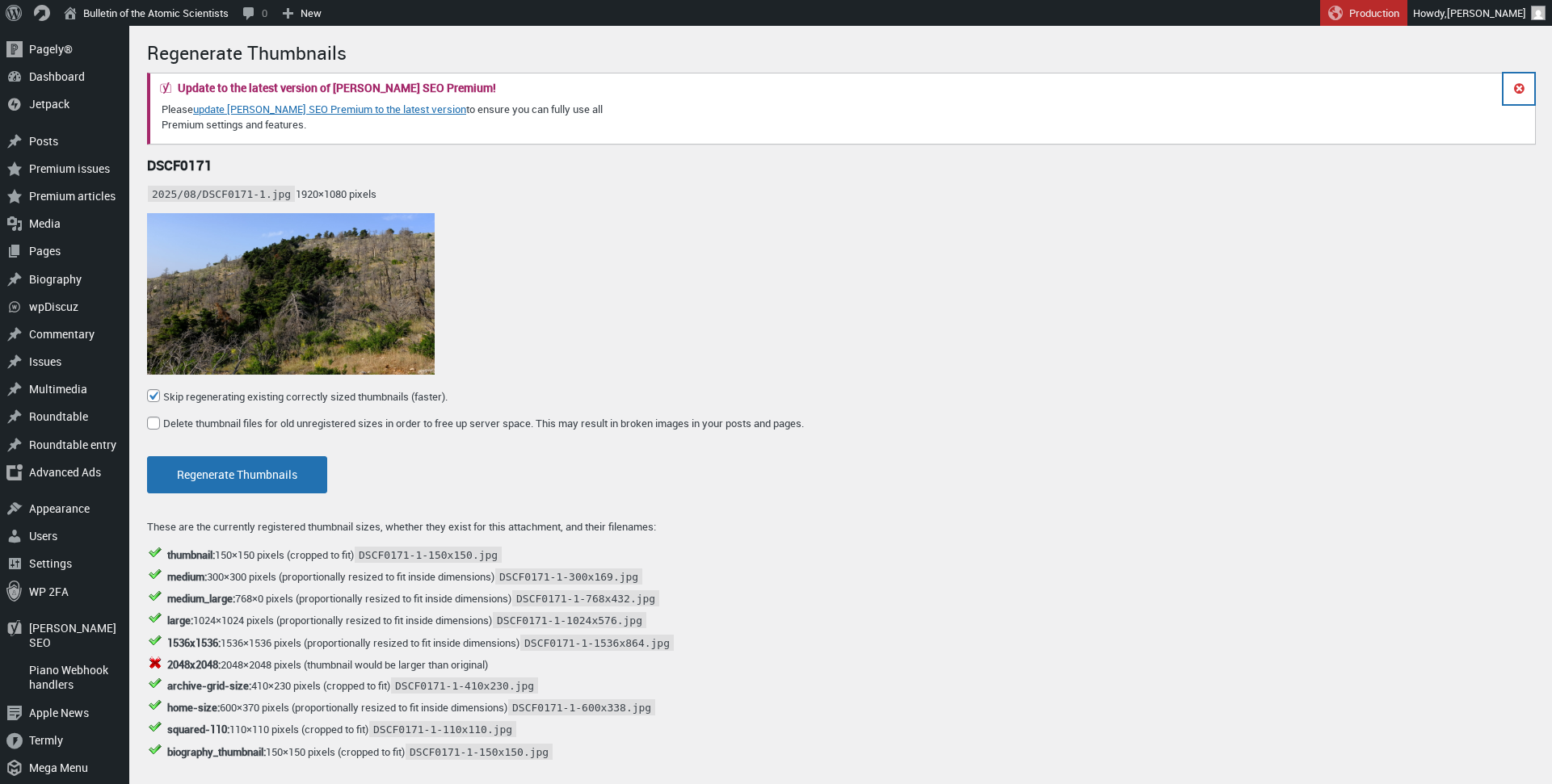
click at [1519, 90] on button "Dismiss this notice." at bounding box center [1518, 89] width 31 height 31
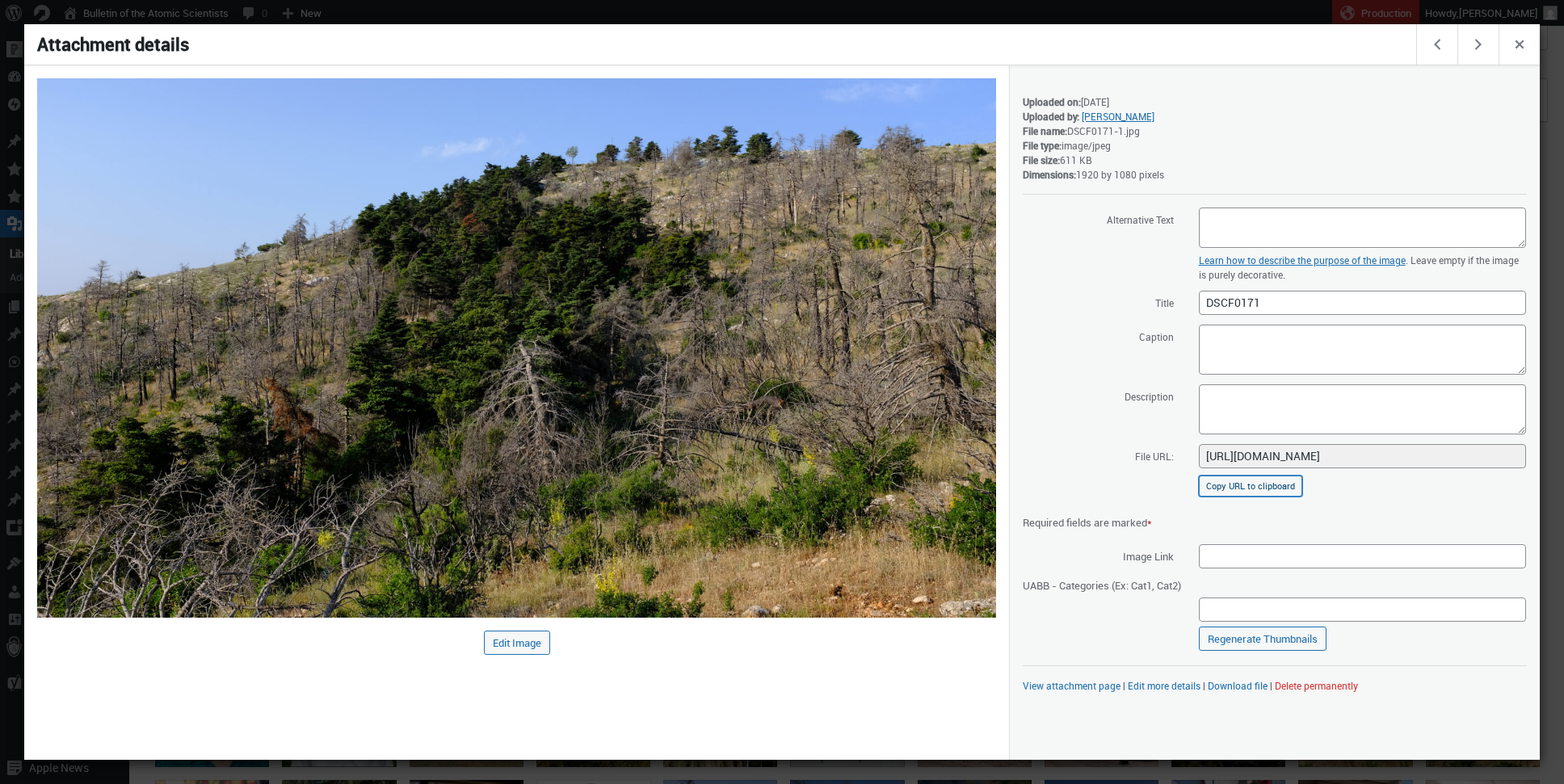
click at [1253, 487] on button "Copy URL to clipboard" at bounding box center [1250, 486] width 104 height 21
click at [1518, 44] on span "Close dialog" at bounding box center [1519, 43] width 18 height 13
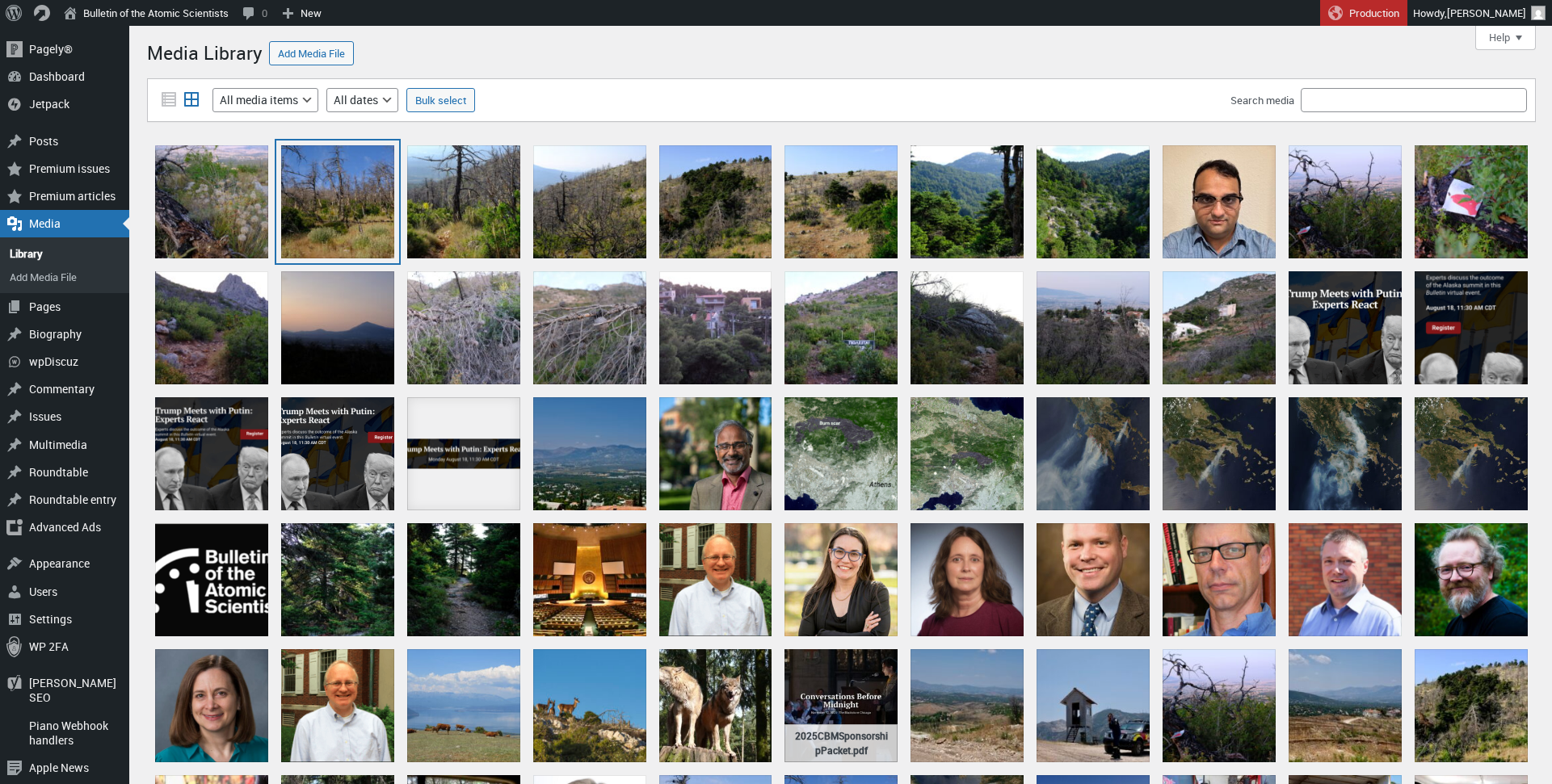
click at [375, 222] on div "DSCF0159" at bounding box center [337, 201] width 113 height 113
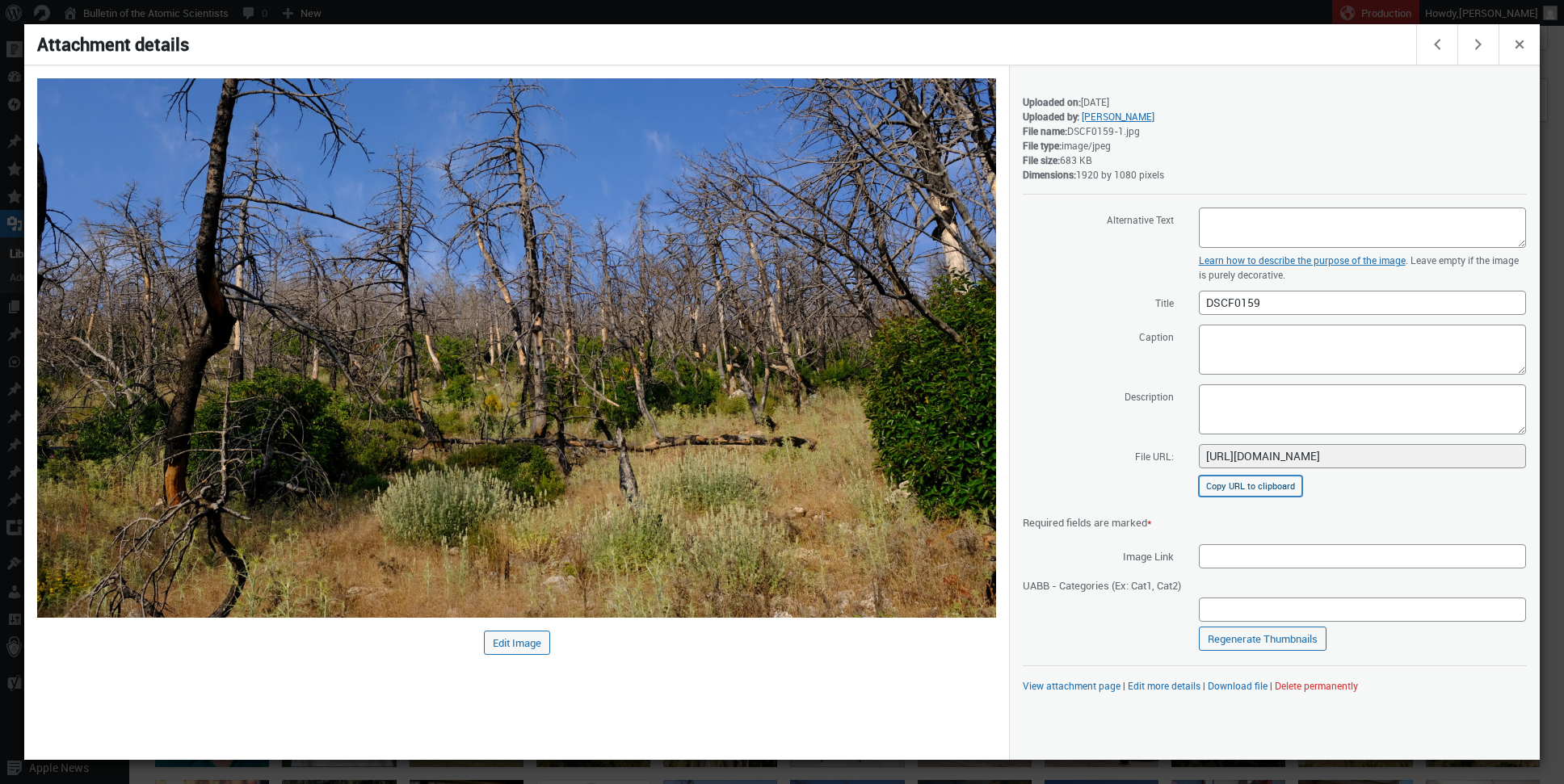
click at [1253, 487] on button "Copy URL to clipboard" at bounding box center [1250, 486] width 104 height 21
click at [1521, 43] on span "Close dialog" at bounding box center [1519, 43] width 18 height 13
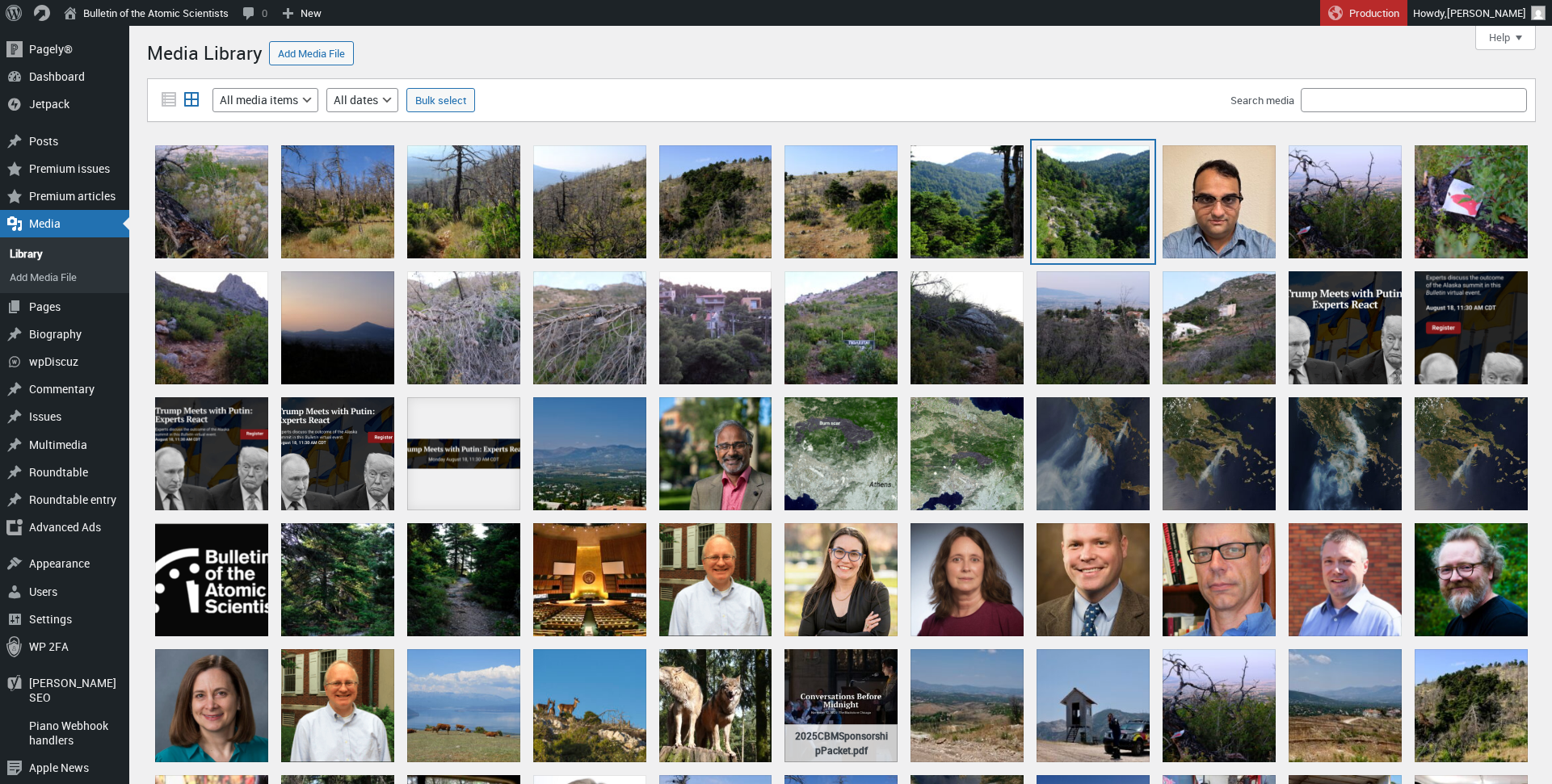
click at [1082, 199] on div "DSCF0223" at bounding box center [1092, 201] width 113 height 113
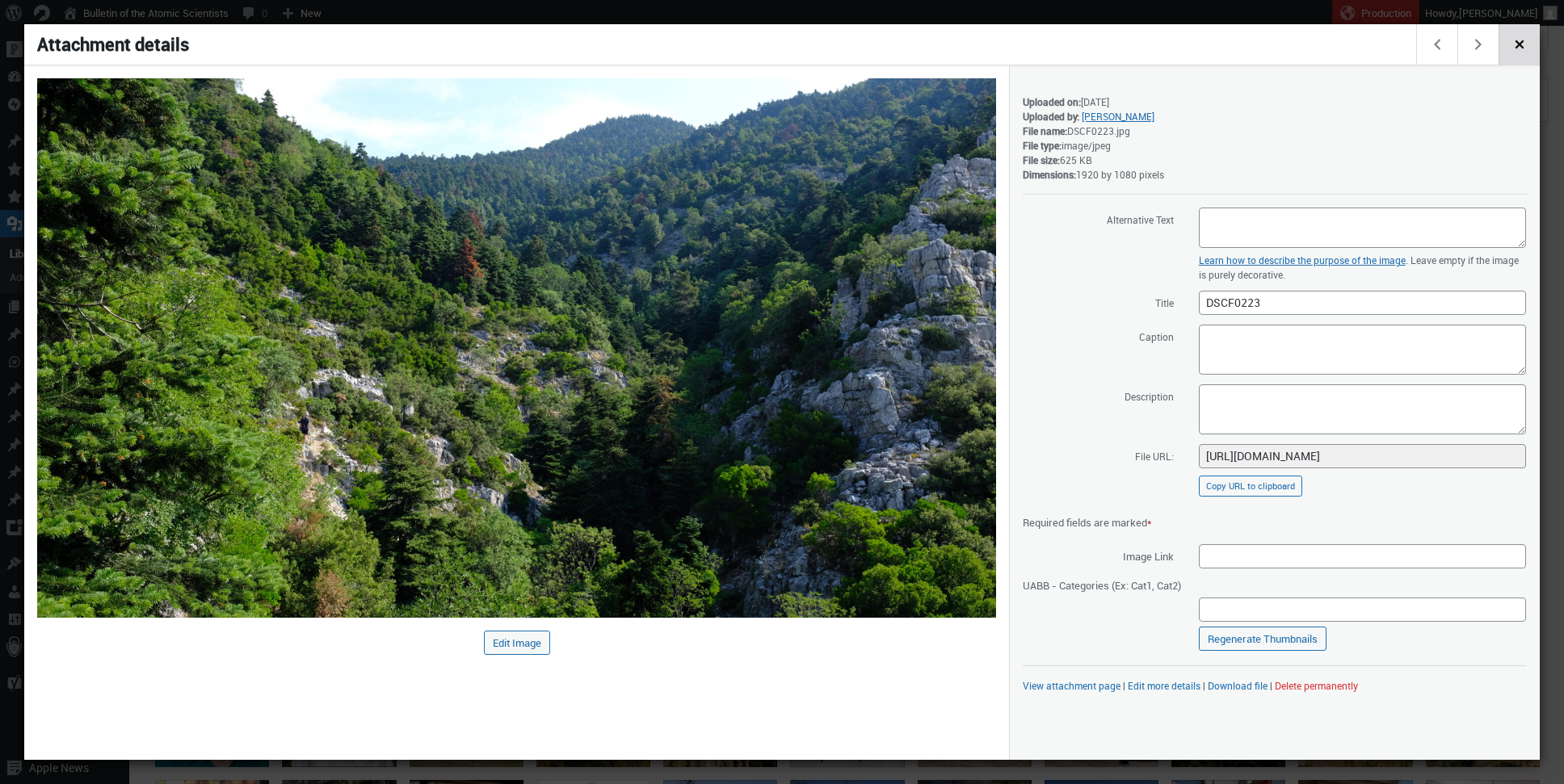
click at [1525, 37] on span "Close dialog" at bounding box center [1519, 43] width 18 height 13
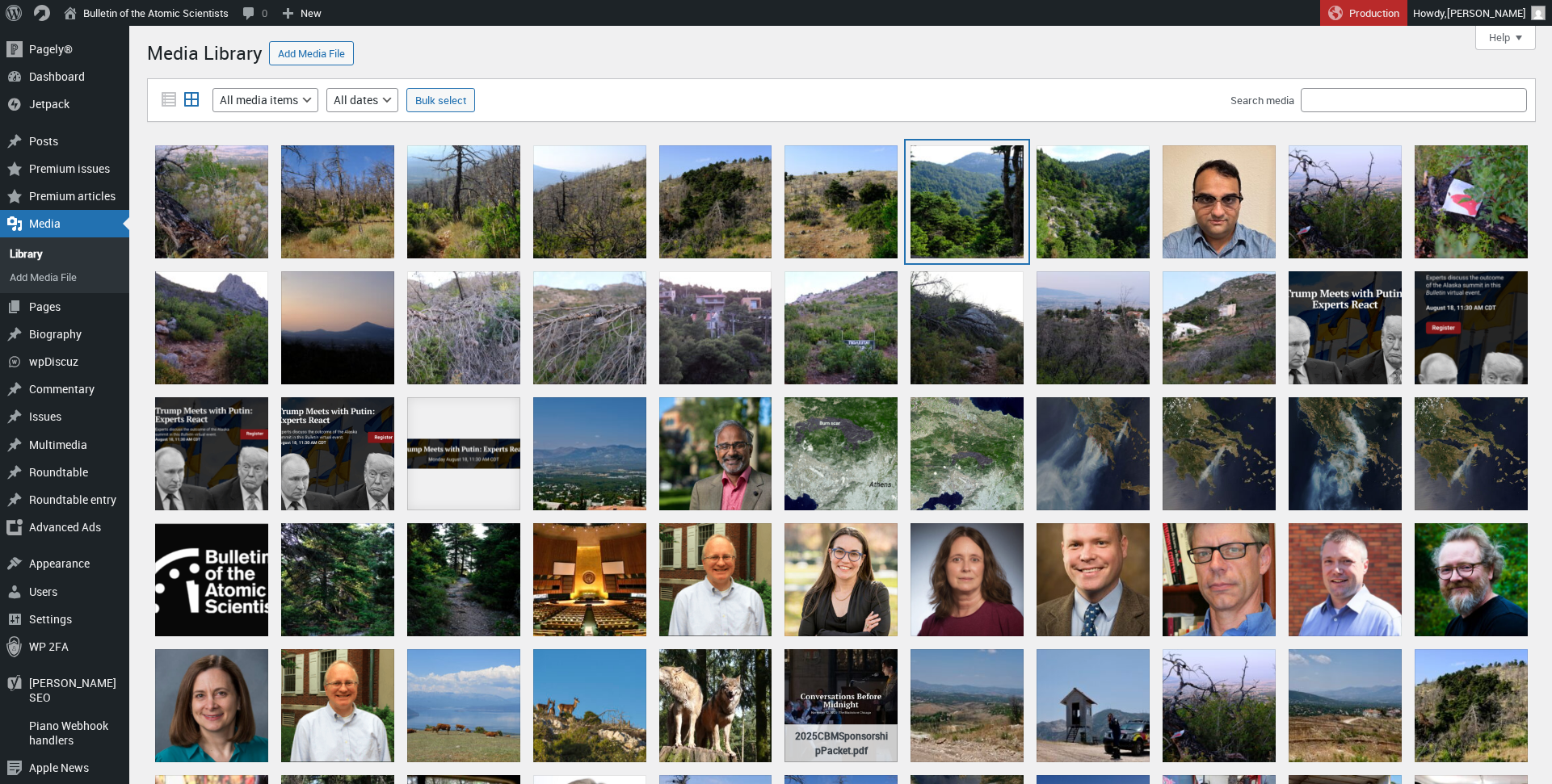
click at [975, 201] on div "DSCF0207" at bounding box center [966, 201] width 113 height 113
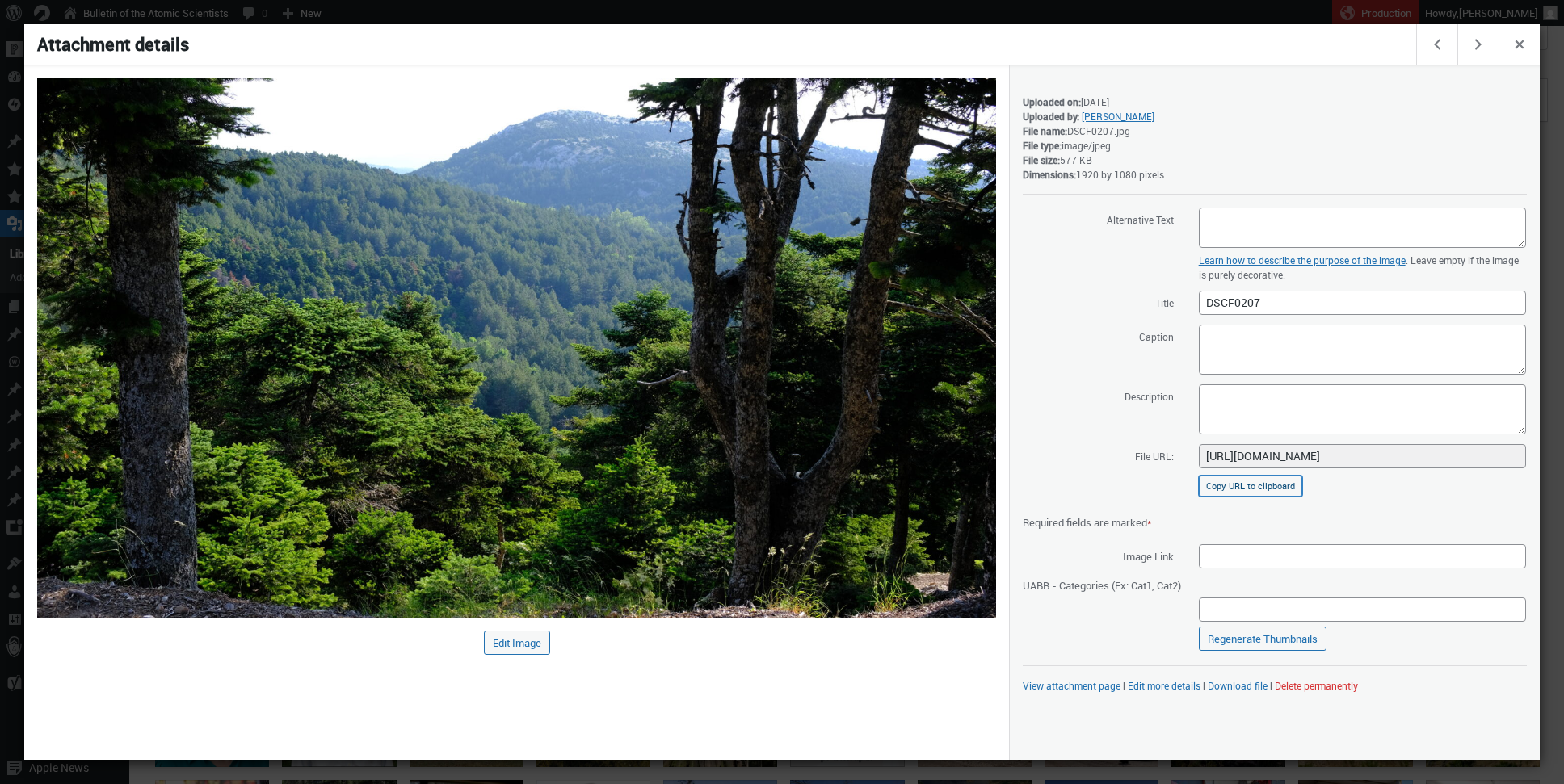
click at [1270, 491] on button "Copy URL to clipboard" at bounding box center [1250, 486] width 104 height 21
click at [1477, 43] on button "Edit next media item" at bounding box center [1477, 44] width 41 height 40
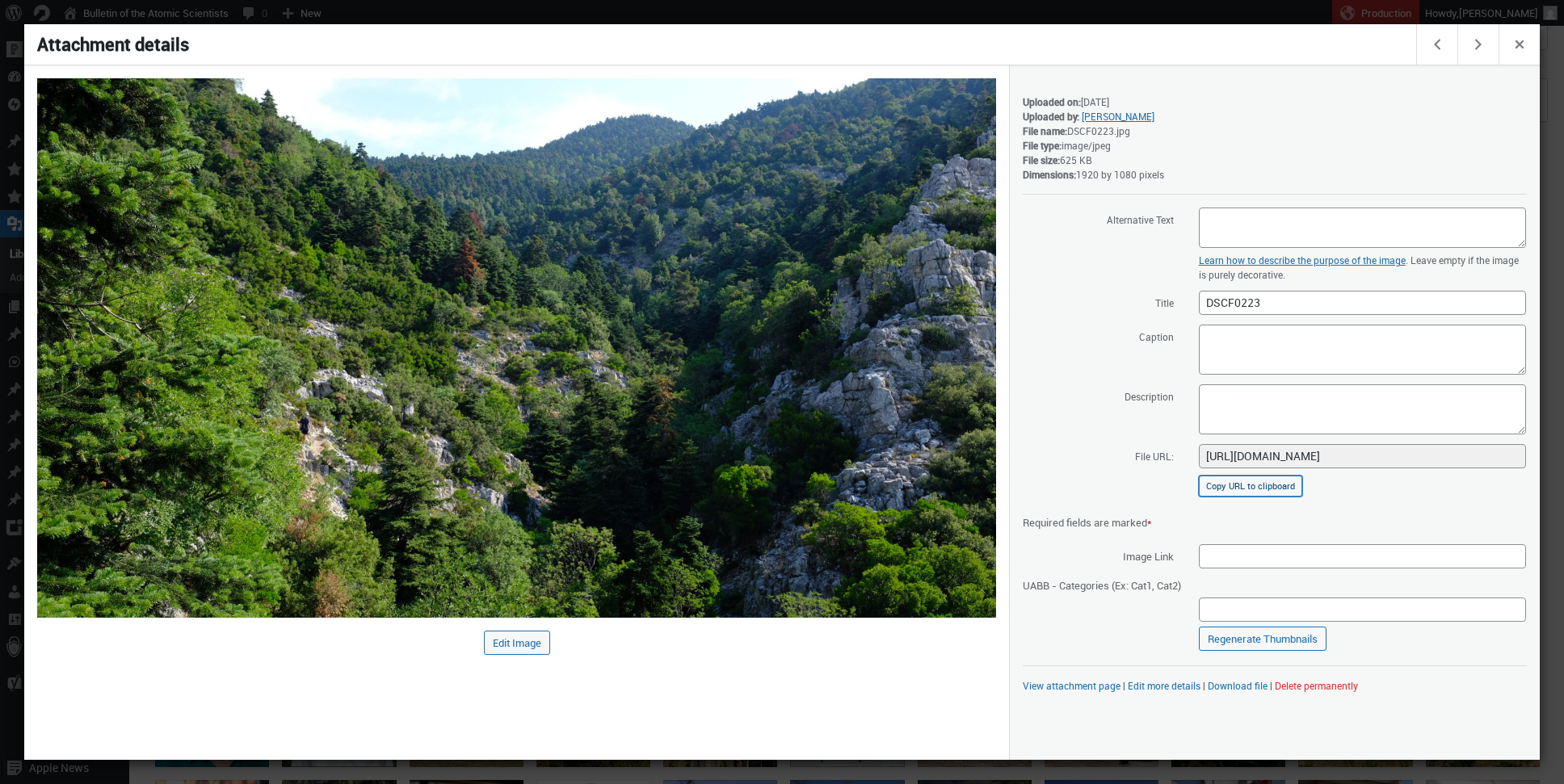
click at [1259, 486] on button "Copy URL to clipboard" at bounding box center [1250, 486] width 104 height 21
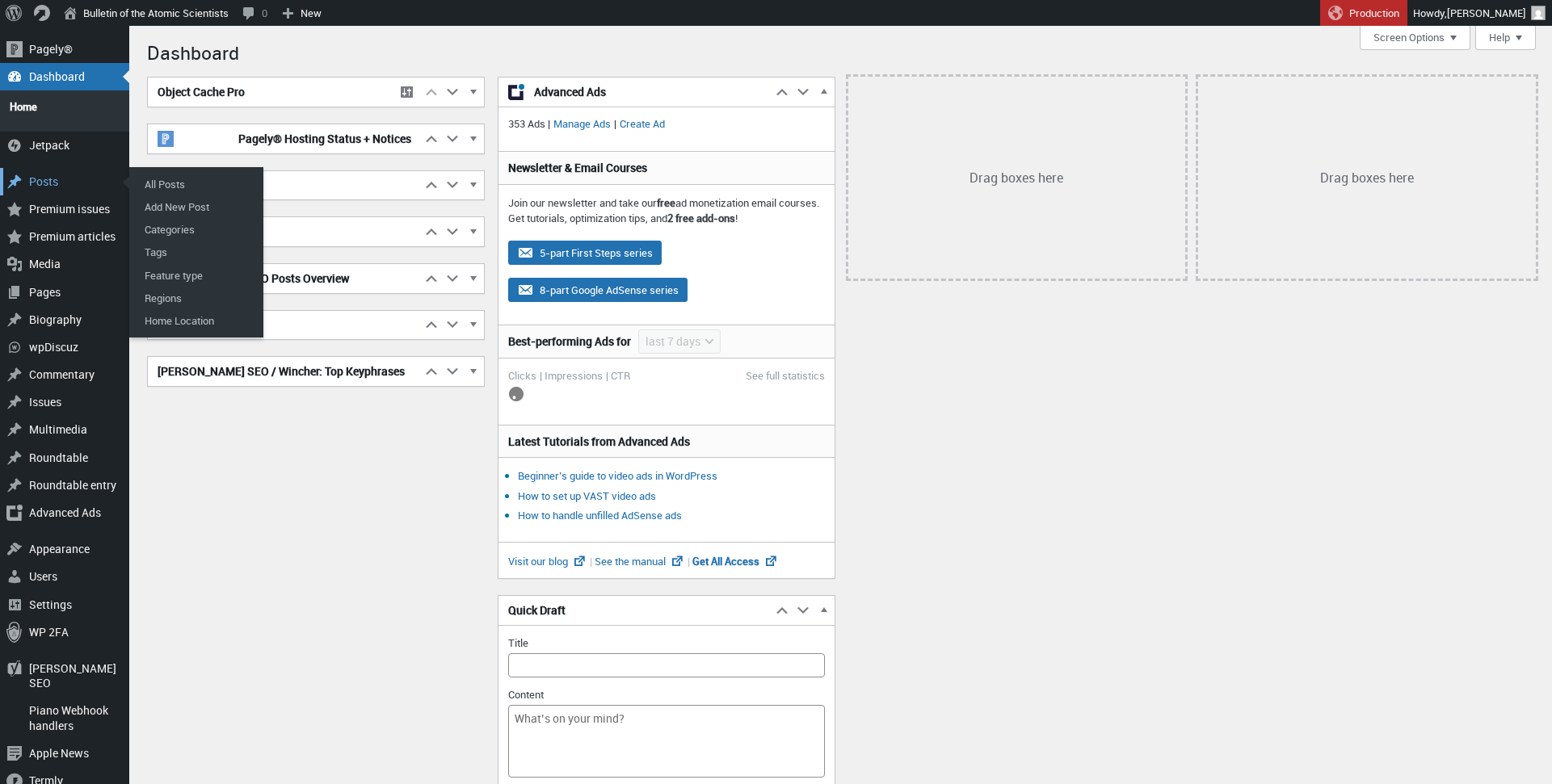
click at [52, 178] on div "Posts" at bounding box center [64, 181] width 130 height 27
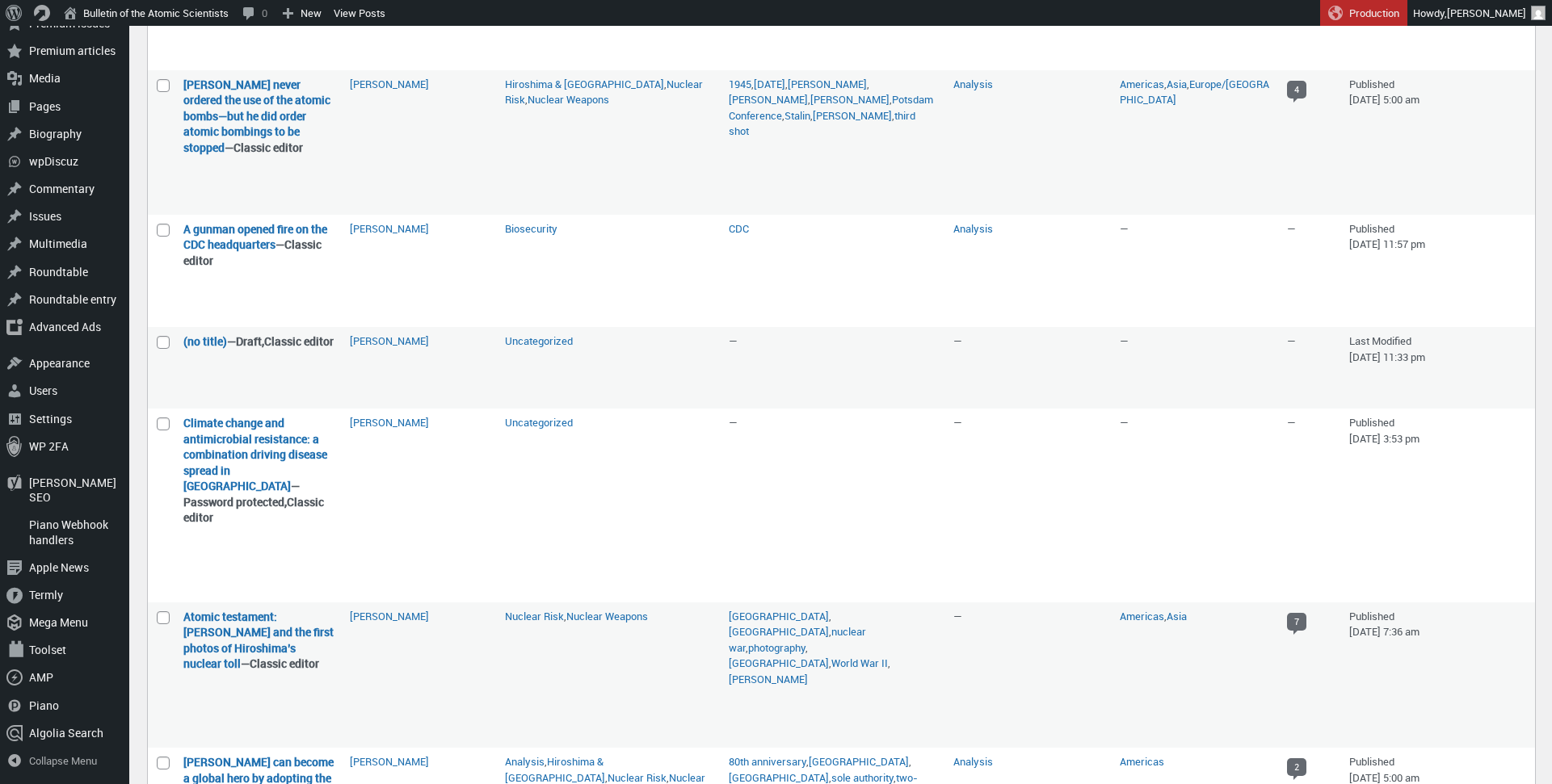
scroll to position [1227, 0]
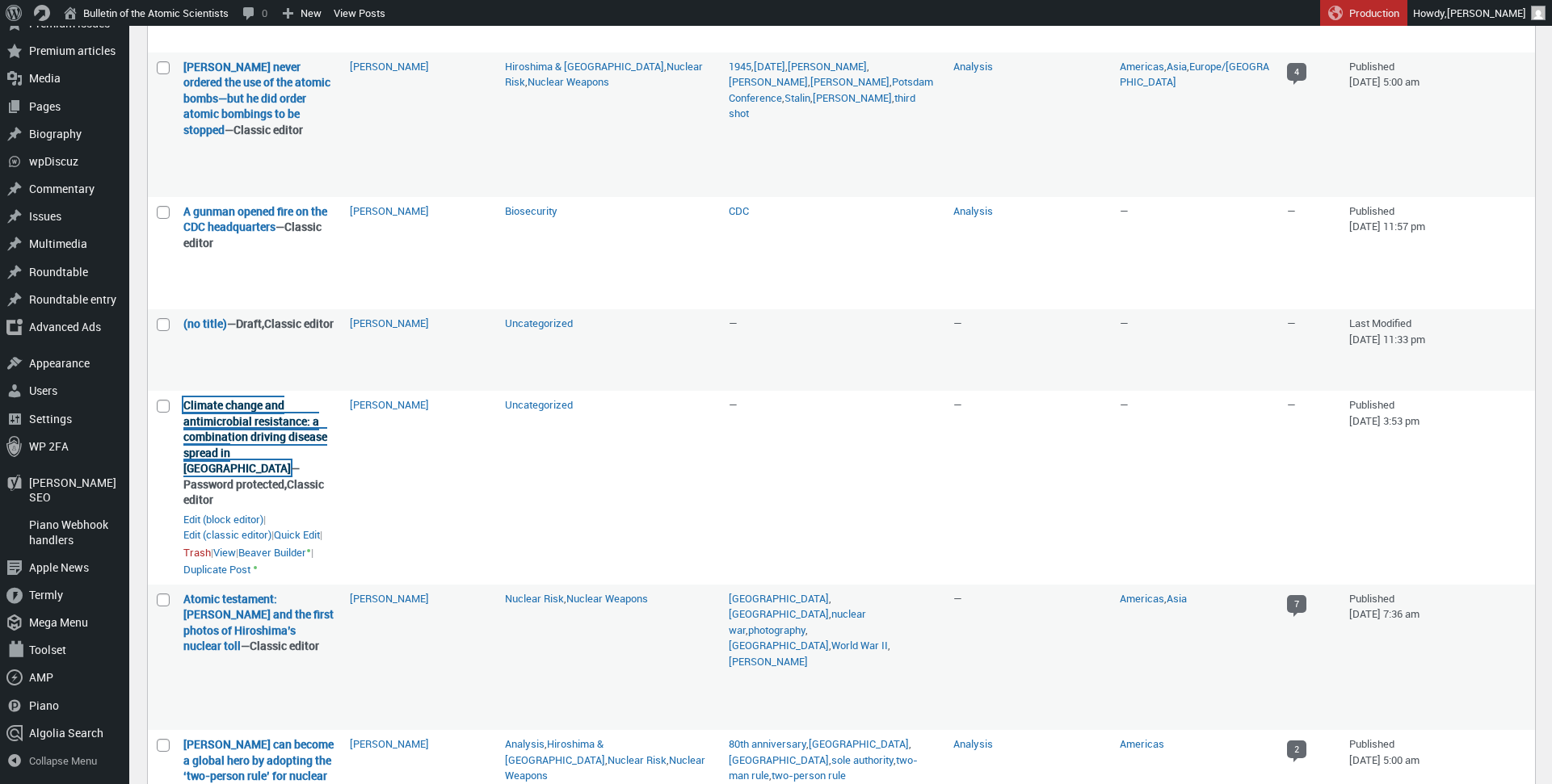
click at [256, 475] on link "Climate change and antimicrobial resistance: a combination driving disease spre…" at bounding box center [256, 436] width 144 height 78
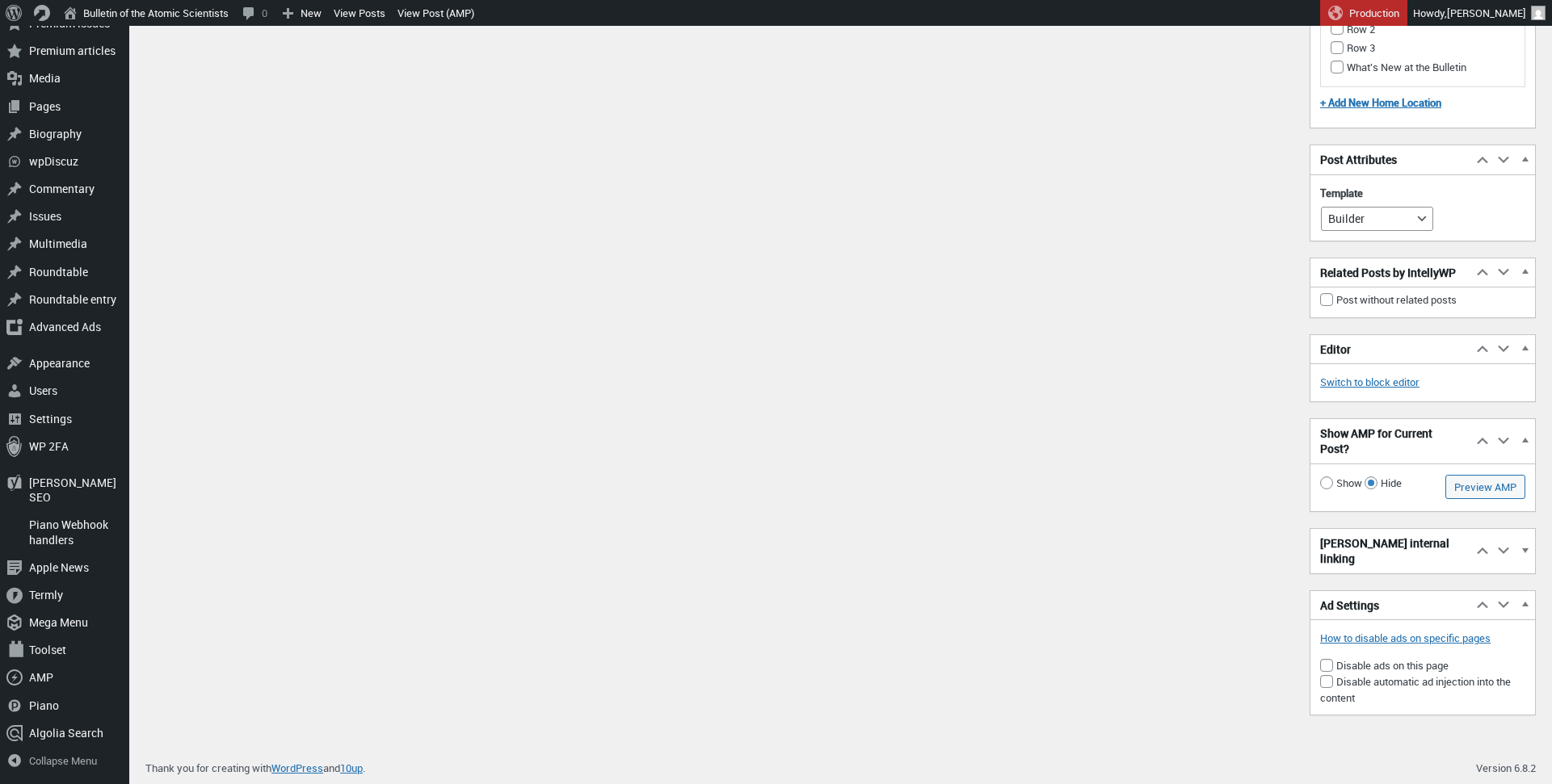
scroll to position [359, 0]
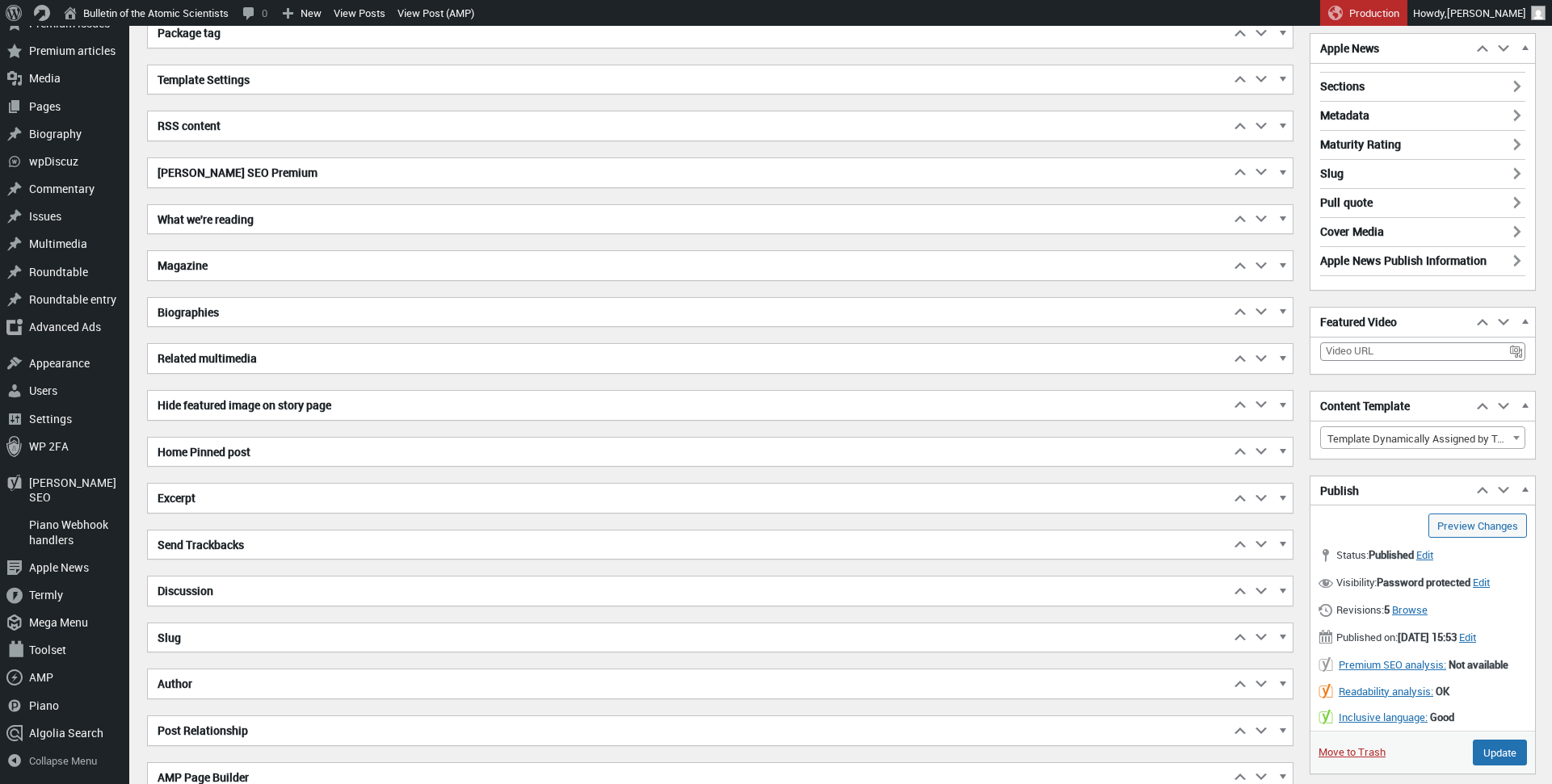
click at [295, 406] on h2 "Hide featured image on story page" at bounding box center [688, 405] width 1082 height 29
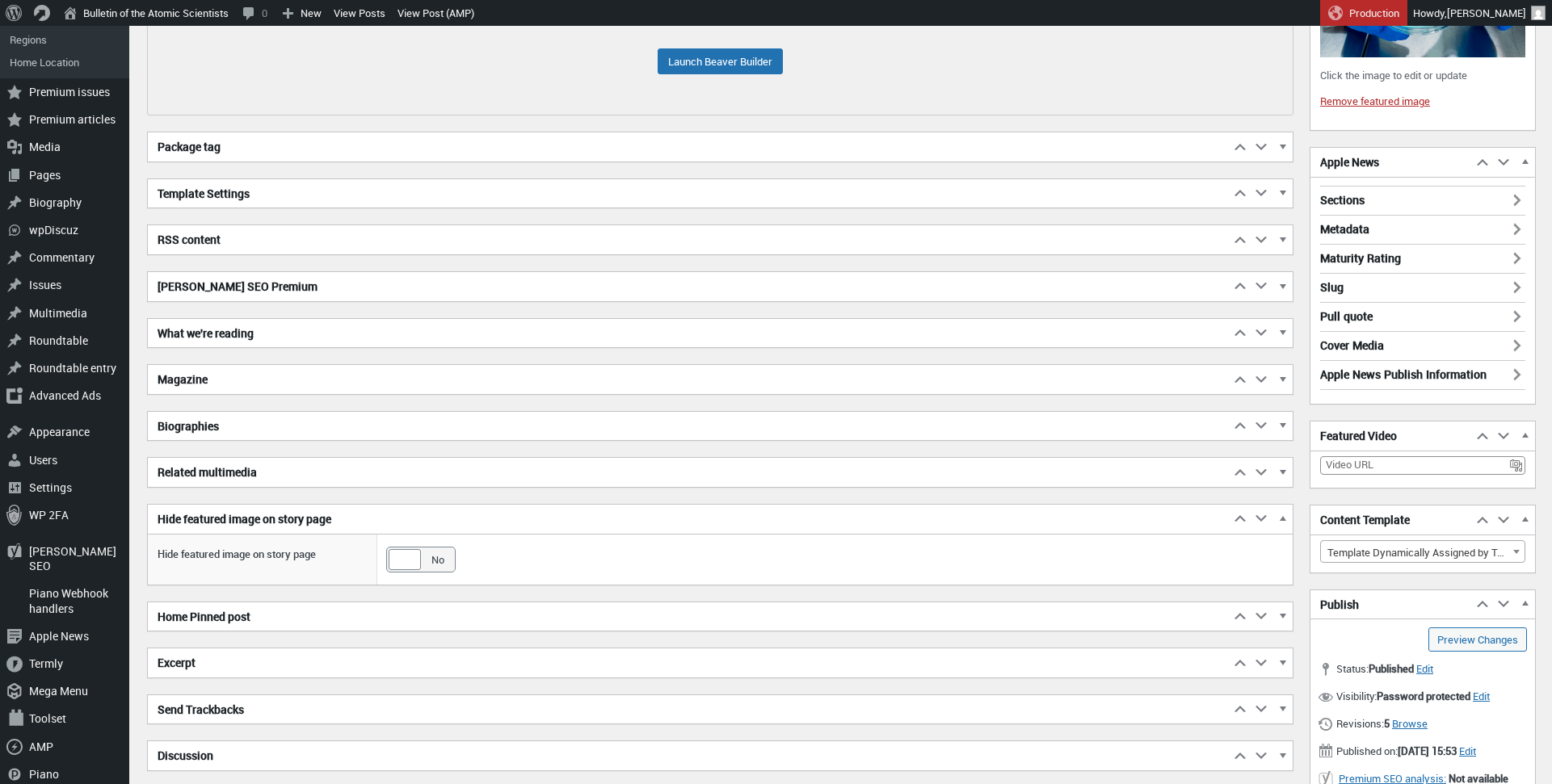
scroll to position [254, 0]
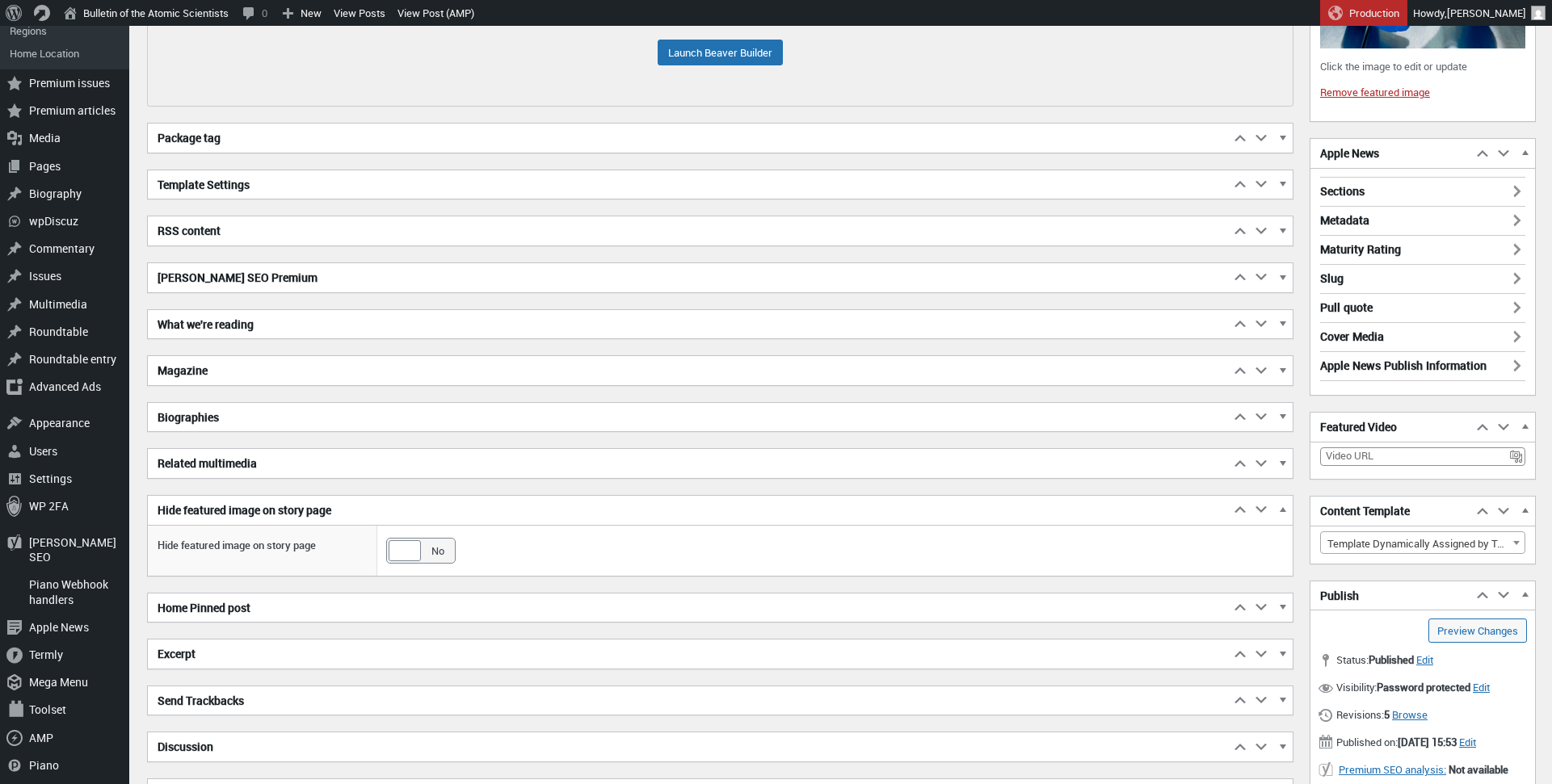
click at [238, 460] on h2 "Related multimedia" at bounding box center [688, 463] width 1082 height 29
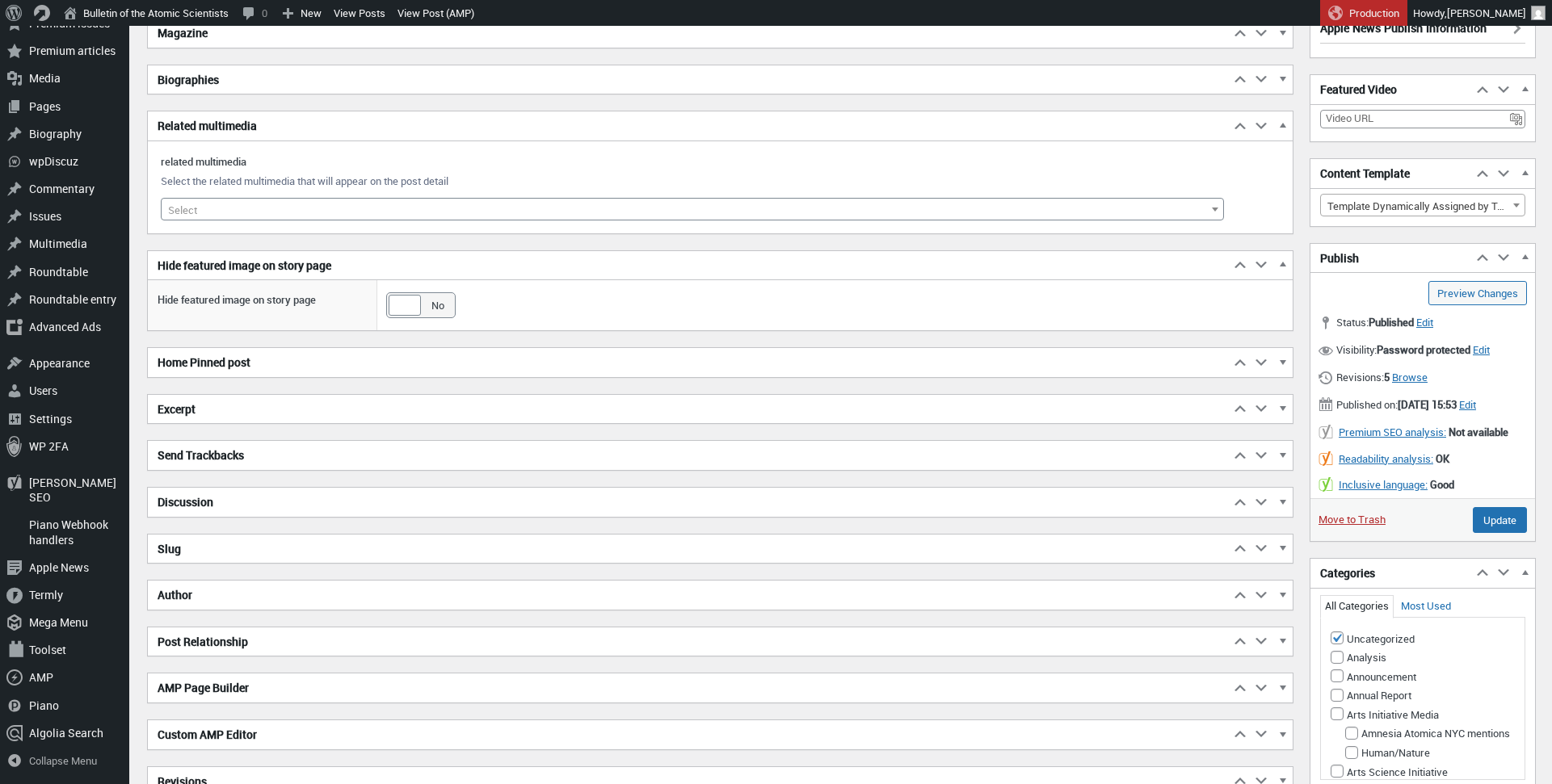
scroll to position [691, 0]
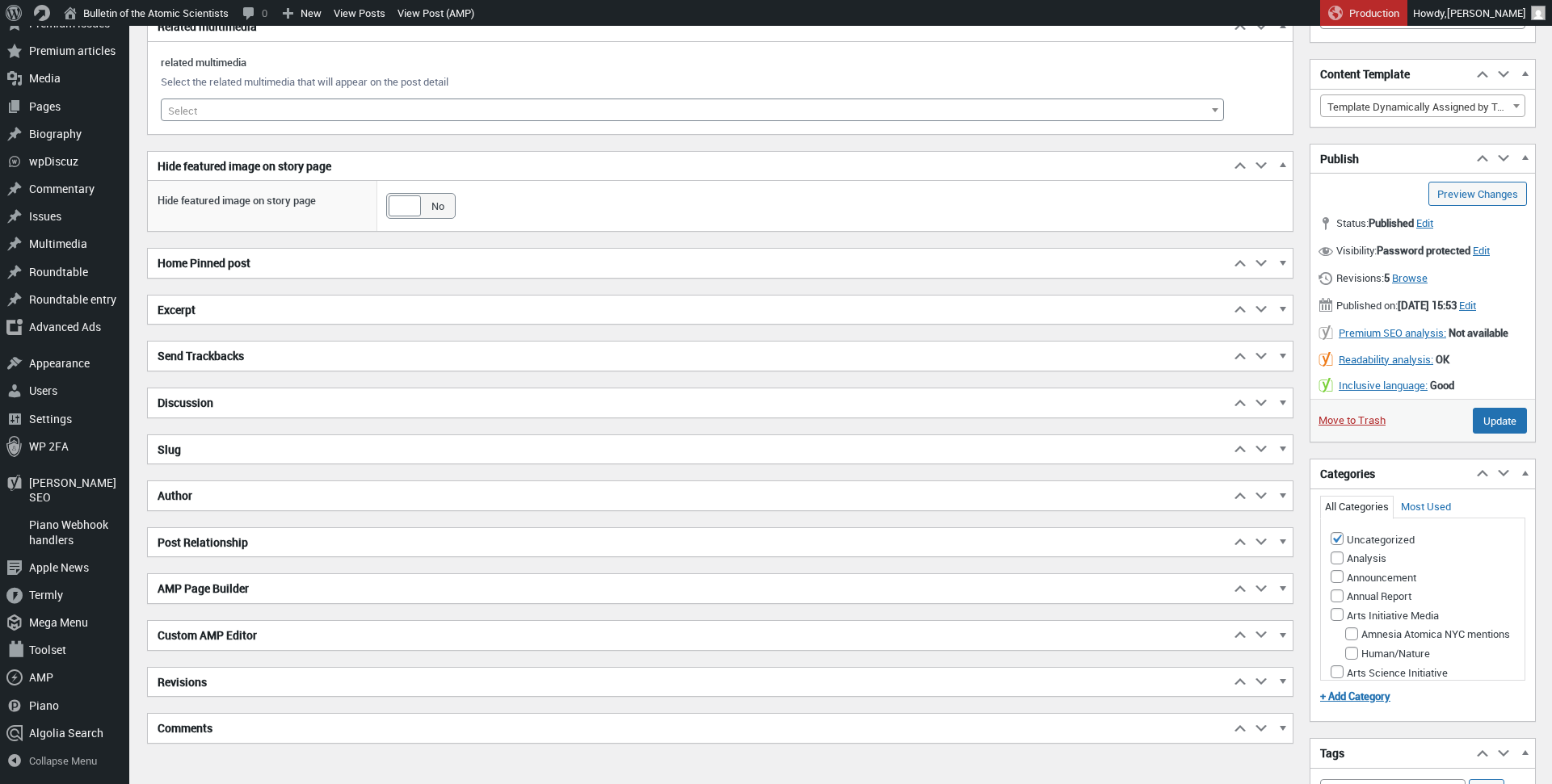
click at [239, 543] on h2 "Post Relationship" at bounding box center [688, 542] width 1082 height 29
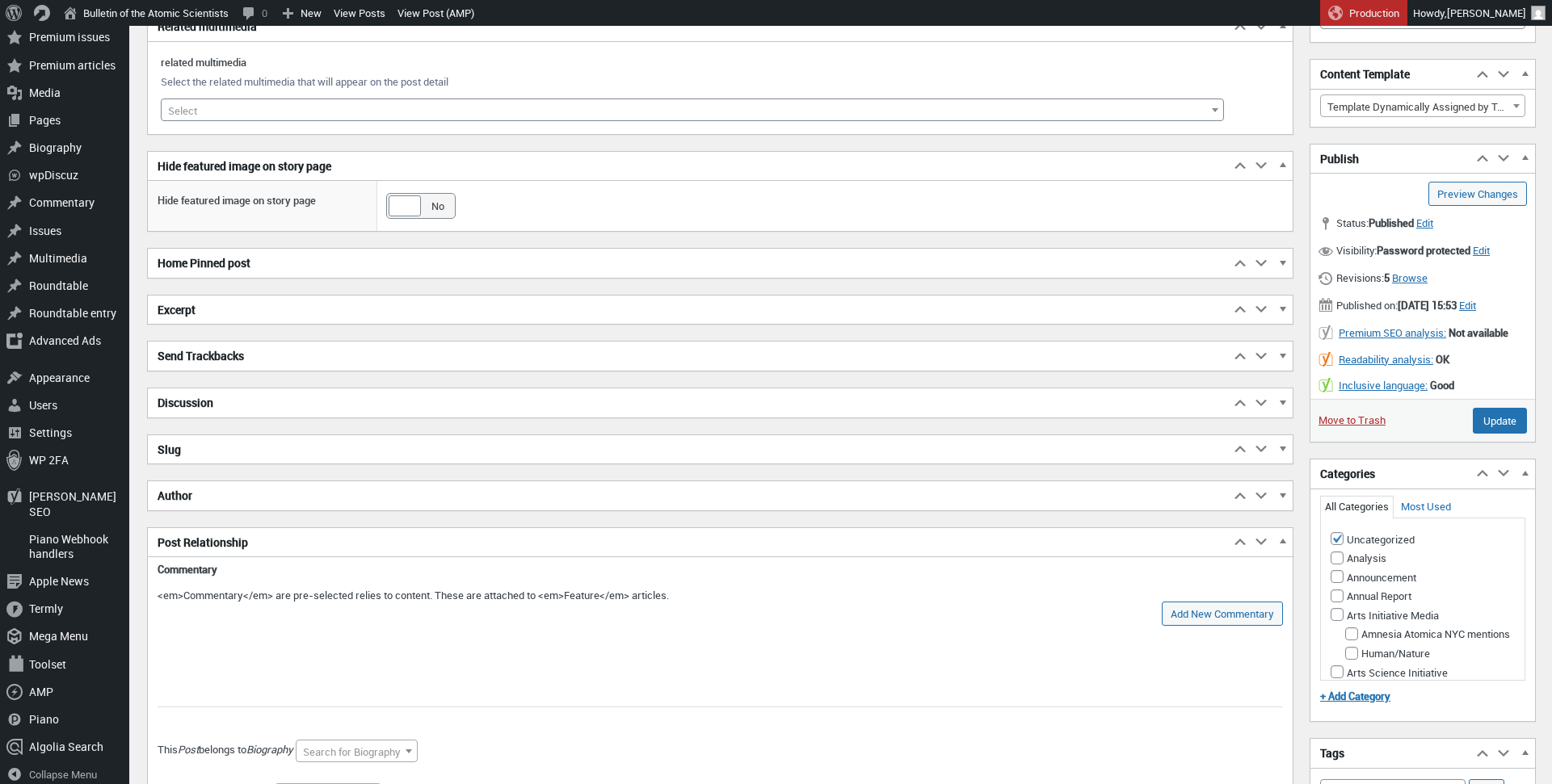
click at [239, 543] on h2 "Post Relationship" at bounding box center [688, 542] width 1082 height 29
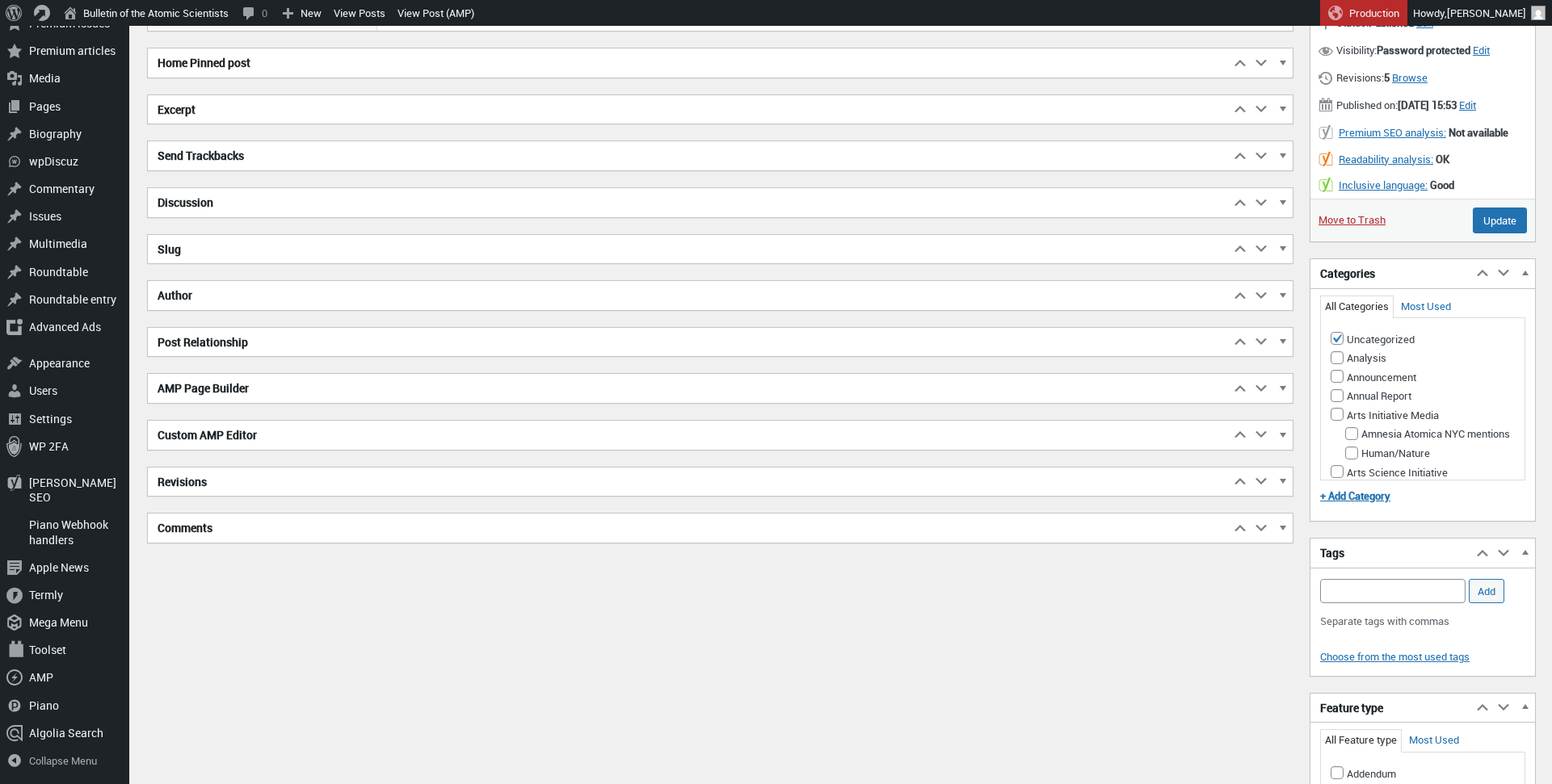
scroll to position [925, 0]
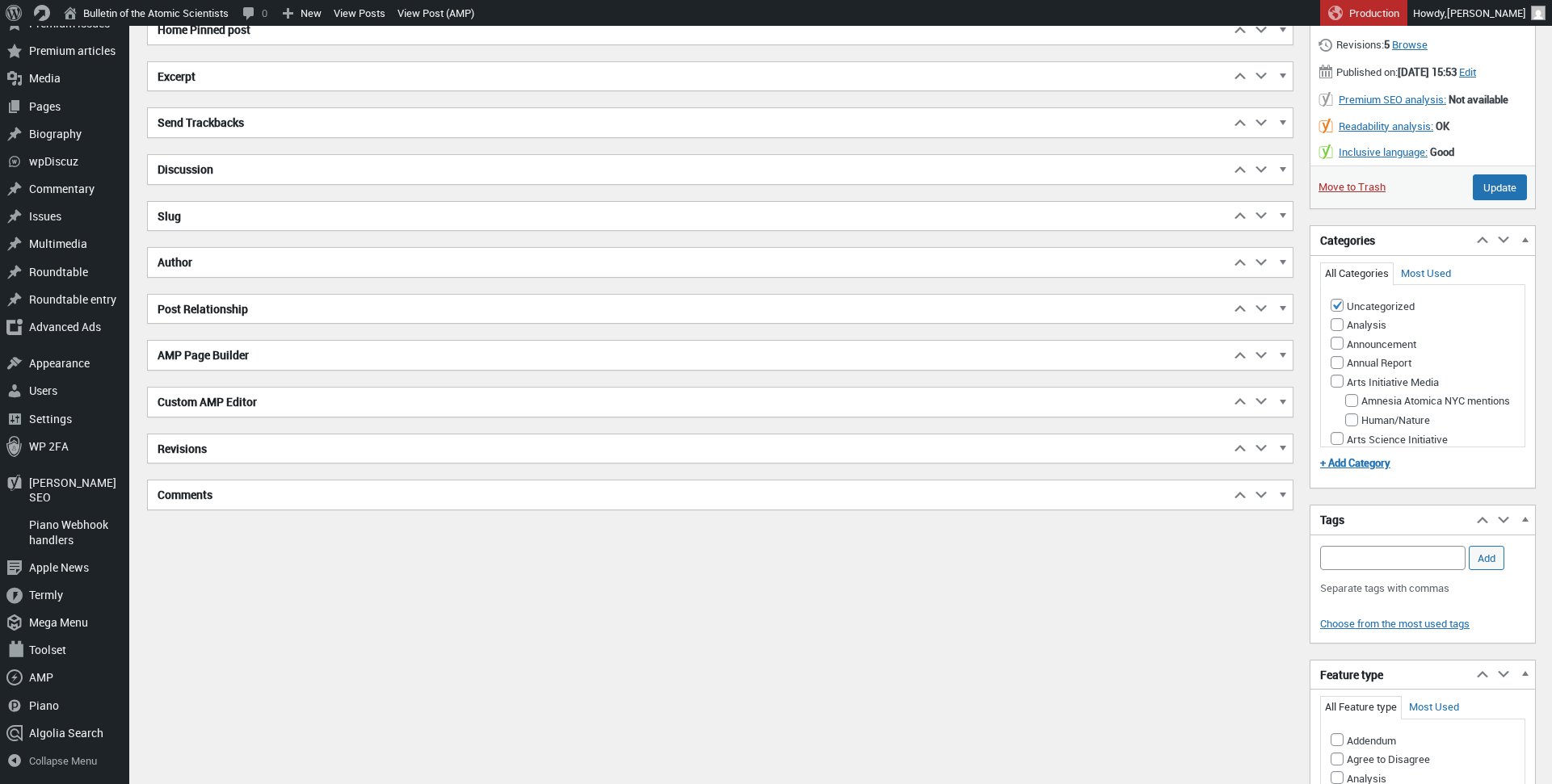
click at [190, 498] on h2 "Comments" at bounding box center [688, 494] width 1082 height 29
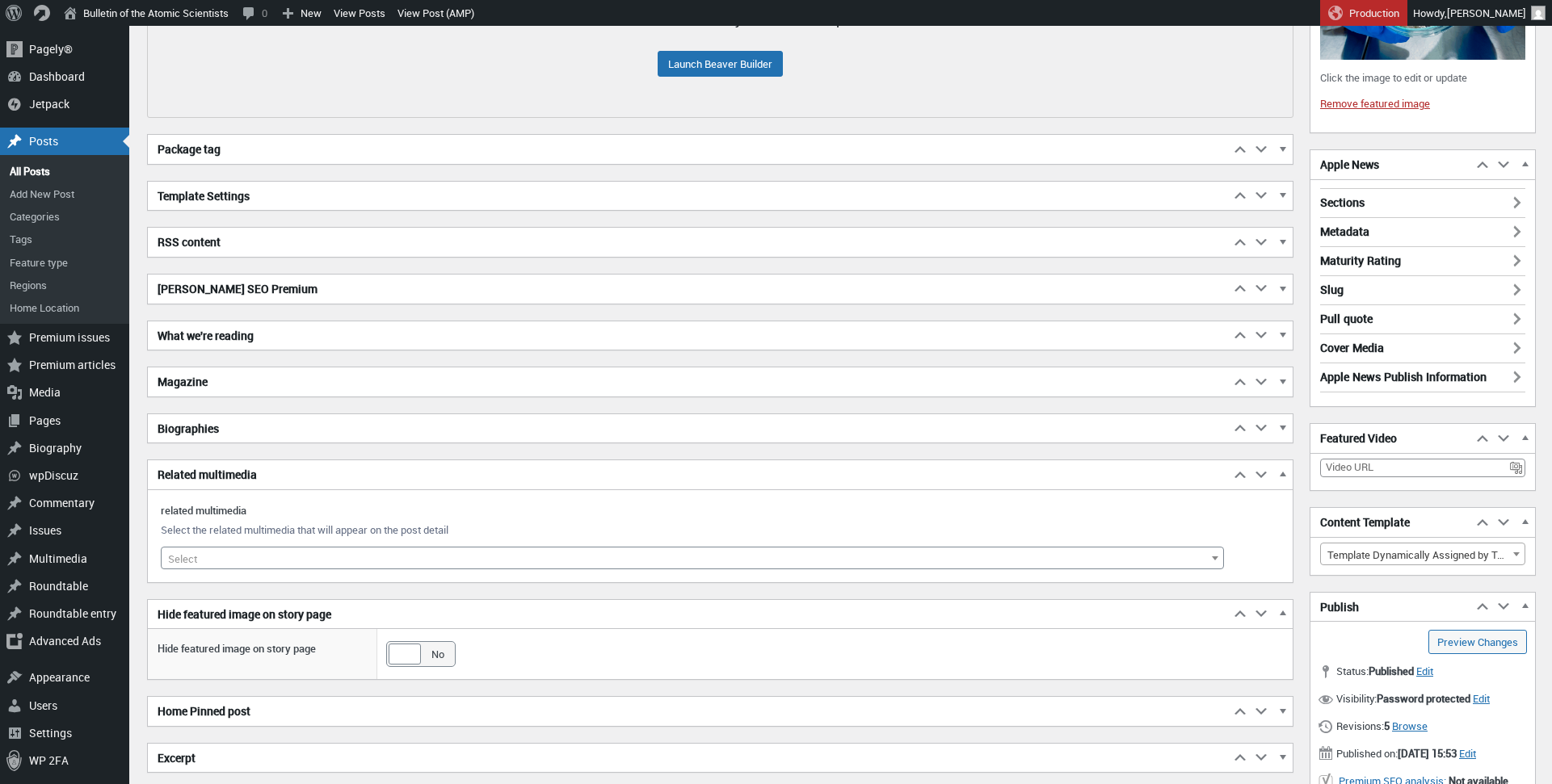
scroll to position [0, 0]
